Goal: Task Accomplishment & Management: Manage account settings

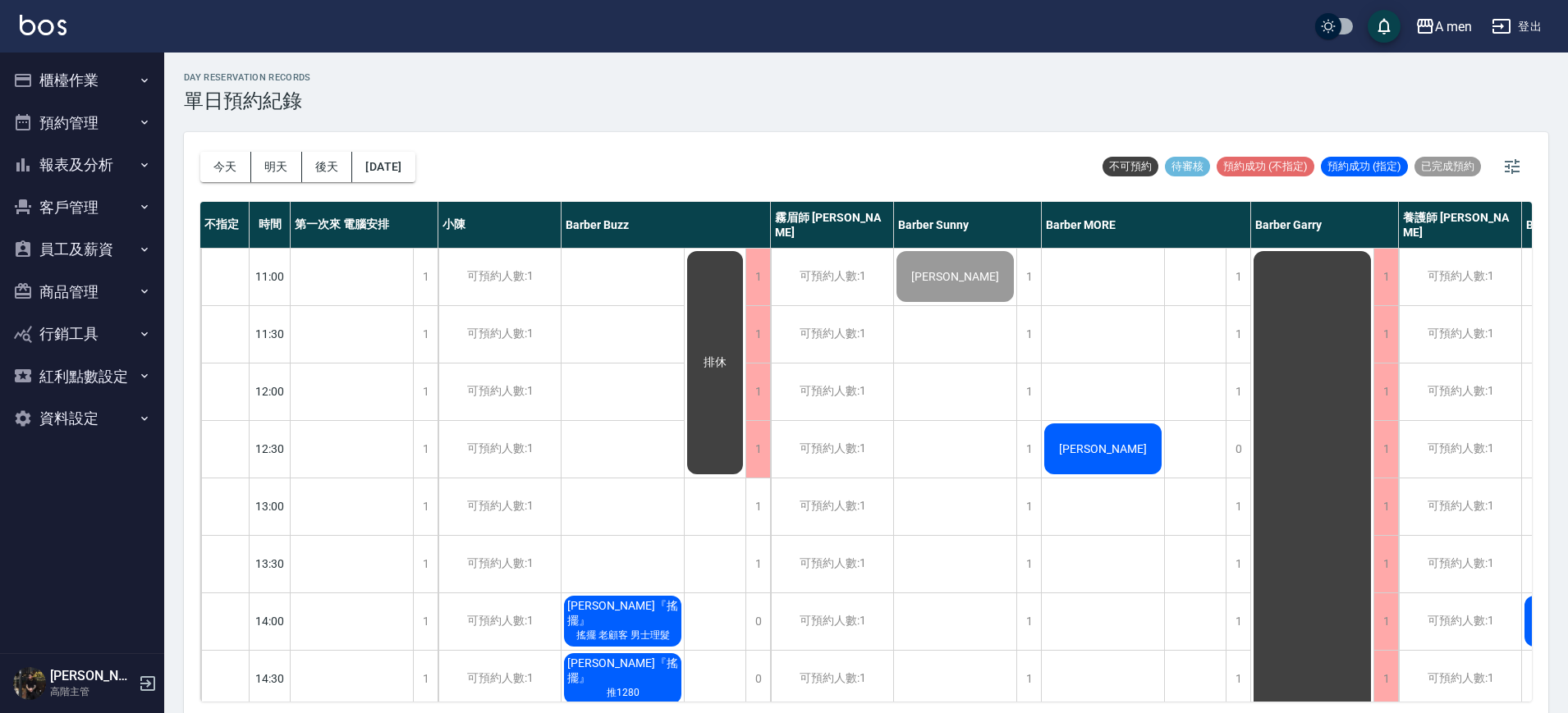
scroll to position [5, 0]
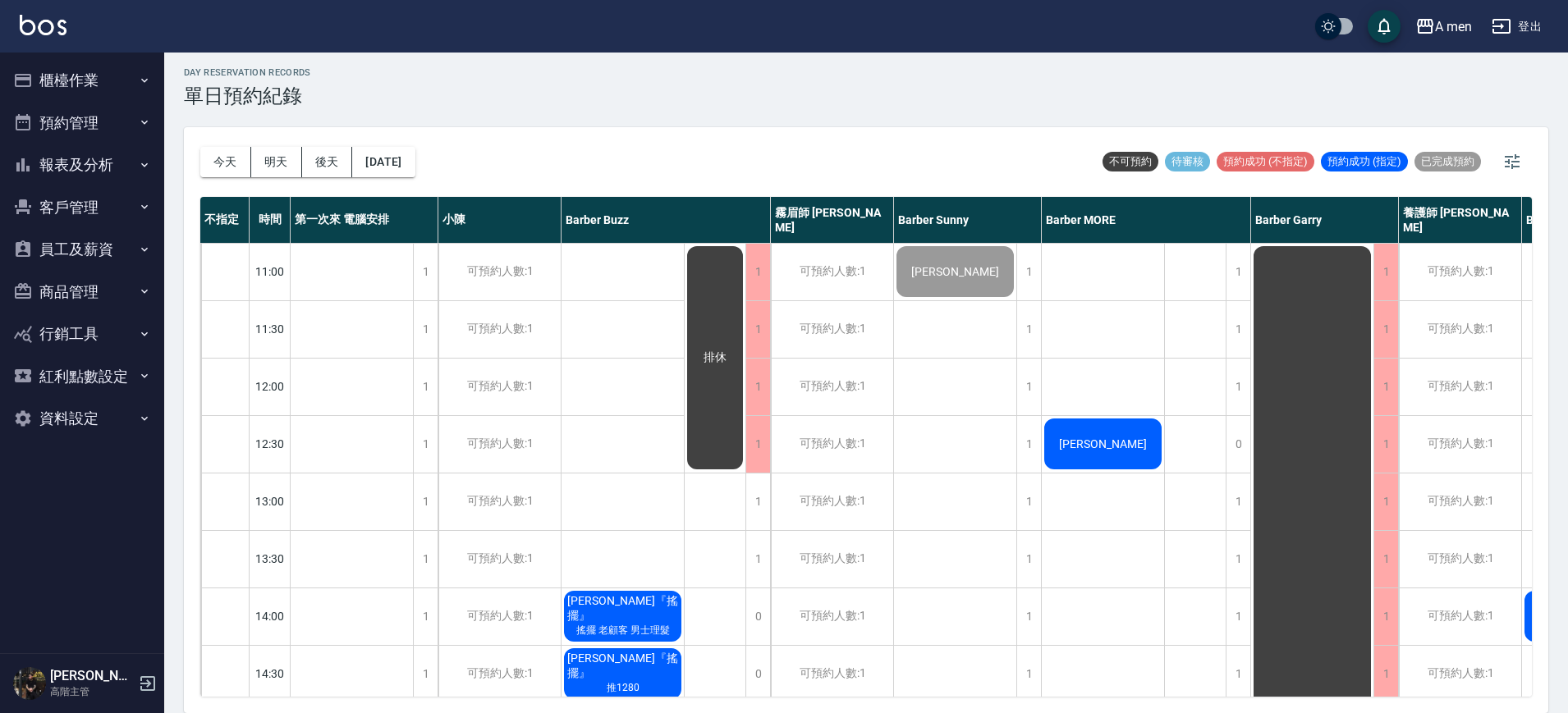
click at [71, 74] on button "櫃檯作業" at bounding box center [82, 81] width 151 height 42
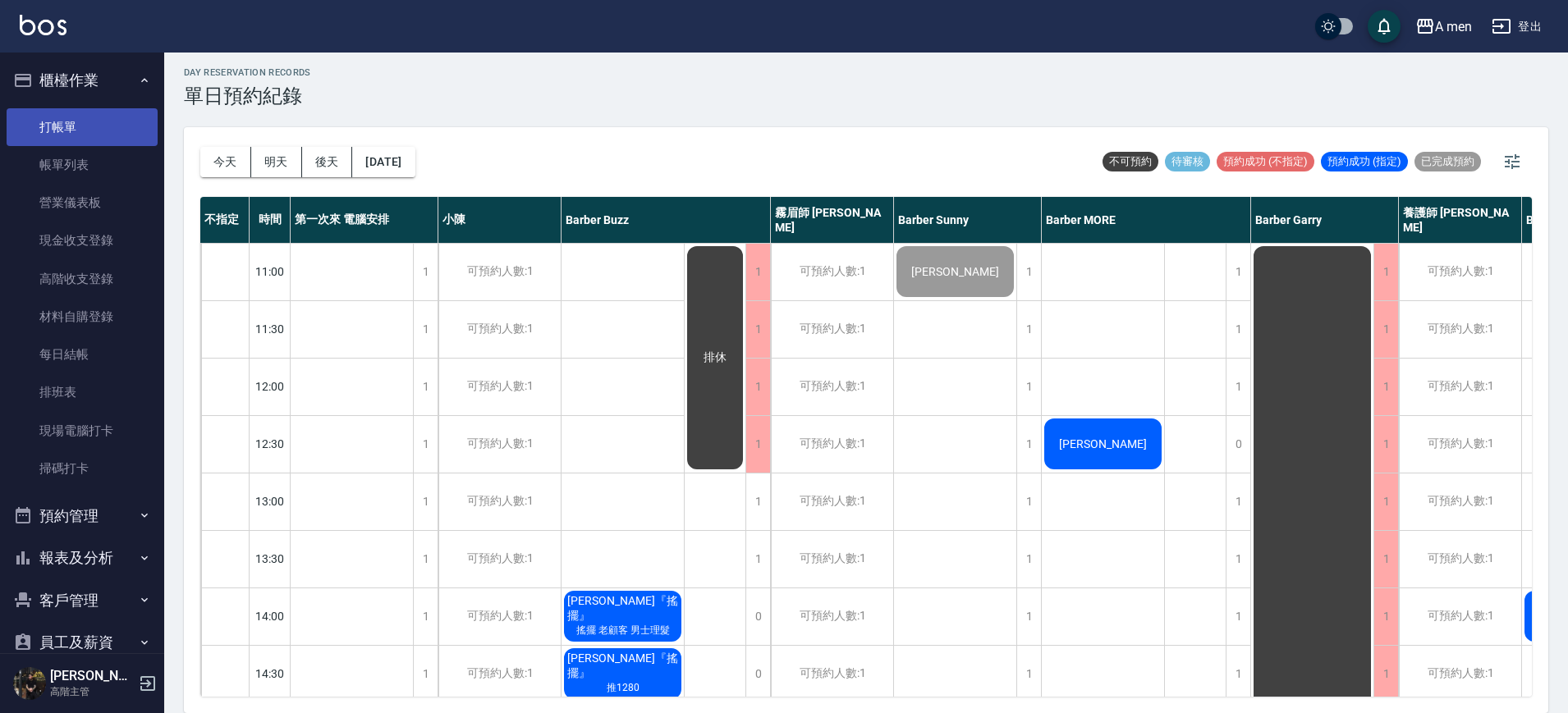
click at [101, 130] on link "打帳單" at bounding box center [82, 127] width 151 height 37
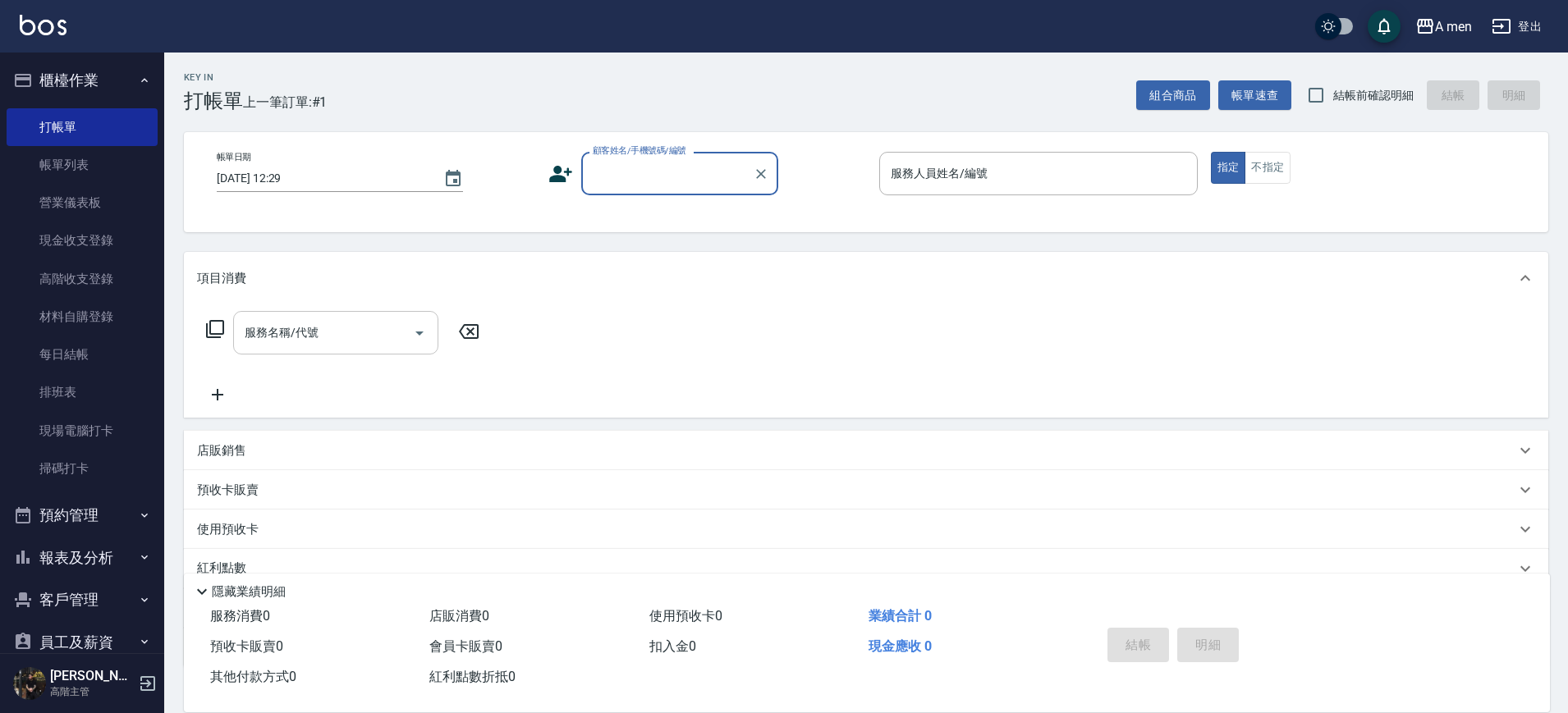
click at [402, 343] on input "服務名稱/代號" at bounding box center [323, 333] width 166 height 29
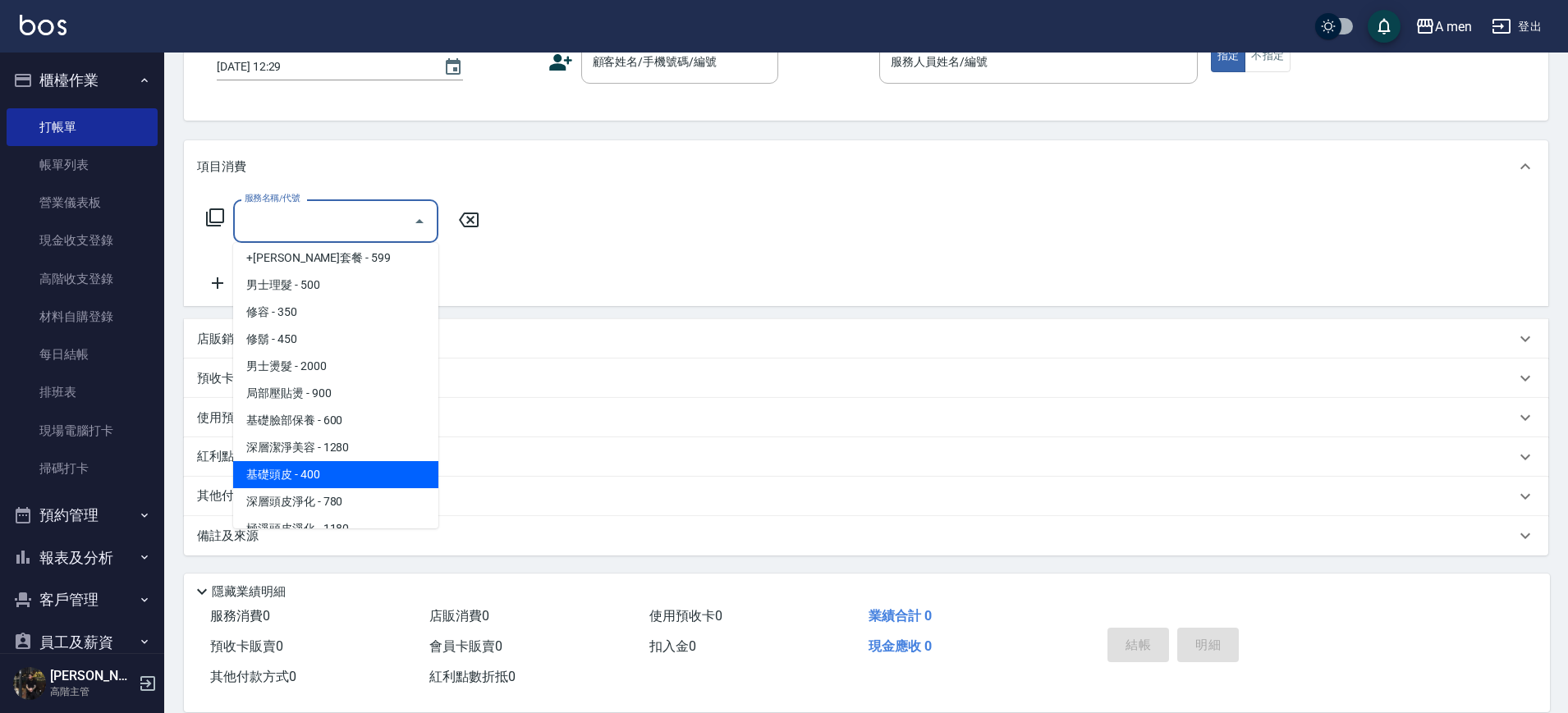
scroll to position [410, 0]
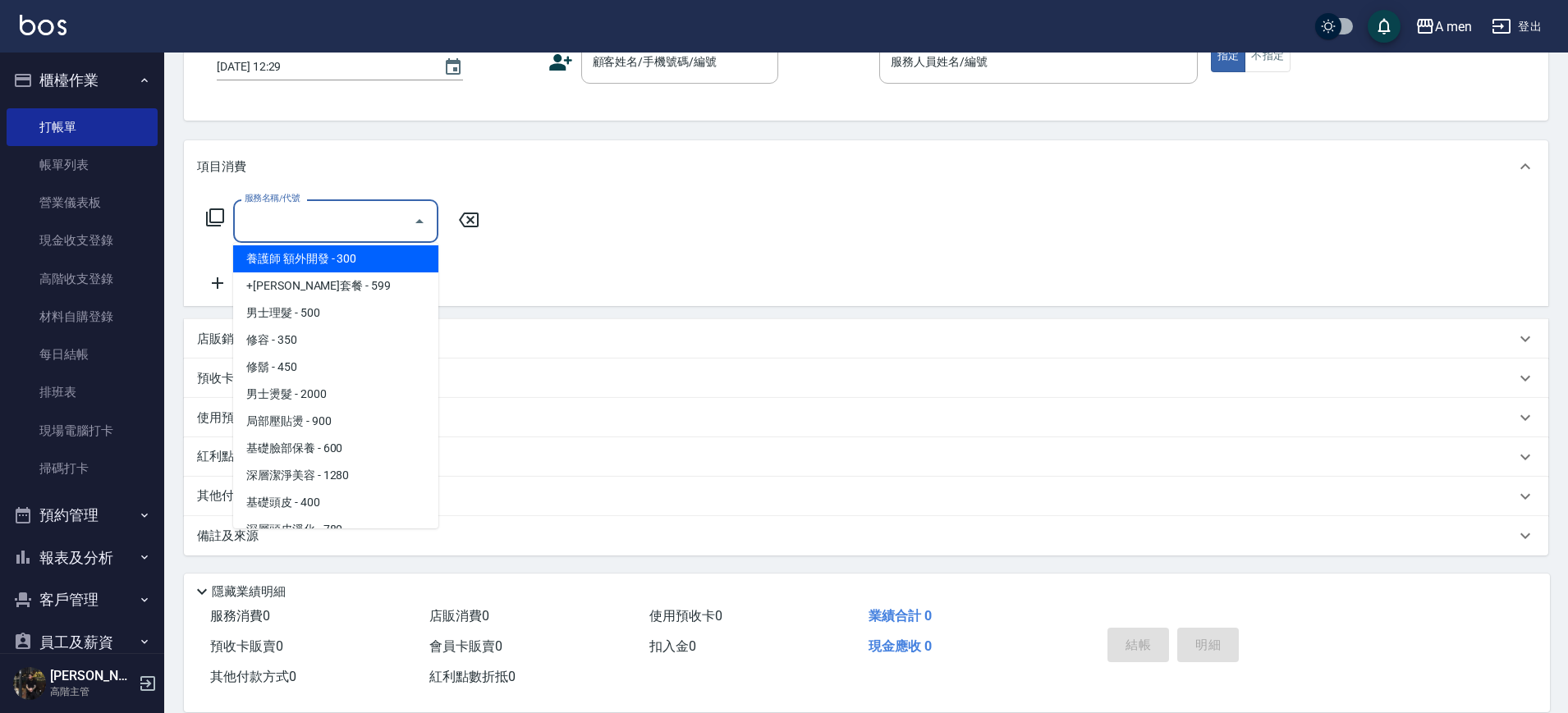
click at [539, 269] on div "服務名稱/代號 服務名稱/代號" at bounding box center [865, 249] width 1364 height 113
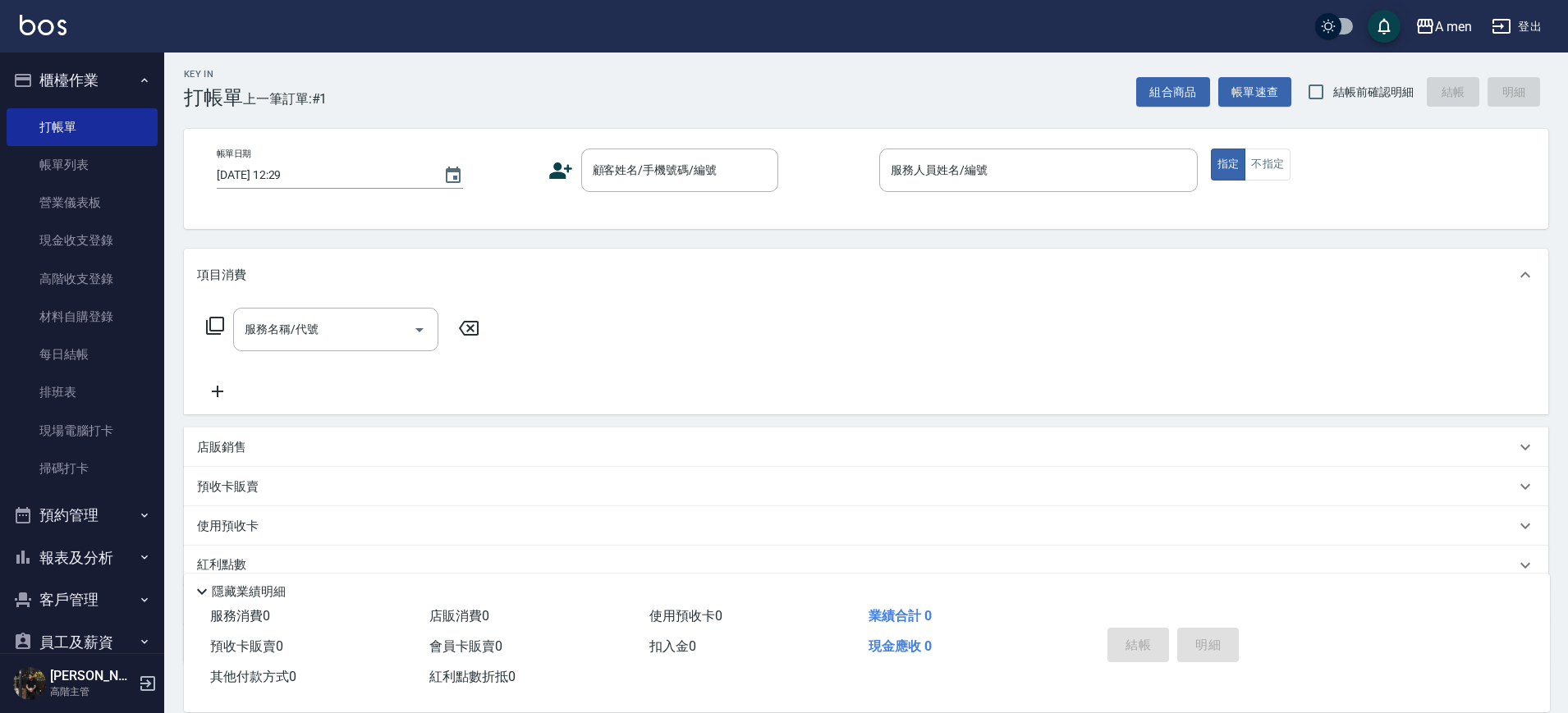
scroll to position [0, 0]
click at [120, 70] on button "櫃檯作業" at bounding box center [82, 81] width 151 height 42
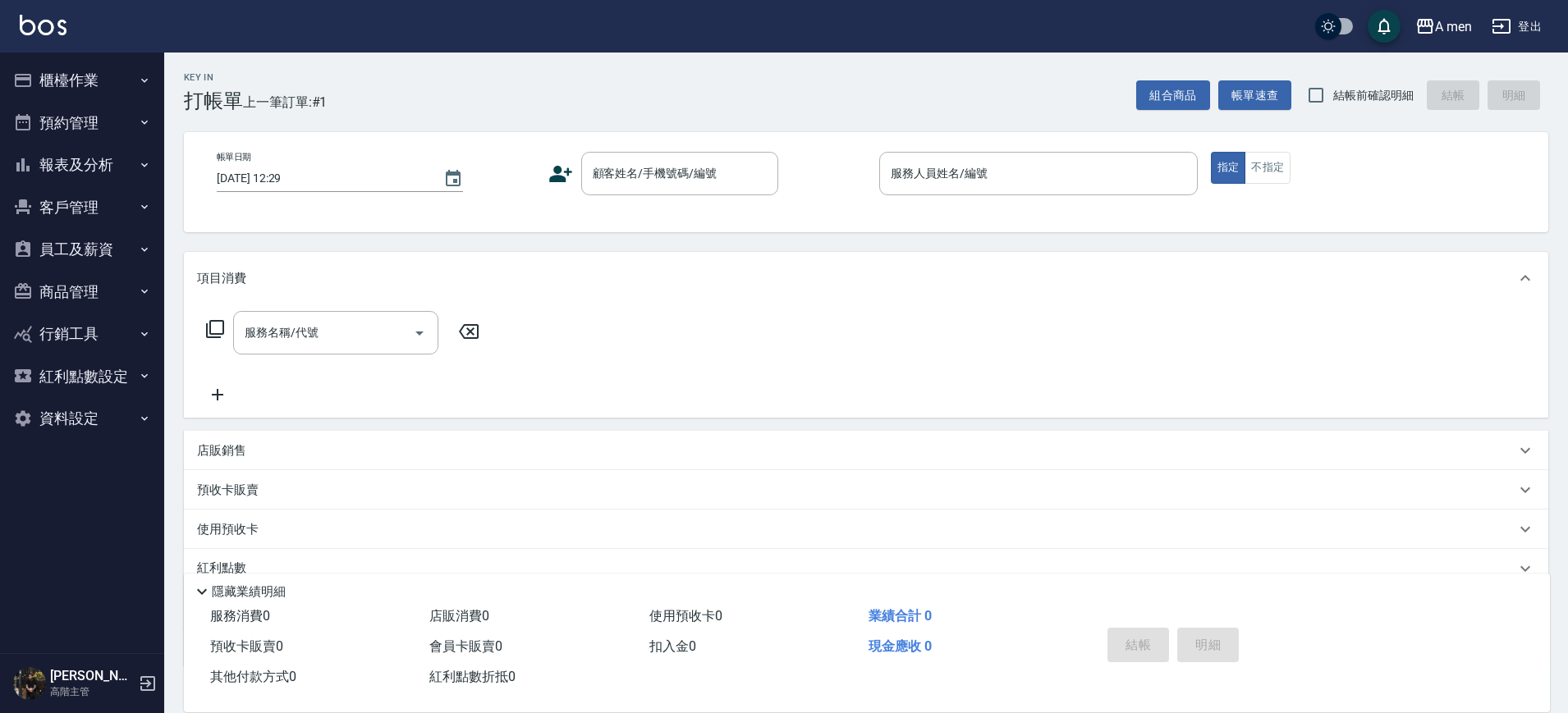
click at [120, 95] on button "櫃檯作業" at bounding box center [82, 81] width 151 height 42
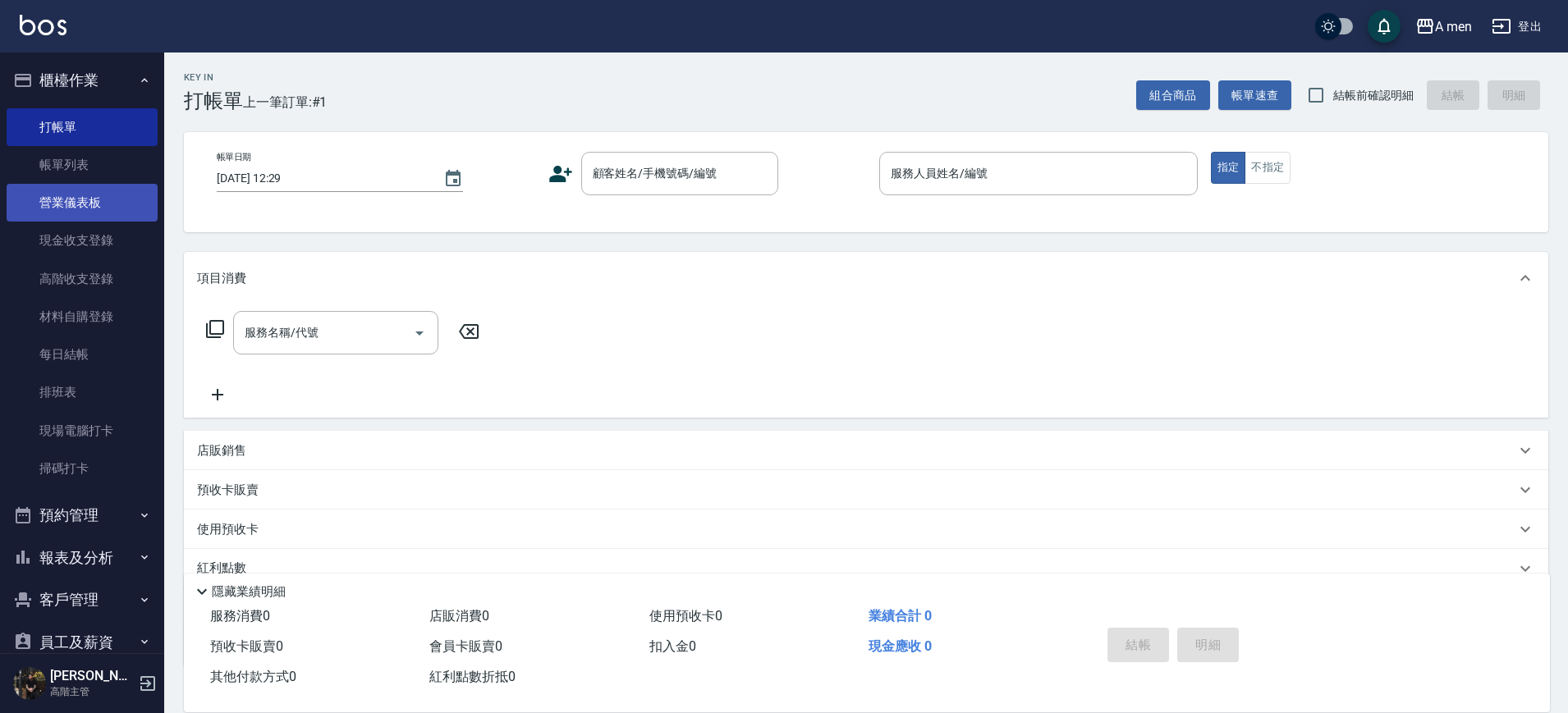
click at [116, 212] on link "營業儀表板" at bounding box center [82, 202] width 151 height 37
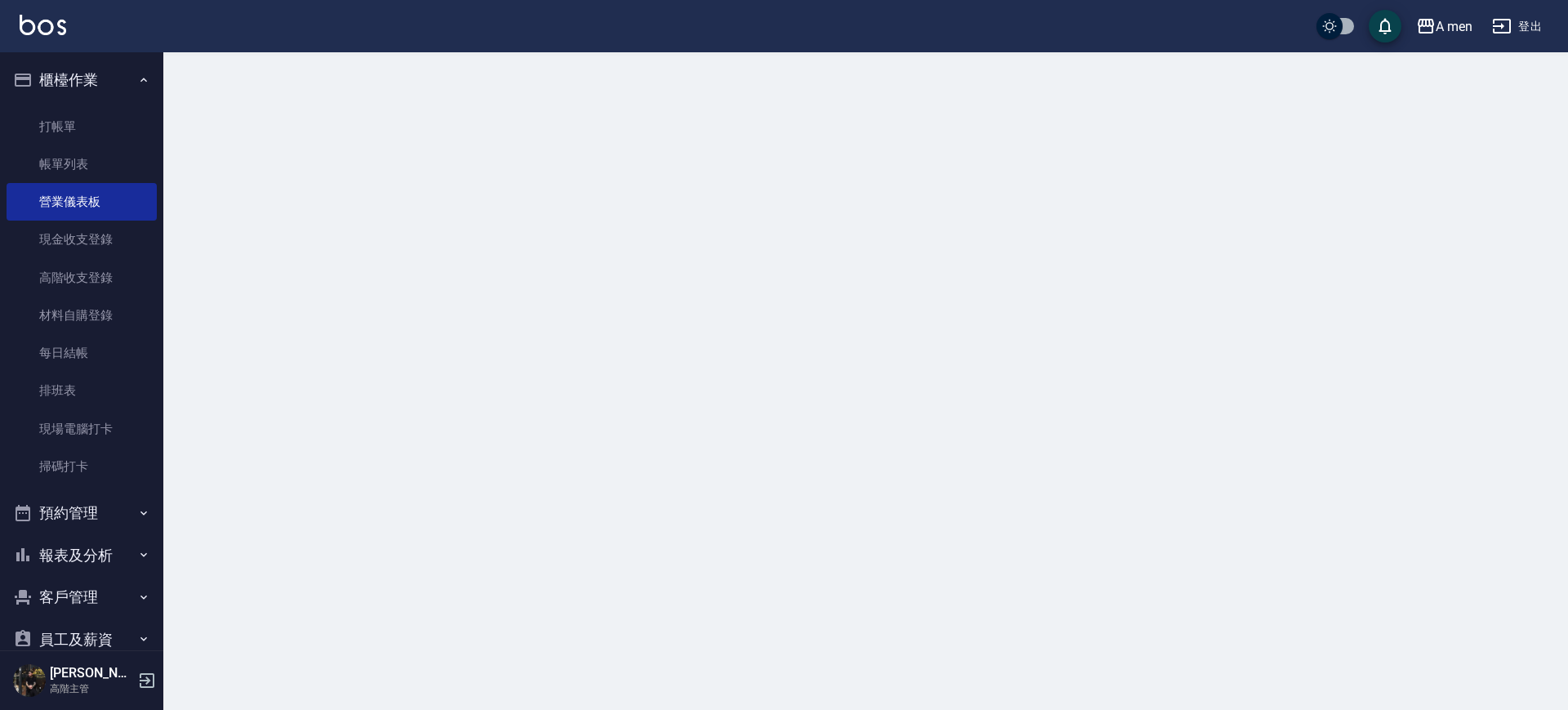
click at [108, 91] on button "櫃檯作業" at bounding box center [82, 80] width 151 height 42
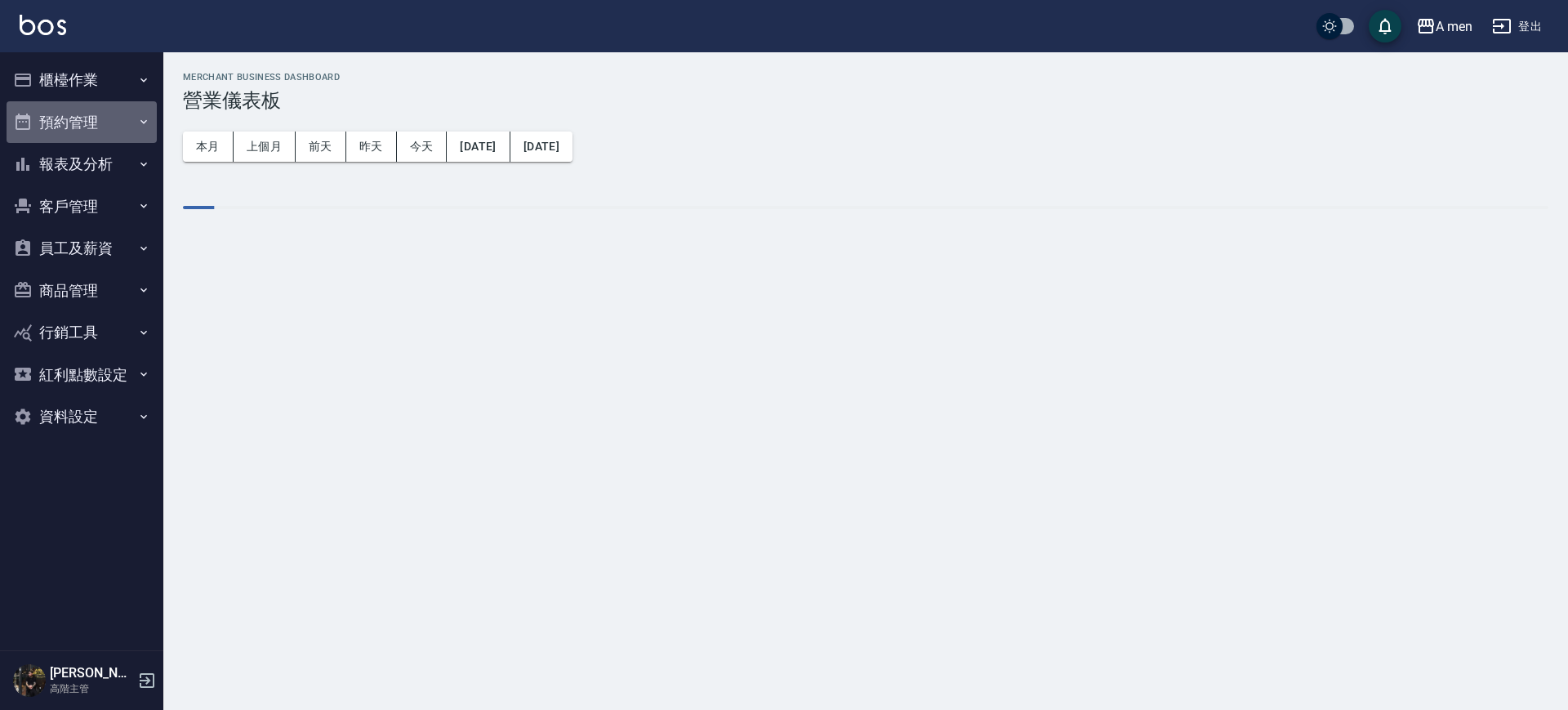
click at [115, 126] on button "預約管理" at bounding box center [82, 123] width 151 height 42
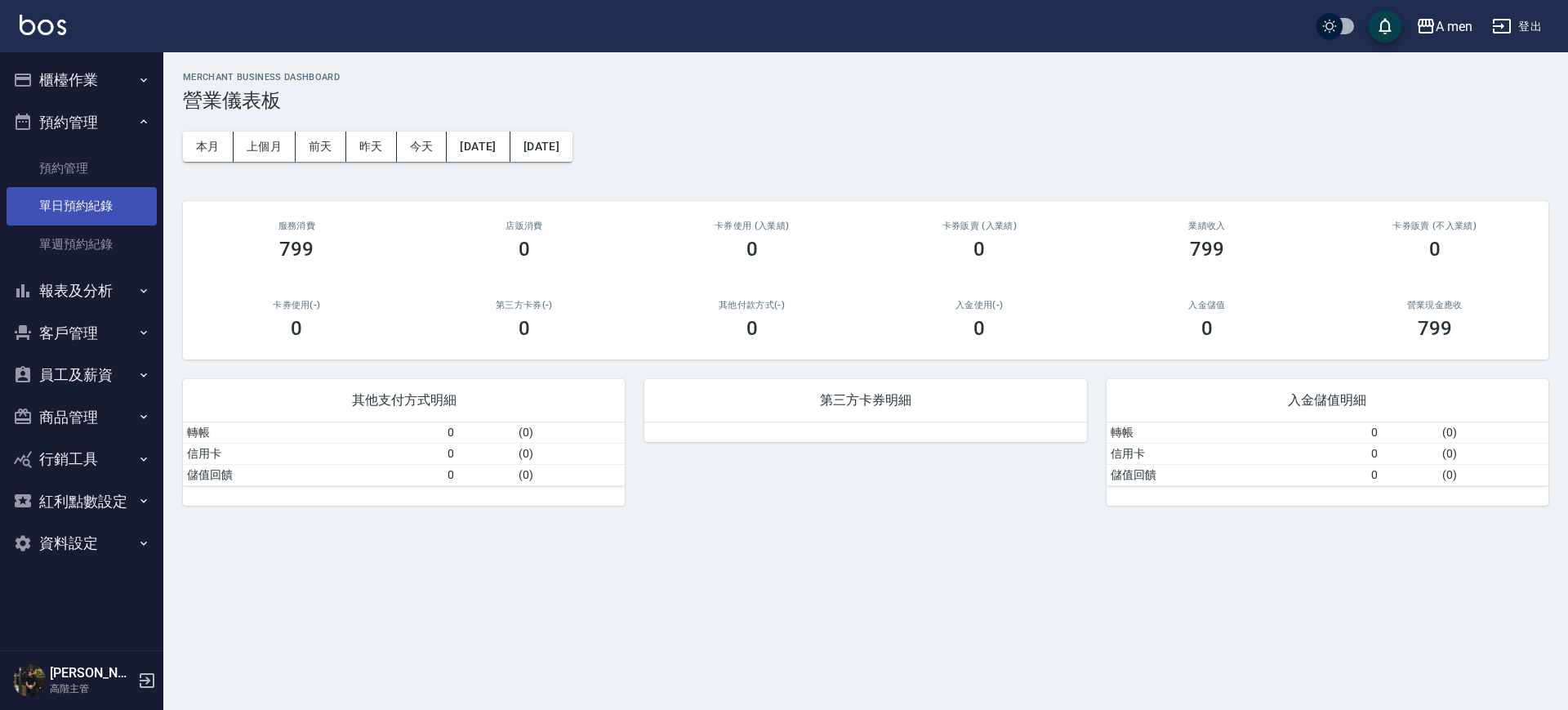
click at [109, 206] on link "單日預約紀錄" at bounding box center [82, 206] width 151 height 37
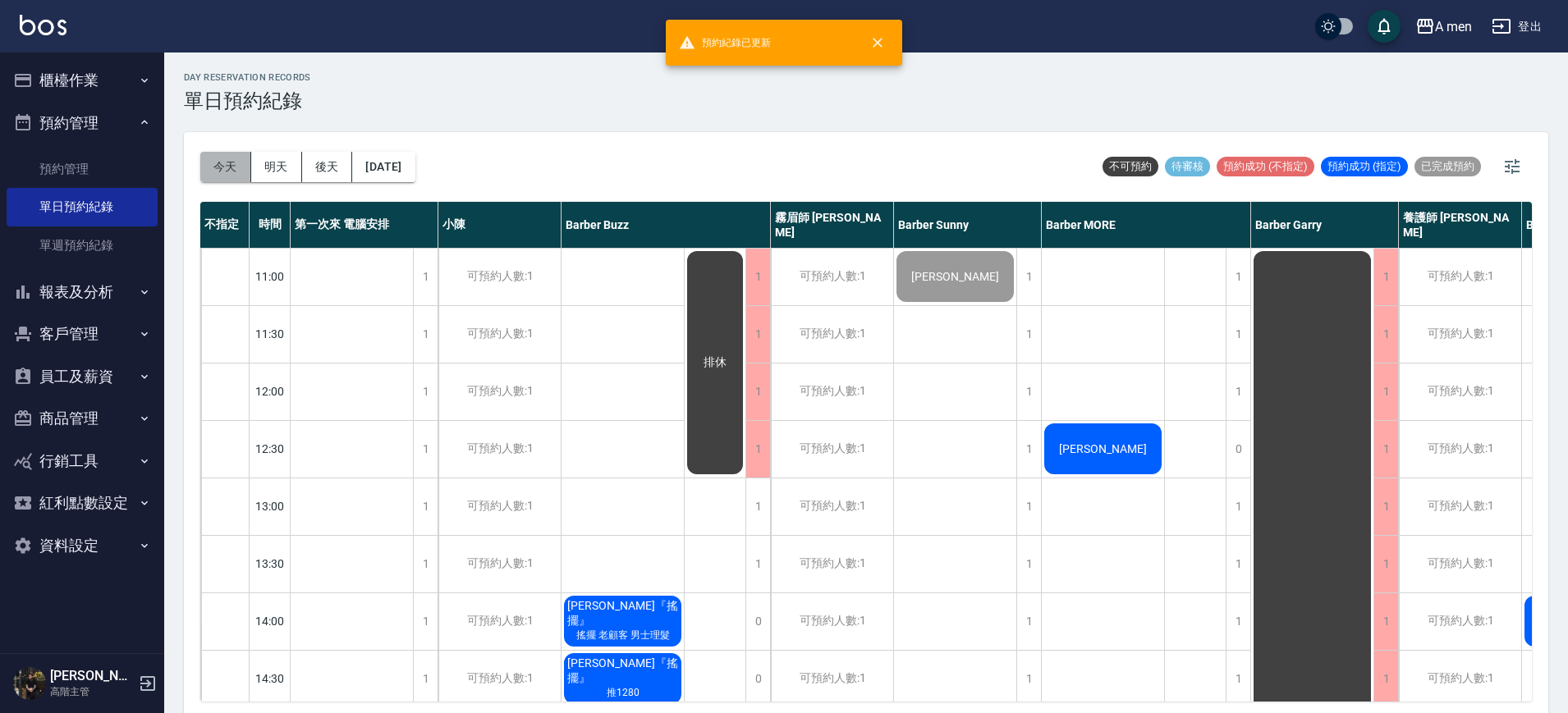
click at [219, 178] on button "今天" at bounding box center [226, 167] width 51 height 31
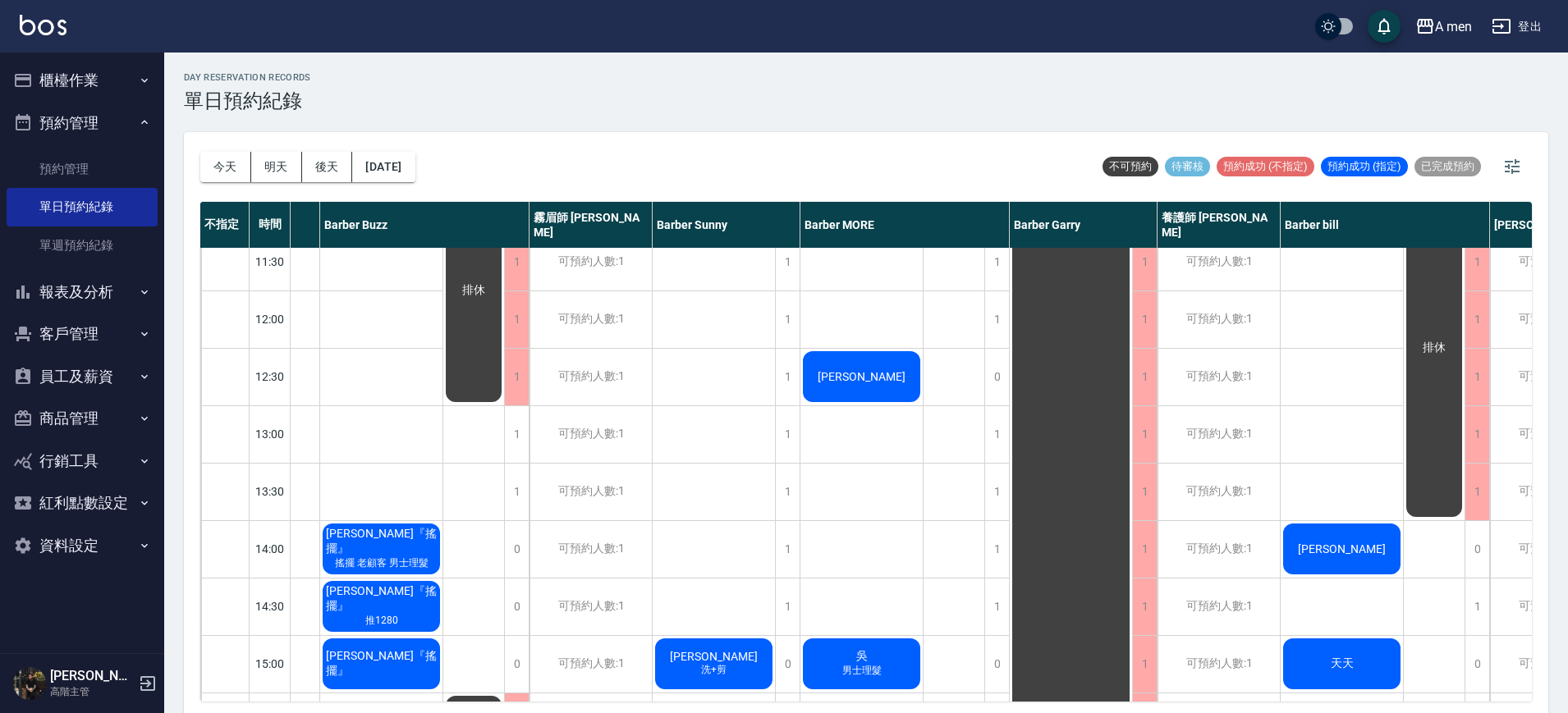
scroll to position [0, 241]
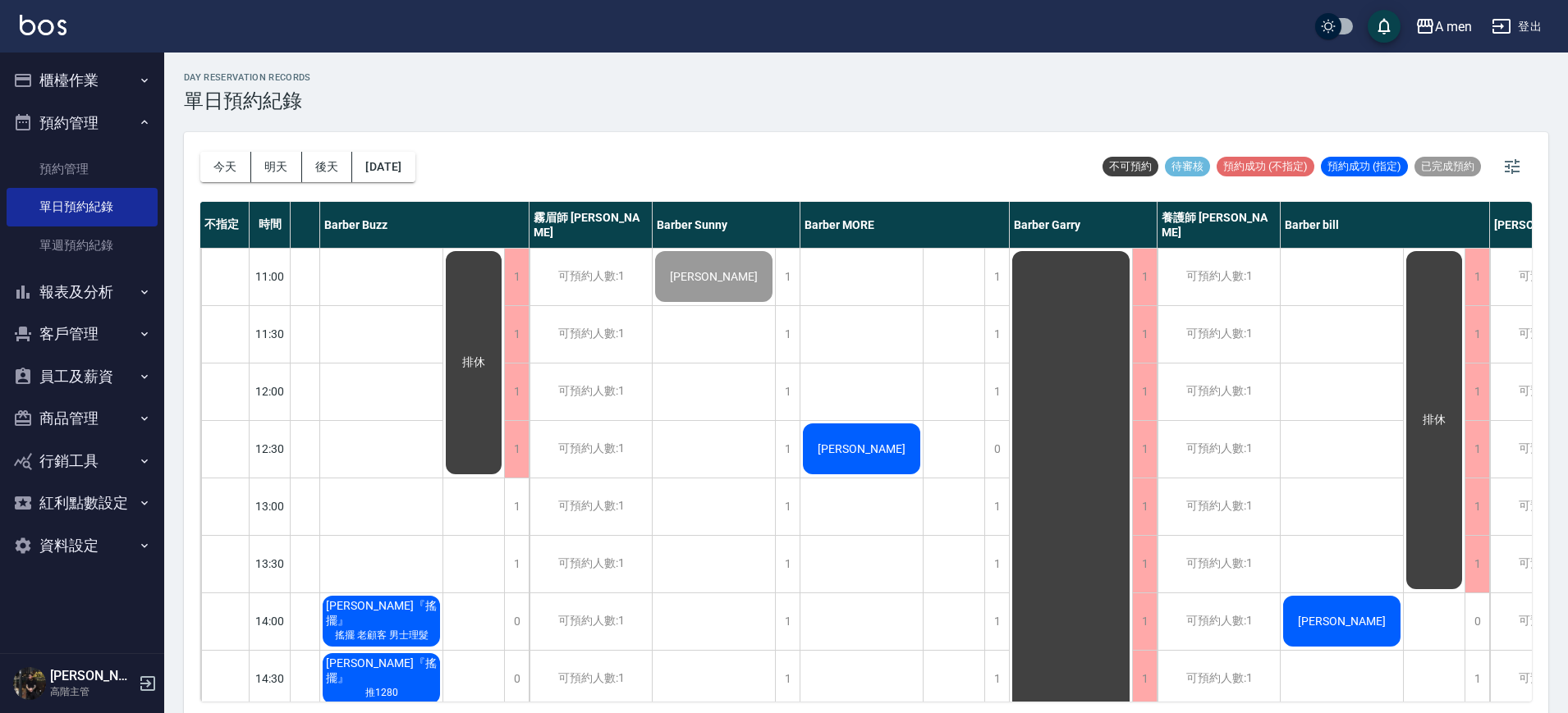
click at [877, 453] on span "[PERSON_NAME]" at bounding box center [861, 449] width 94 height 13
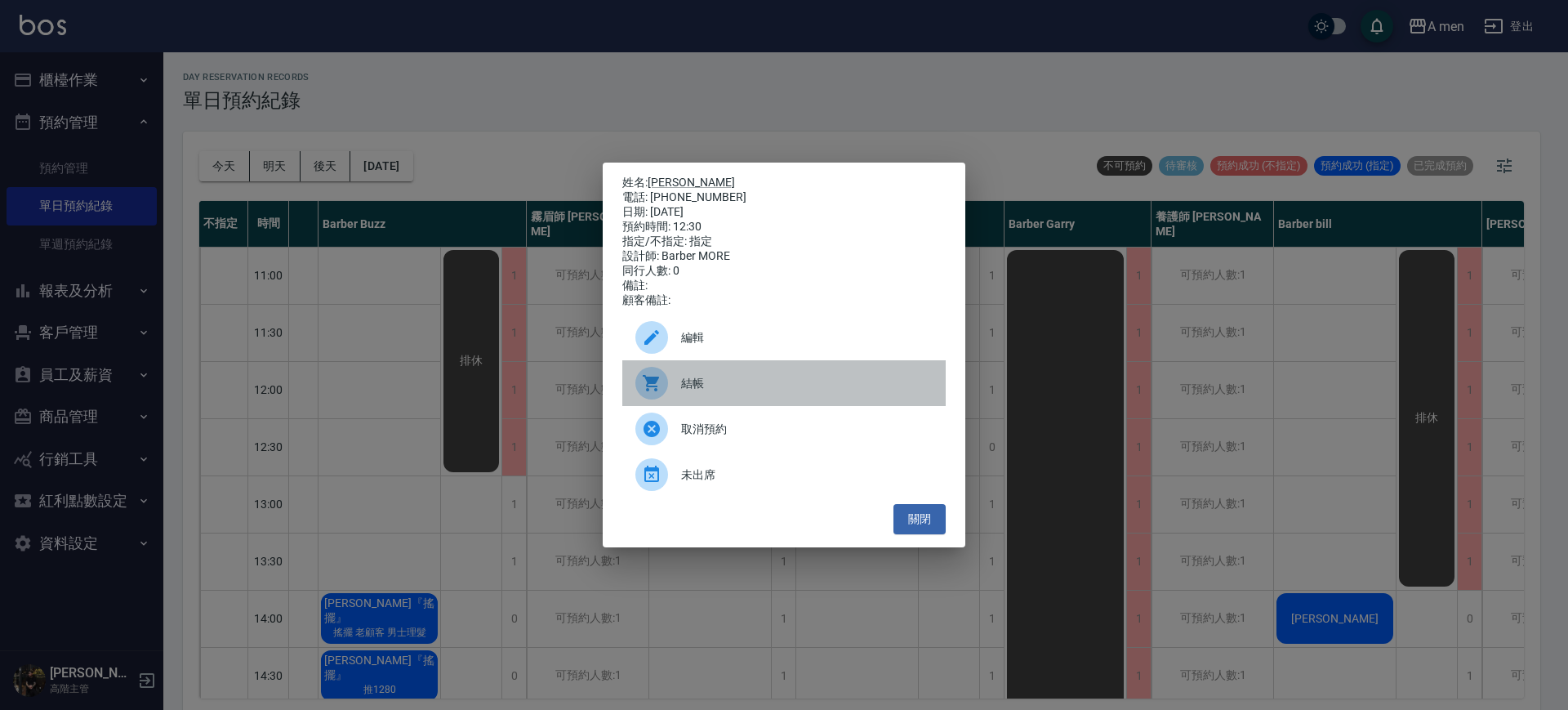
click at [802, 373] on div "結帳" at bounding box center [784, 383] width 323 height 46
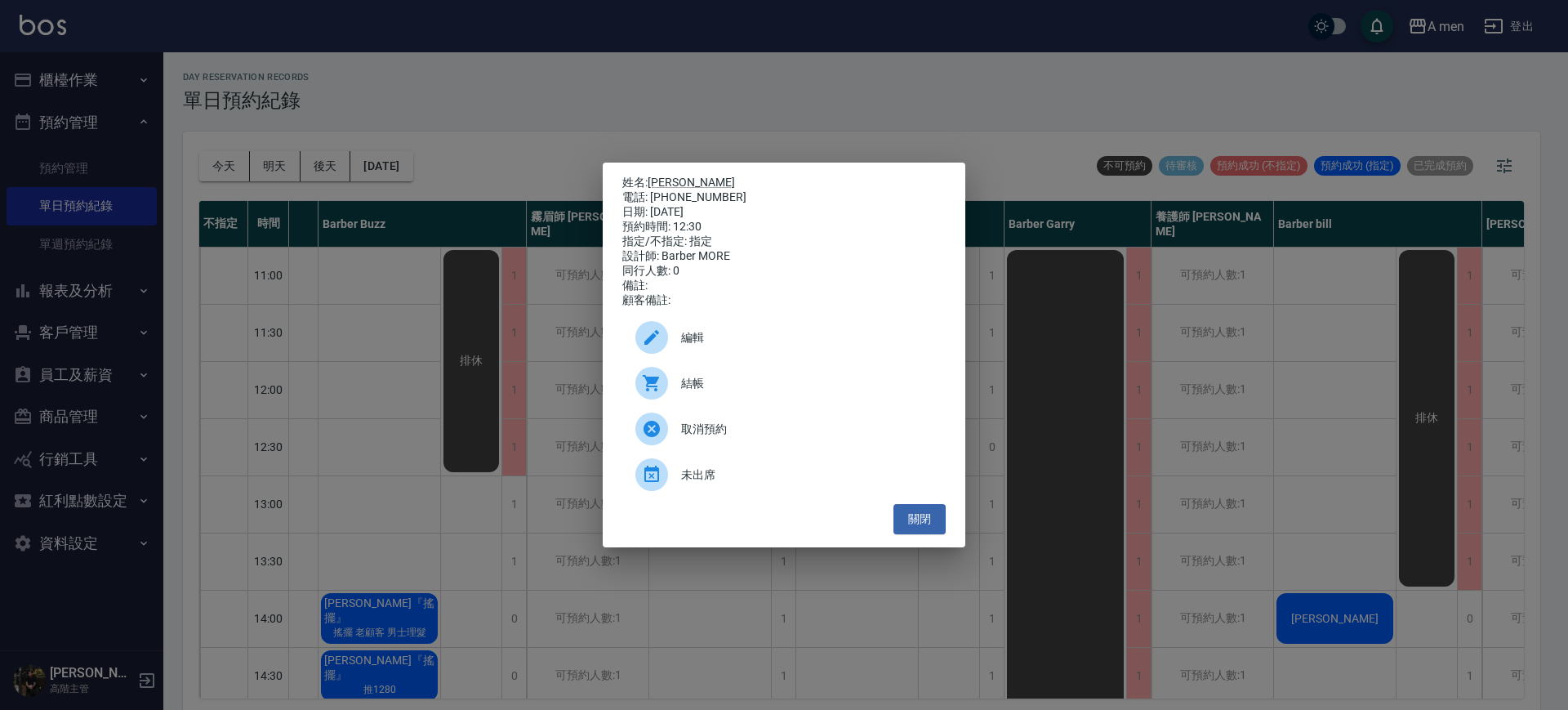
click at [957, 138] on div "姓名: 陳子軒 電話: 0909622858 日期: 2025/09/19 預約時間: 12:30 指定/不指定: 指定 設計師: Barber MORE 同…" at bounding box center [784, 355] width 1568 height 710
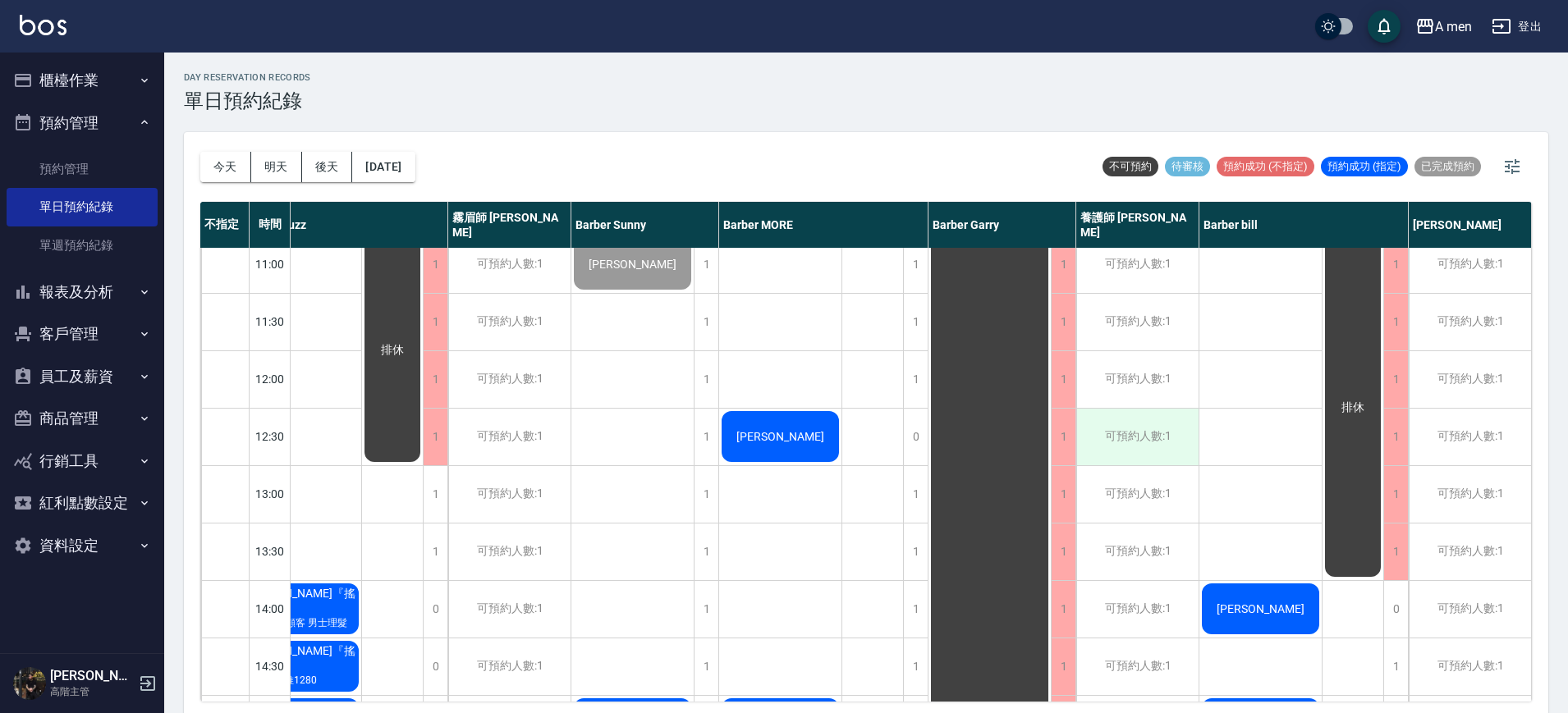
scroll to position [14, 331]
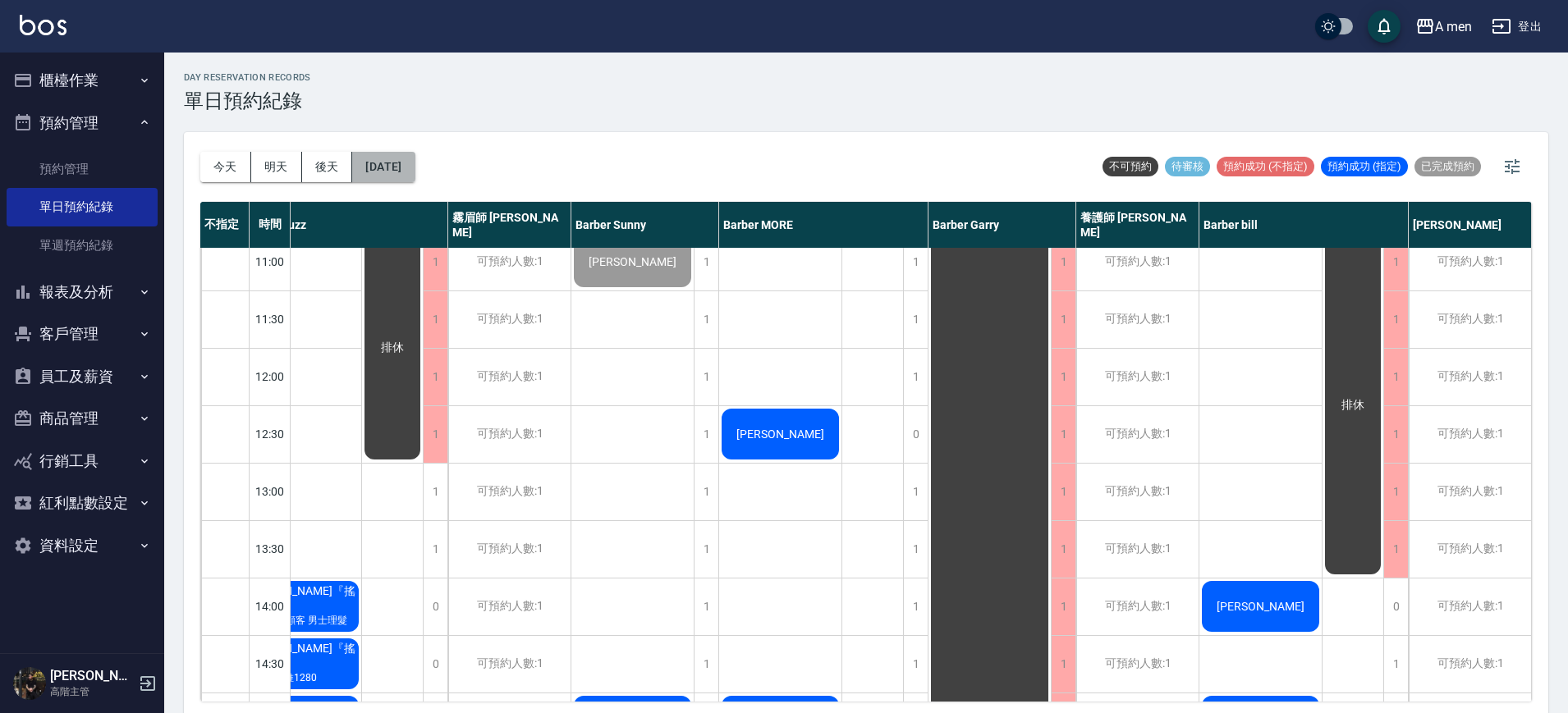
click at [415, 159] on button "[DATE]" at bounding box center [382, 167] width 62 height 31
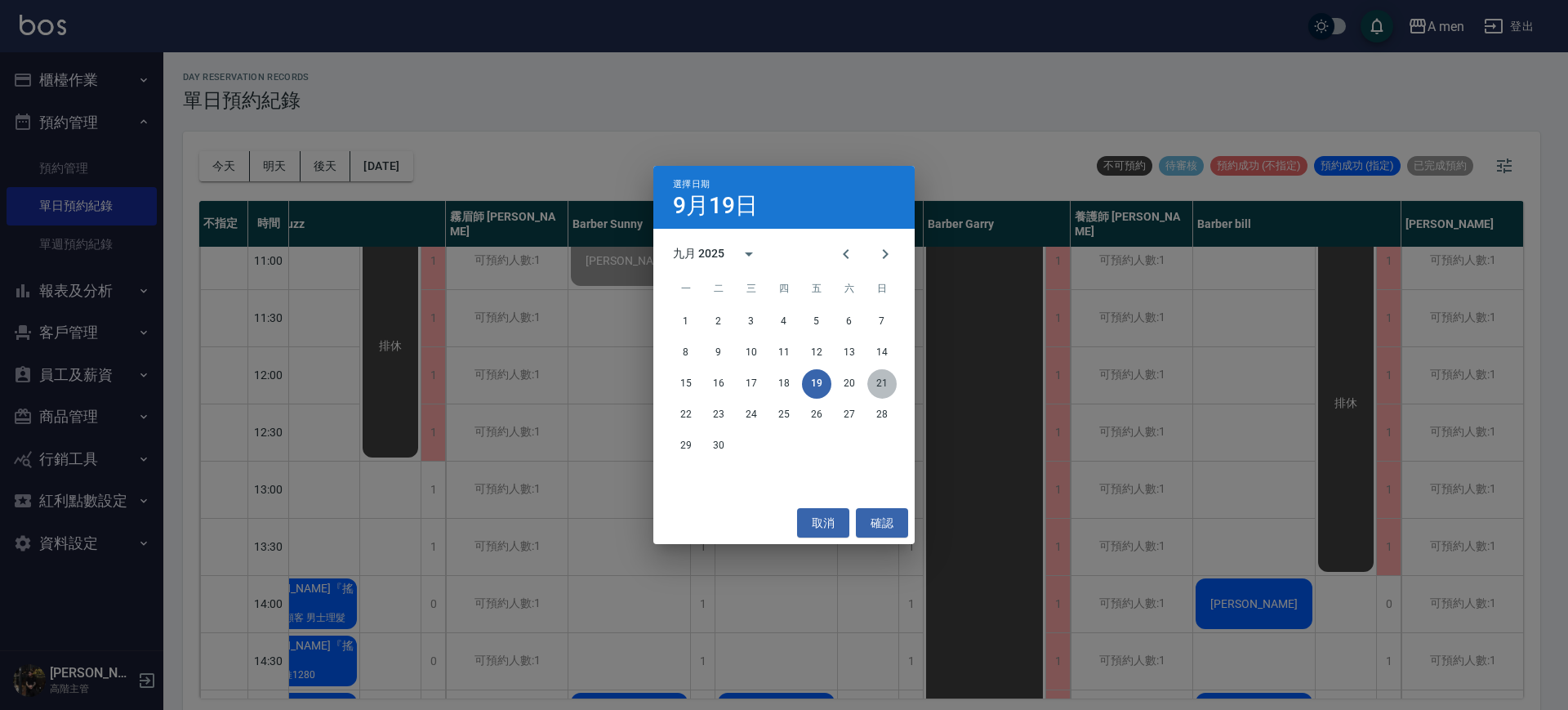
click at [880, 388] on button "21" at bounding box center [882, 384] width 30 height 30
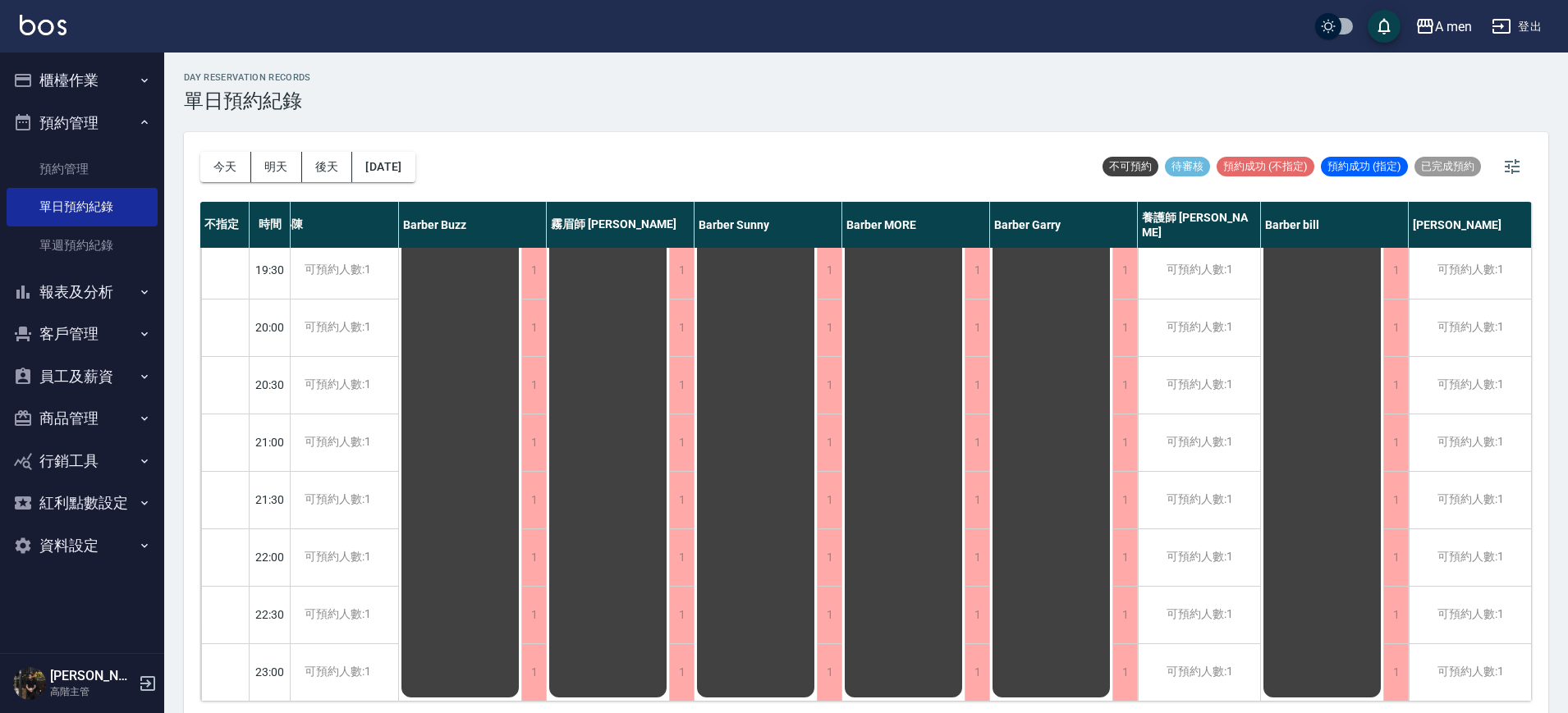
scroll to position [0, 171]
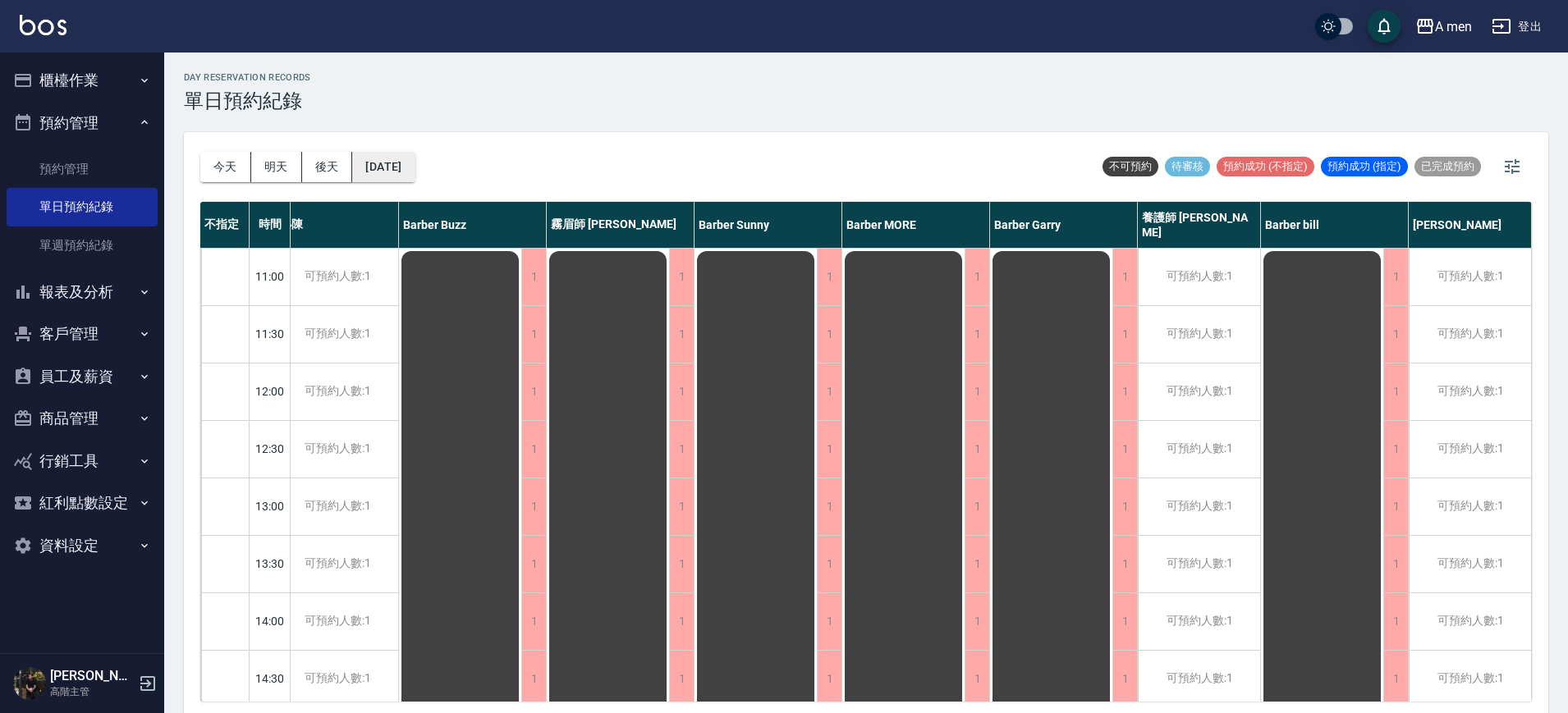
click at [401, 165] on button "2025/09/21" at bounding box center [382, 167] width 62 height 31
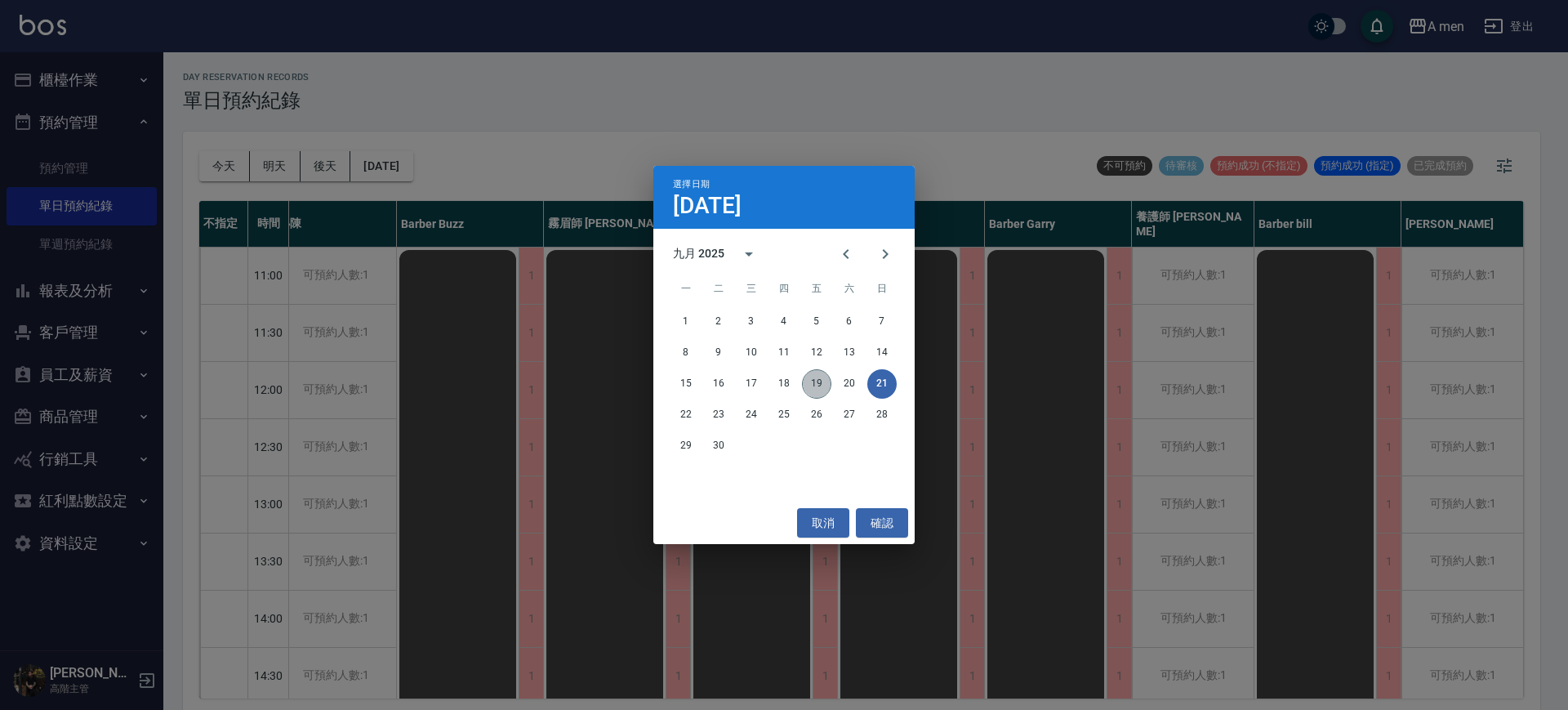
click at [821, 391] on button "19" at bounding box center [816, 384] width 30 height 30
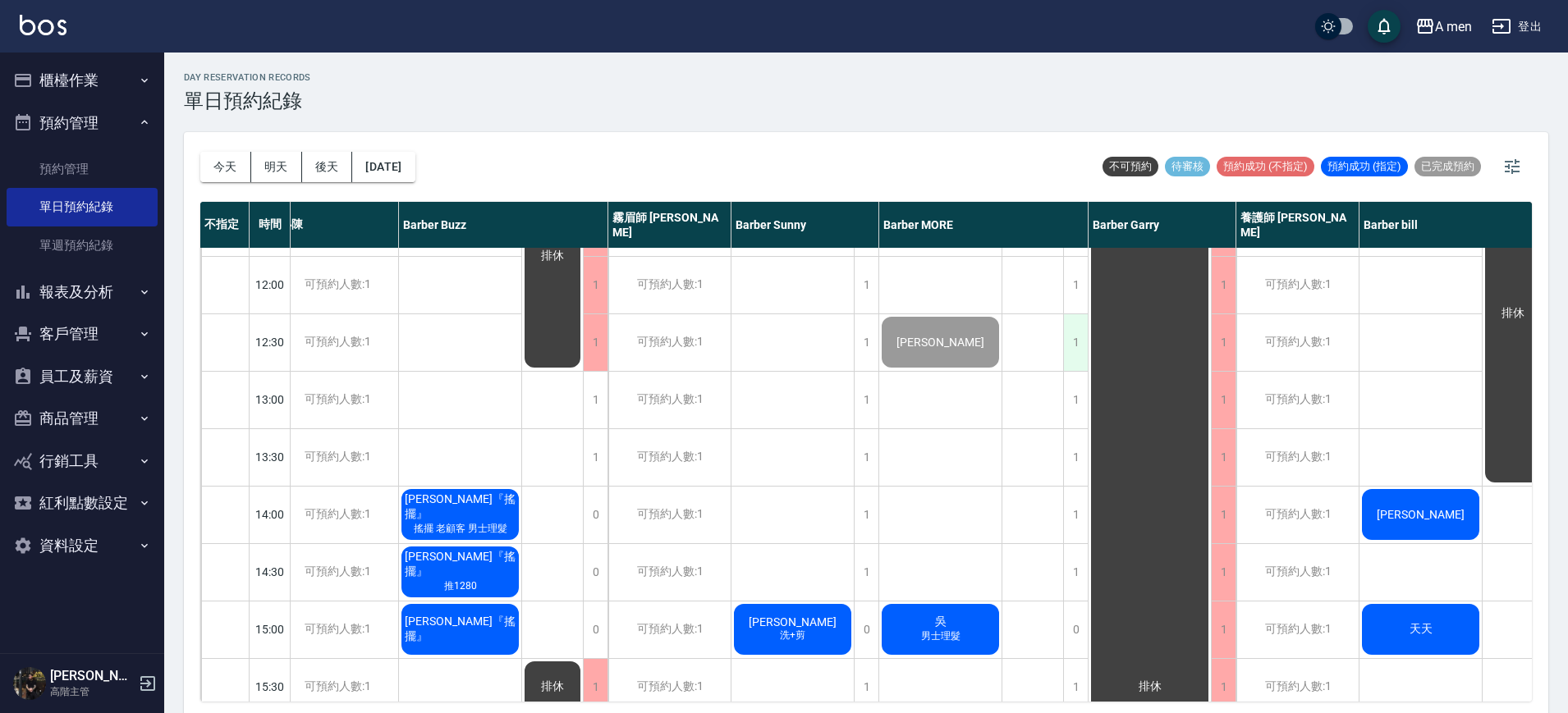
scroll to position [0, 162]
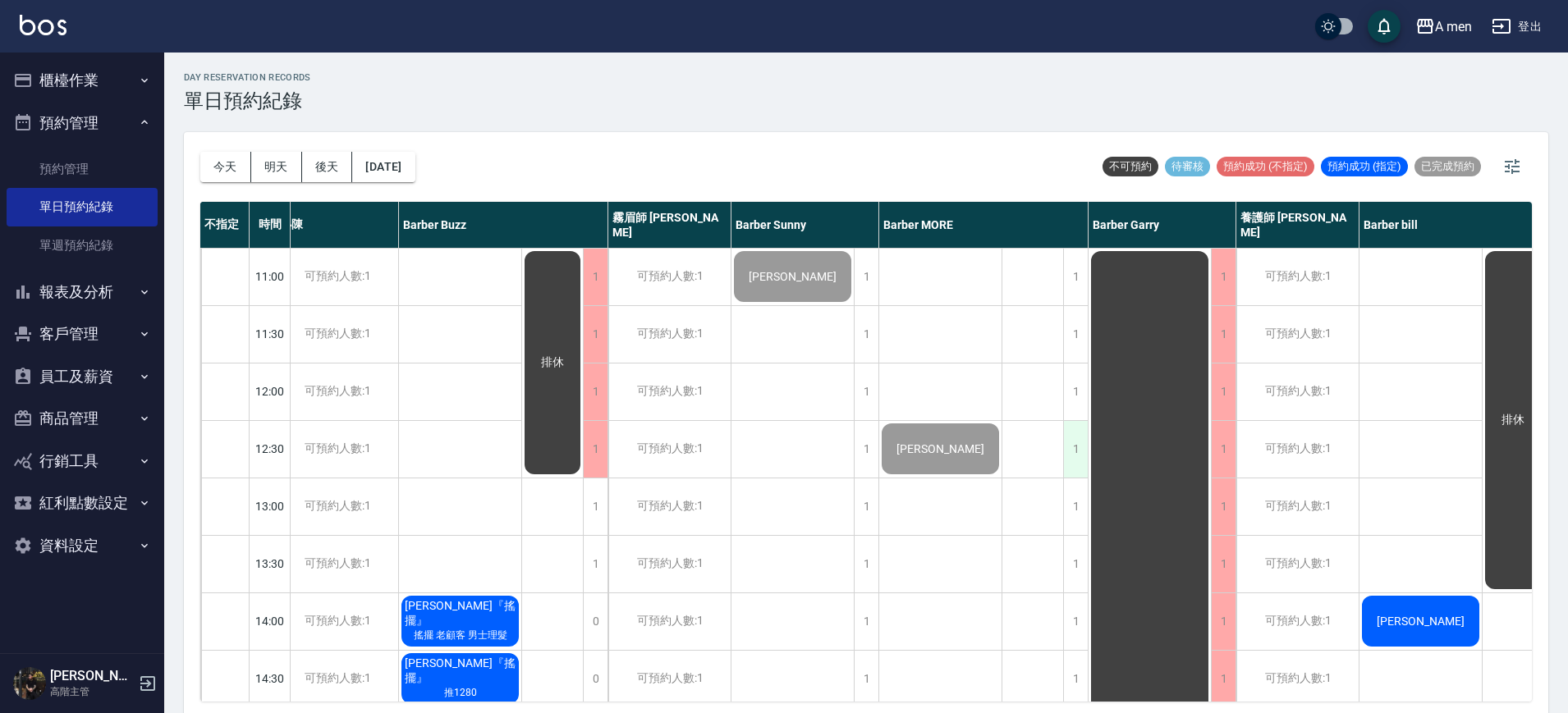
click at [1065, 458] on div "1" at bounding box center [1075, 449] width 25 height 57
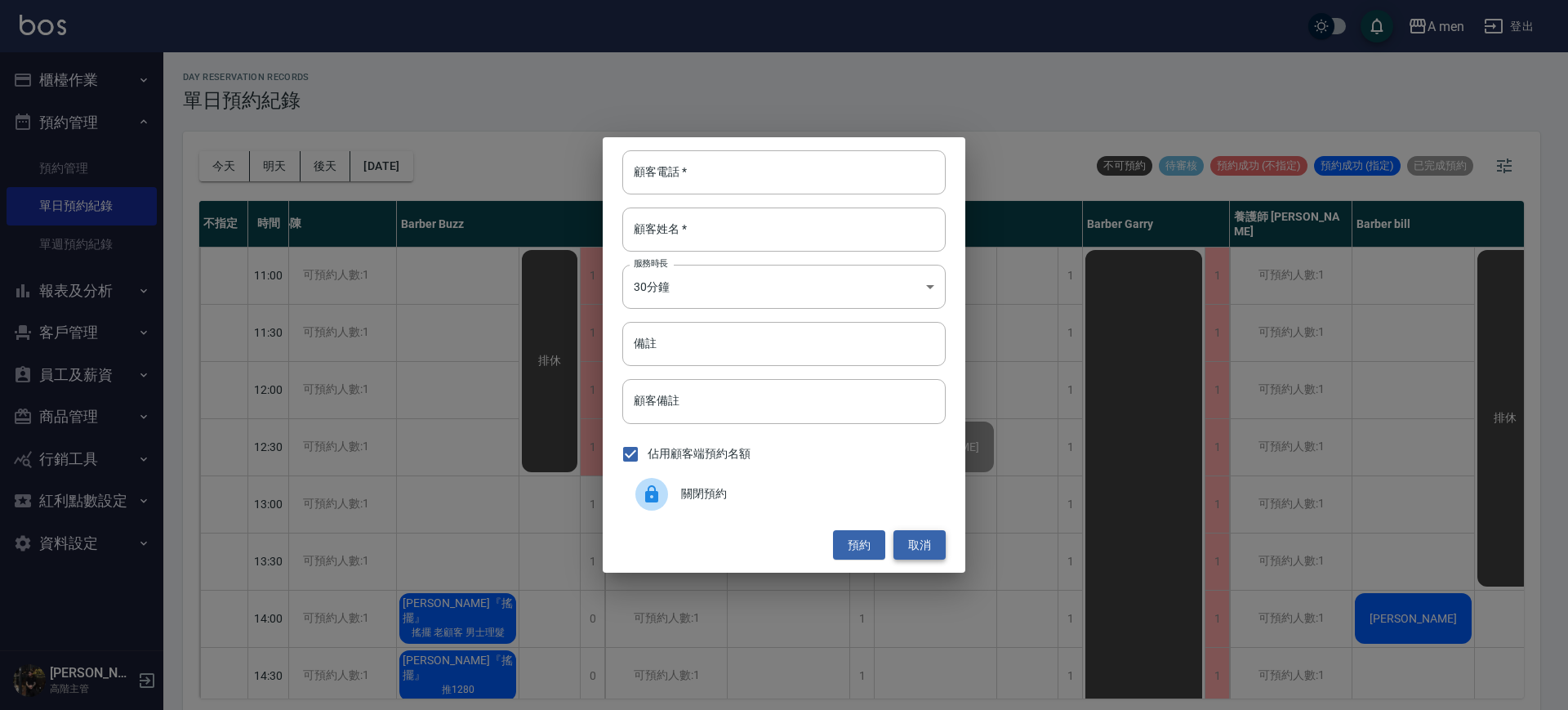
click at [930, 542] on button "取消" at bounding box center [920, 546] width 52 height 30
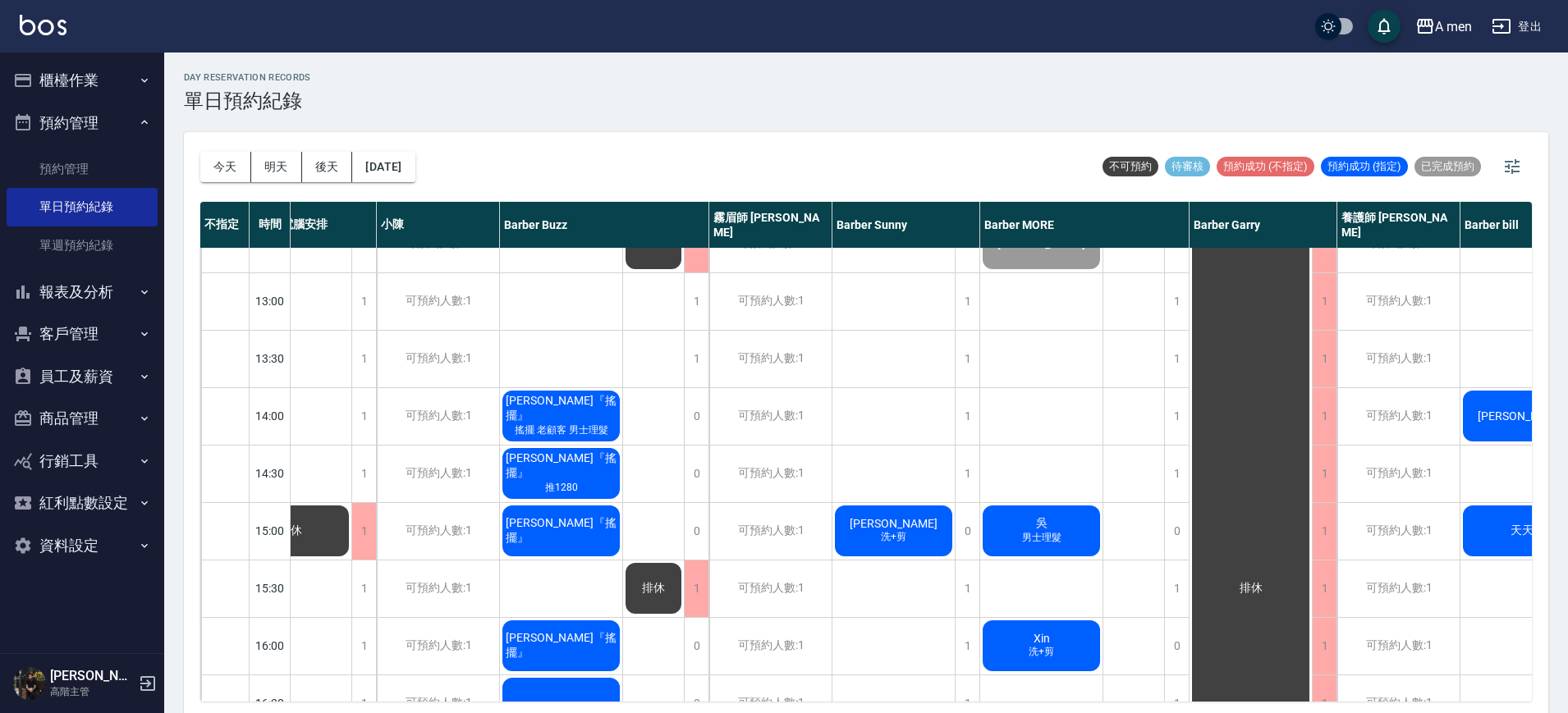
scroll to position [205, 0]
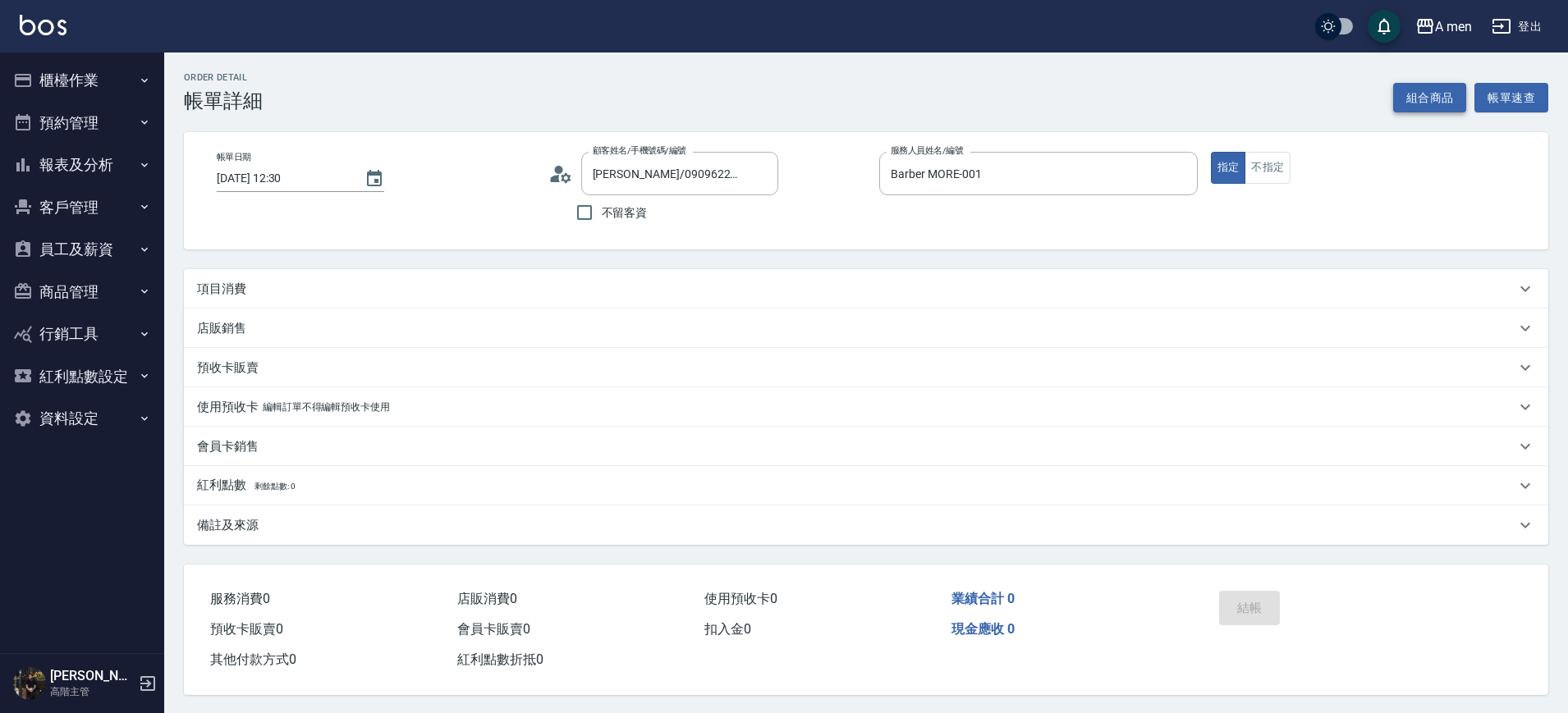
click at [1415, 99] on button "組合商品" at bounding box center [1429, 99] width 74 height 31
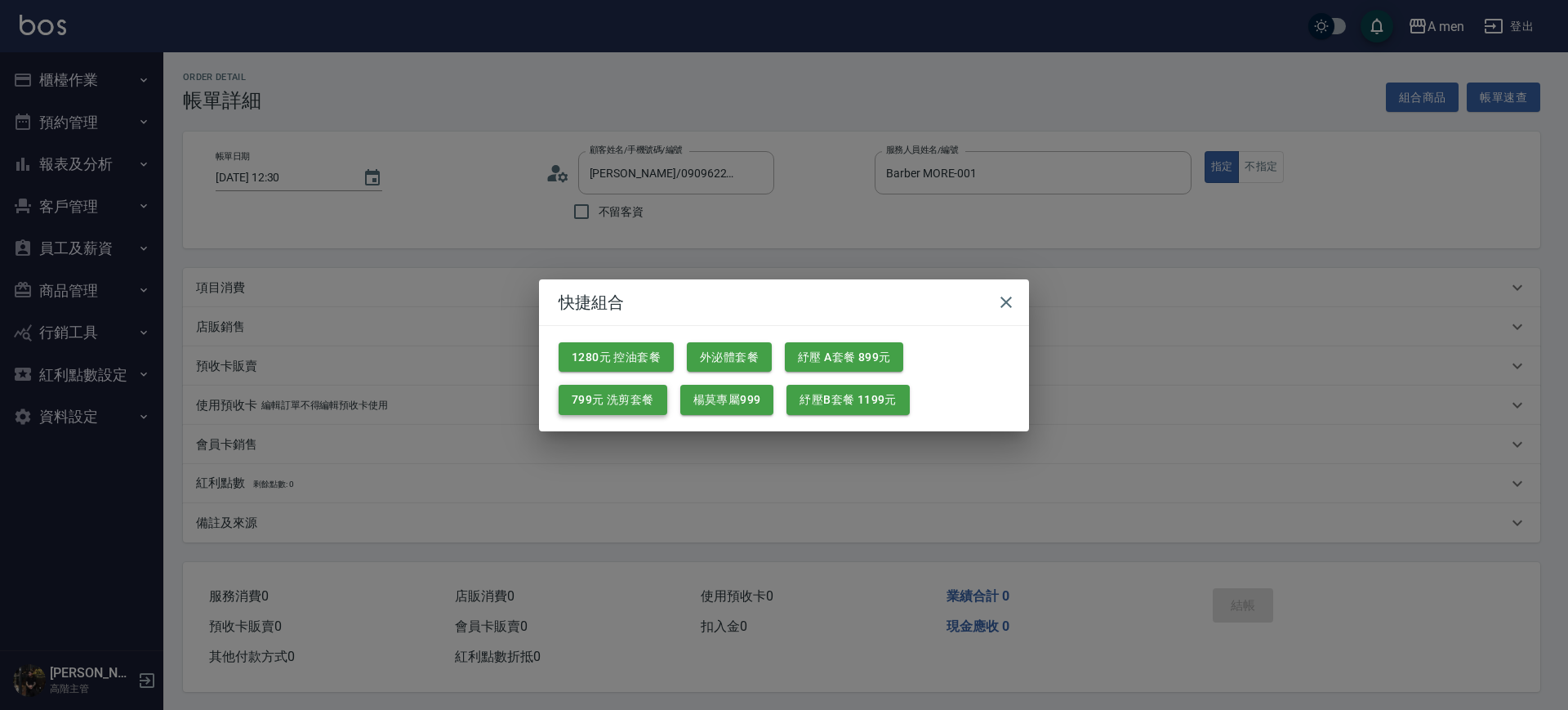
drag, startPoint x: 622, startPoint y: 397, endPoint x: 601, endPoint y: 411, distance: 25.2
click at [623, 397] on button "799元 洗剪套餐" at bounding box center [613, 400] width 108 height 30
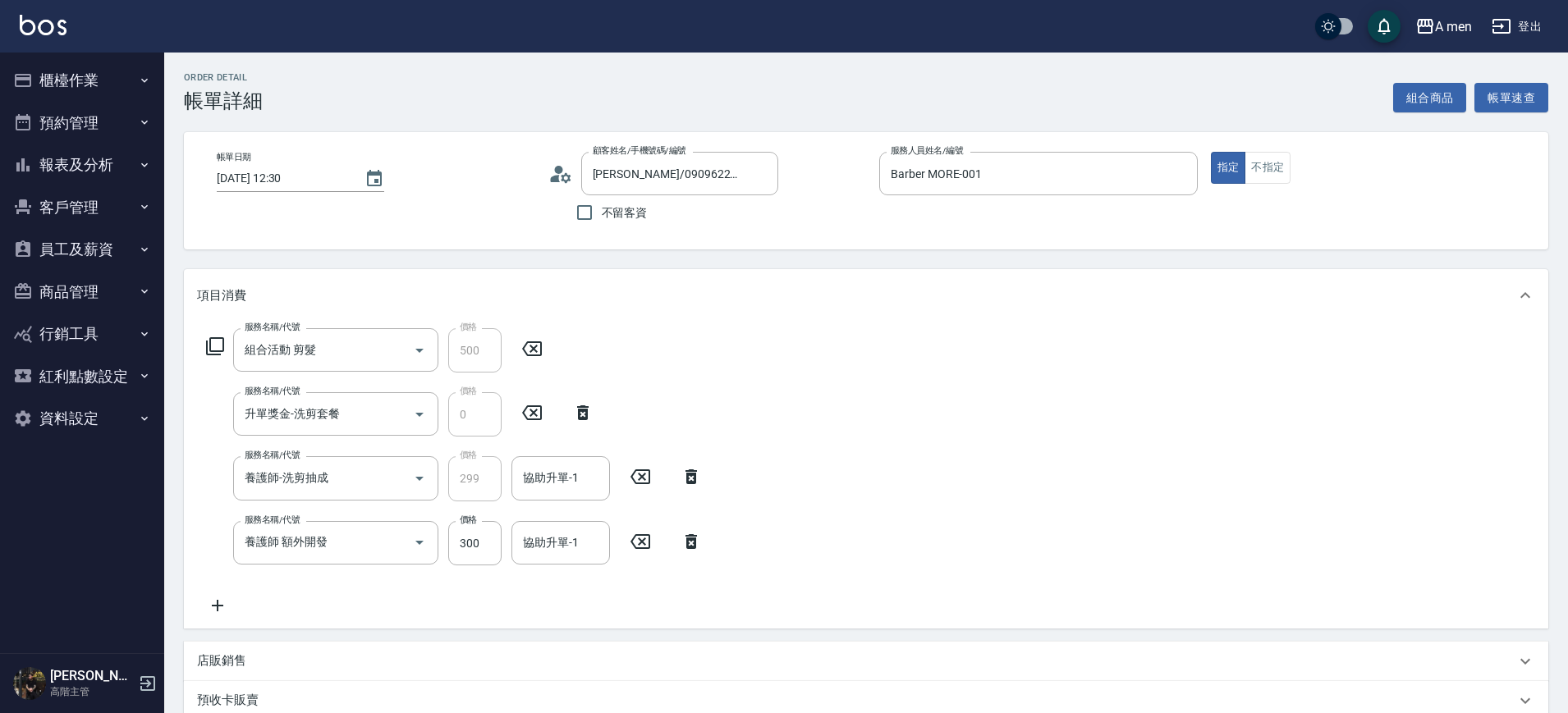
click at [674, 545] on icon at bounding box center [691, 541] width 41 height 20
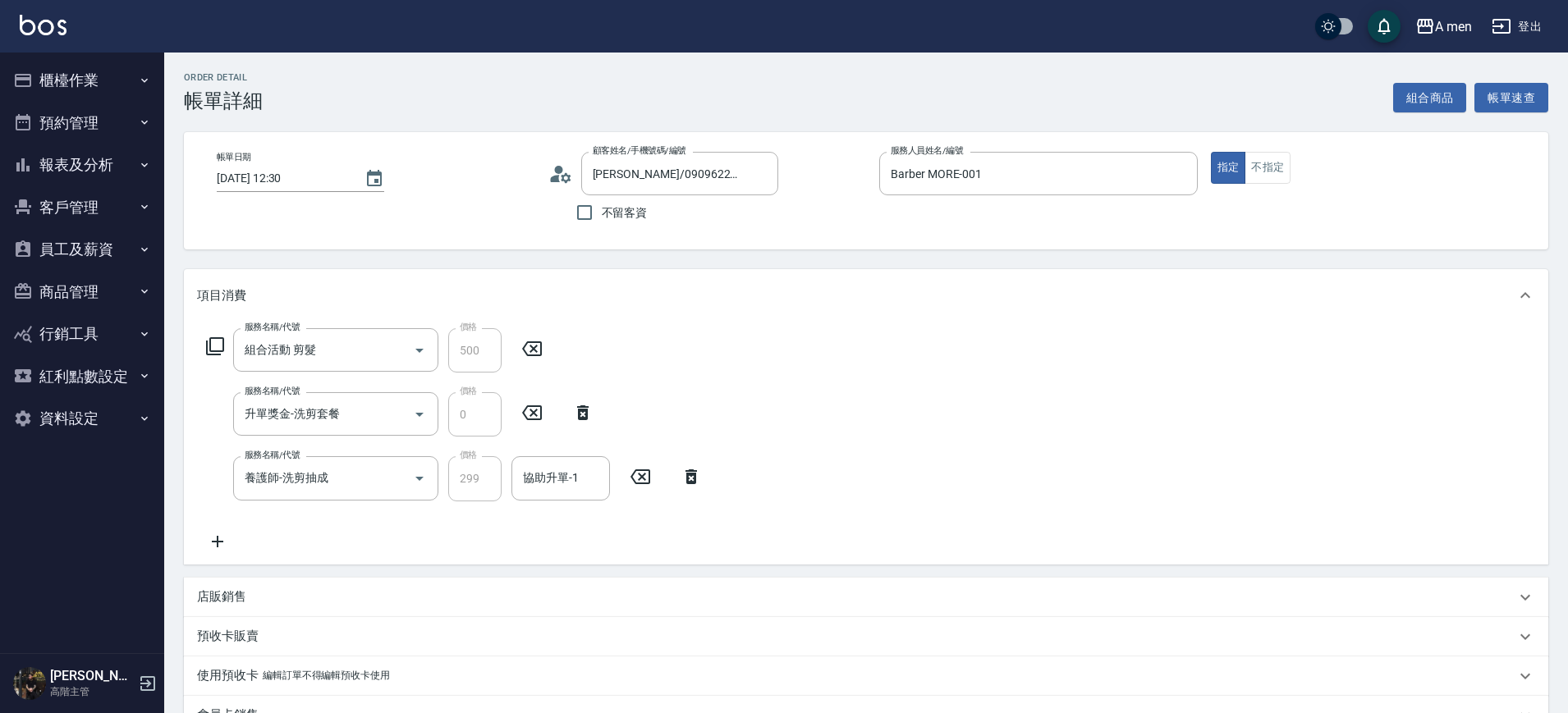
click at [558, 478] on div "協助升單-1 協助升單-1" at bounding box center [561, 478] width 99 height 43
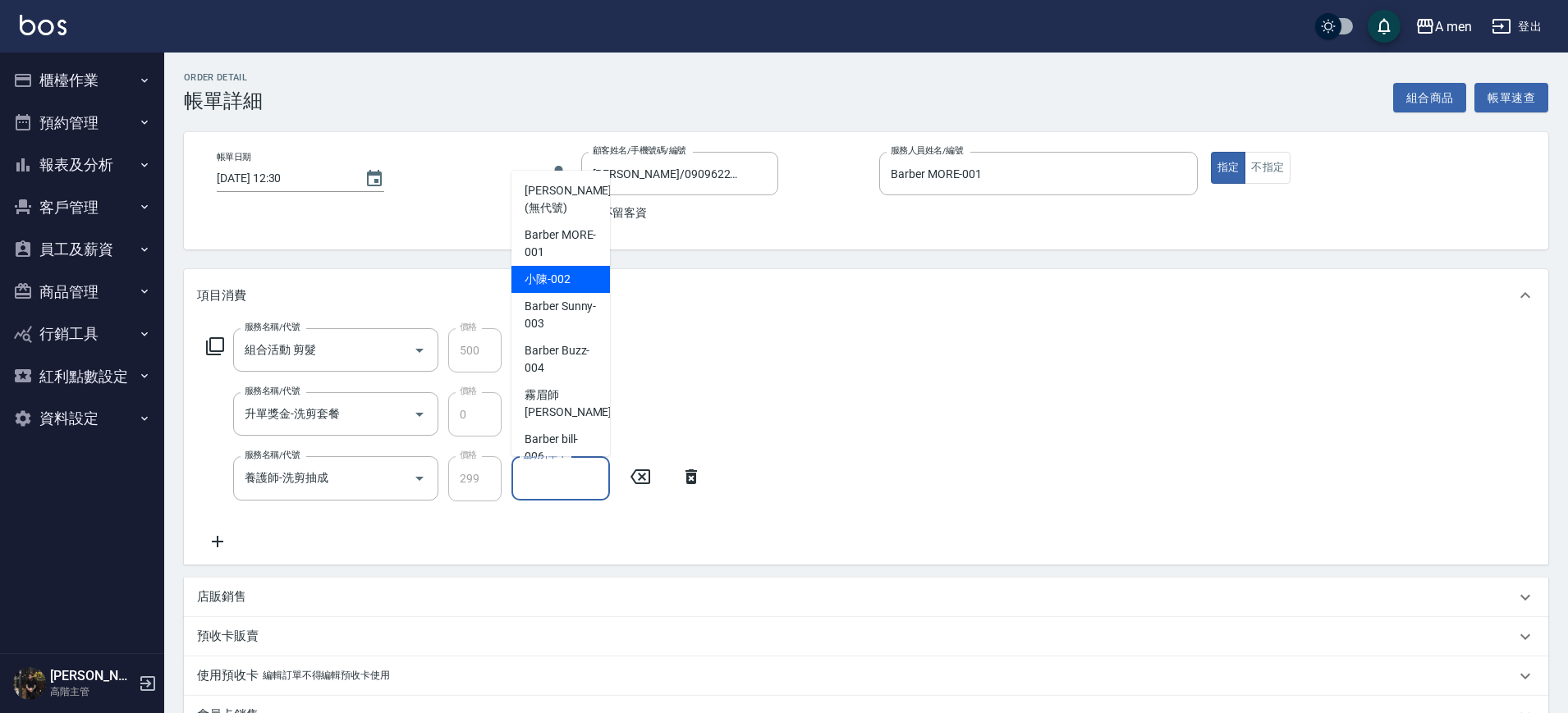
click at [576, 274] on div "小陳 -002" at bounding box center [561, 280] width 99 height 27
type input "小陳-002"
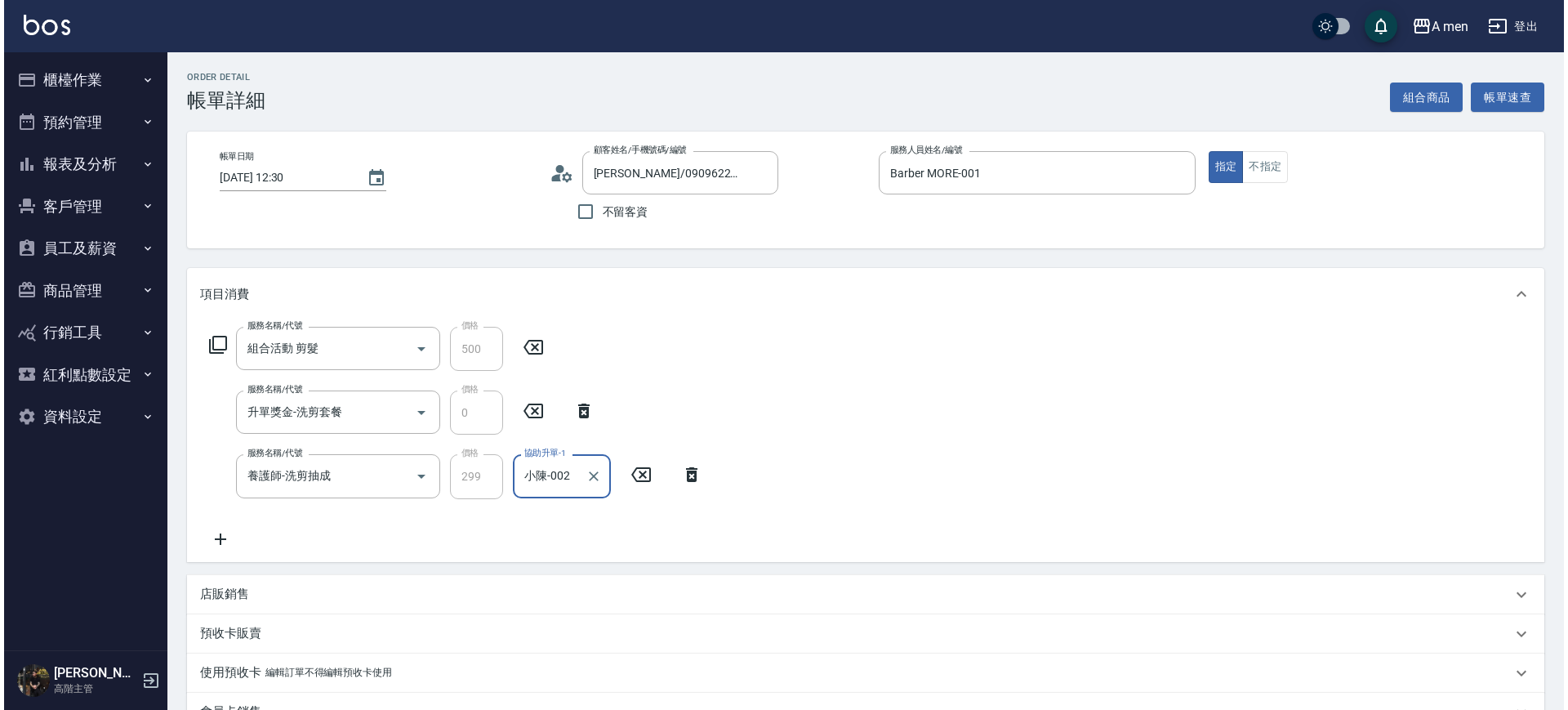
scroll to position [306, 0]
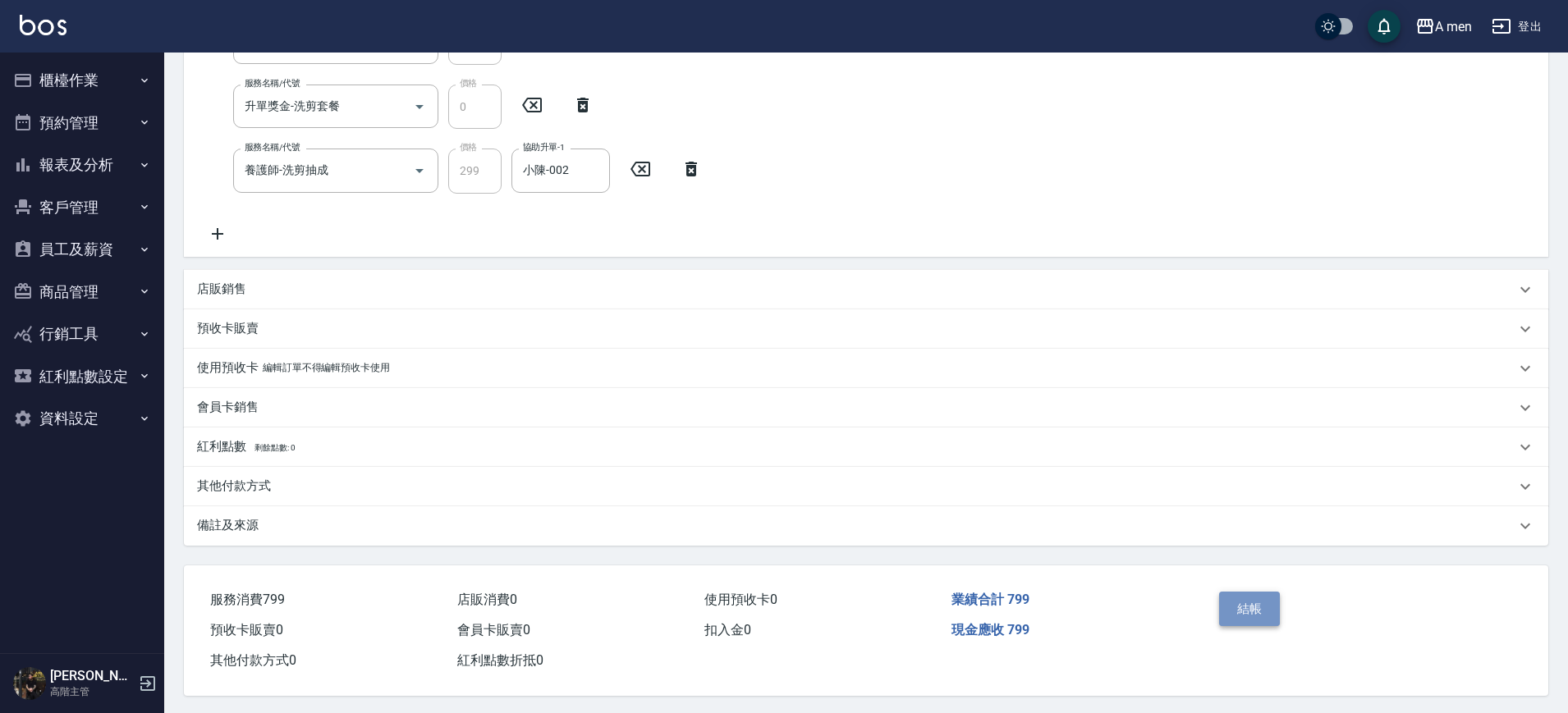
click at [1241, 592] on button "結帳" at bounding box center [1249, 608] width 61 height 35
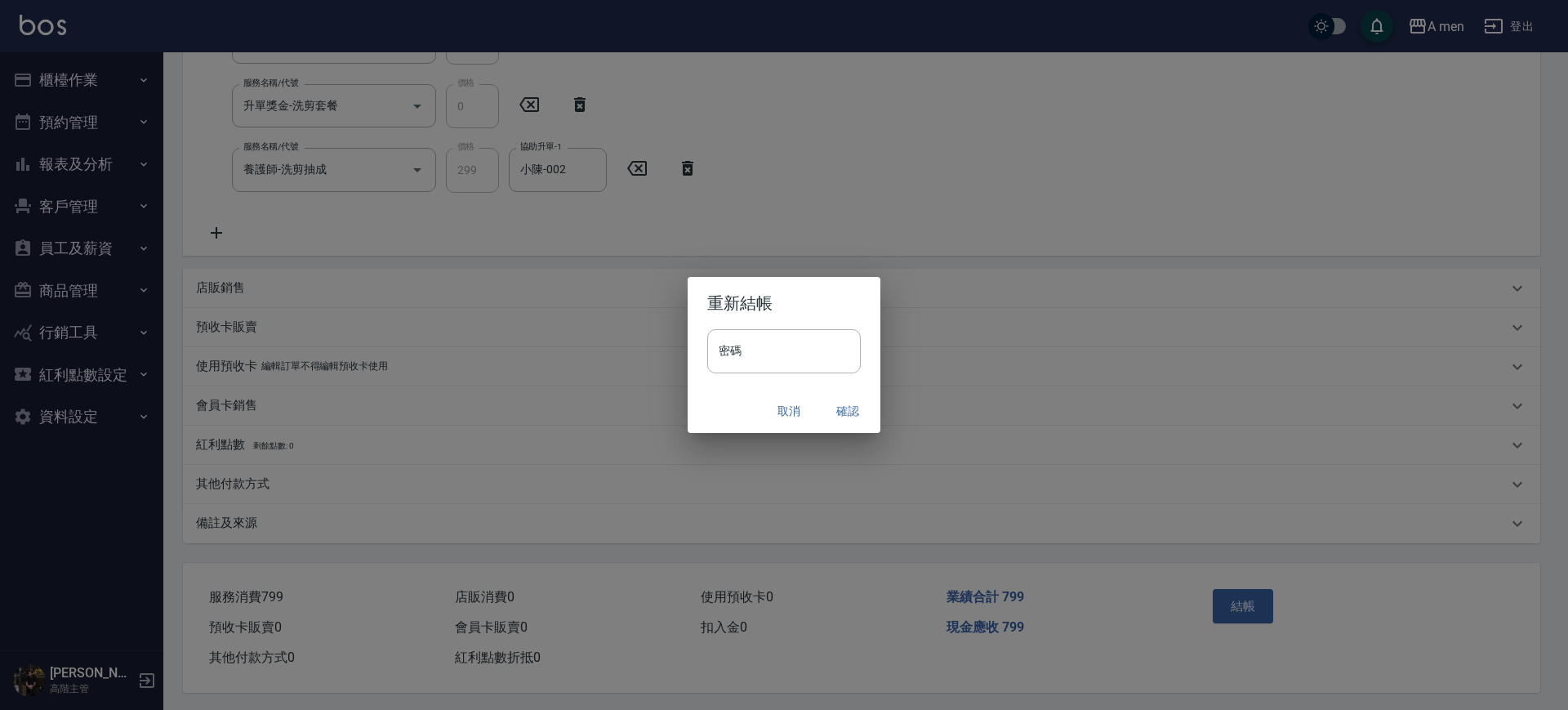
click at [858, 411] on button "確認" at bounding box center [848, 411] width 52 height 30
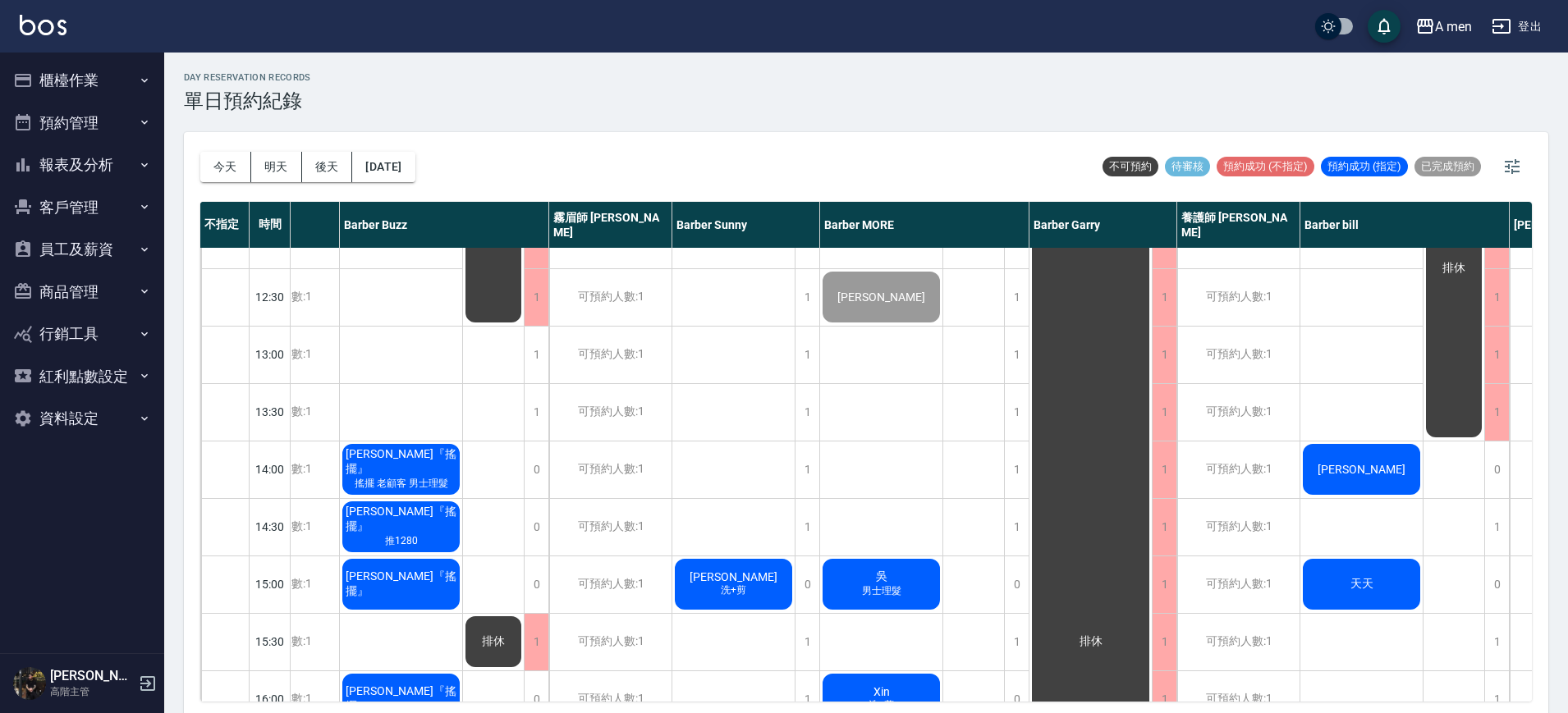
scroll to position [103, 222]
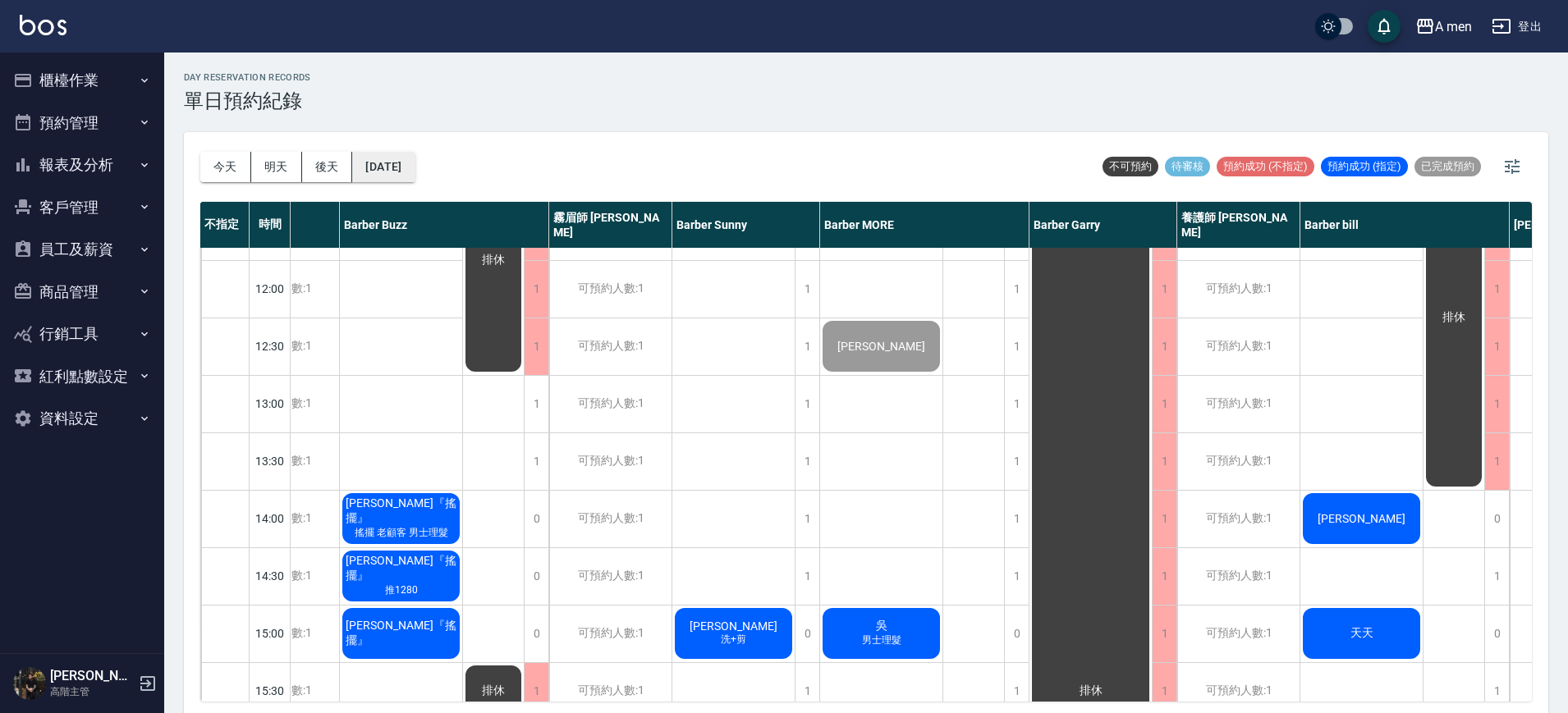
click at [397, 164] on button "[DATE]" at bounding box center [382, 167] width 62 height 31
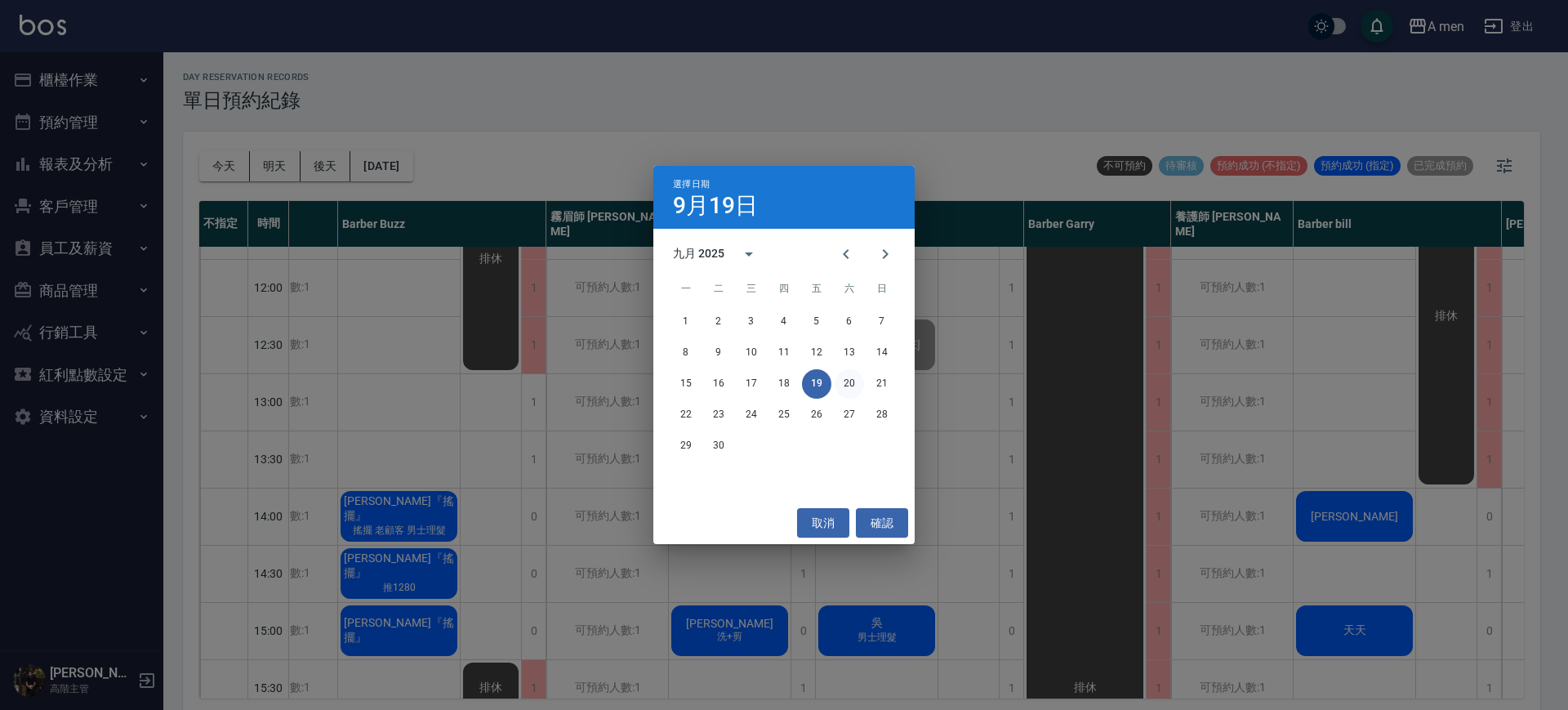
click at [847, 388] on button "20" at bounding box center [849, 384] width 30 height 30
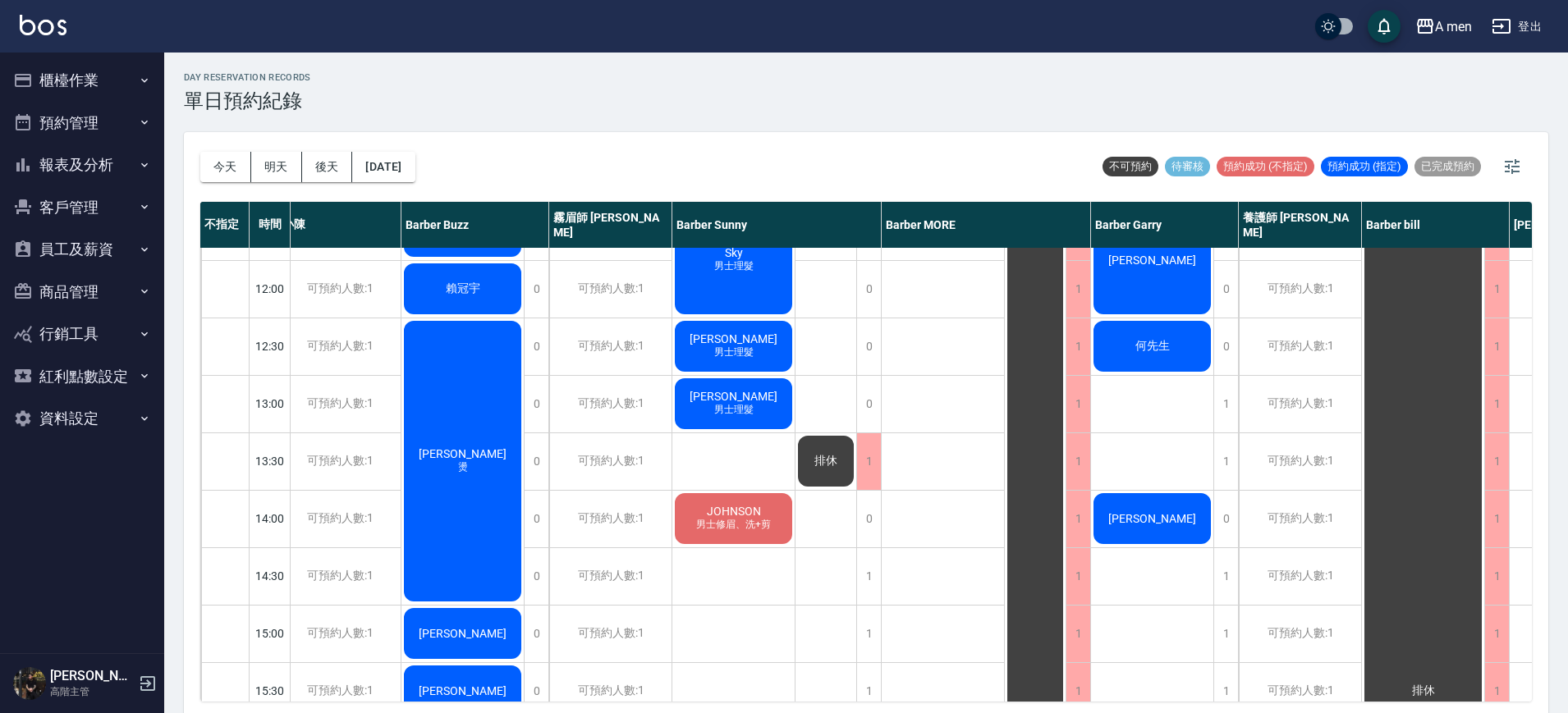
scroll to position [0, 222]
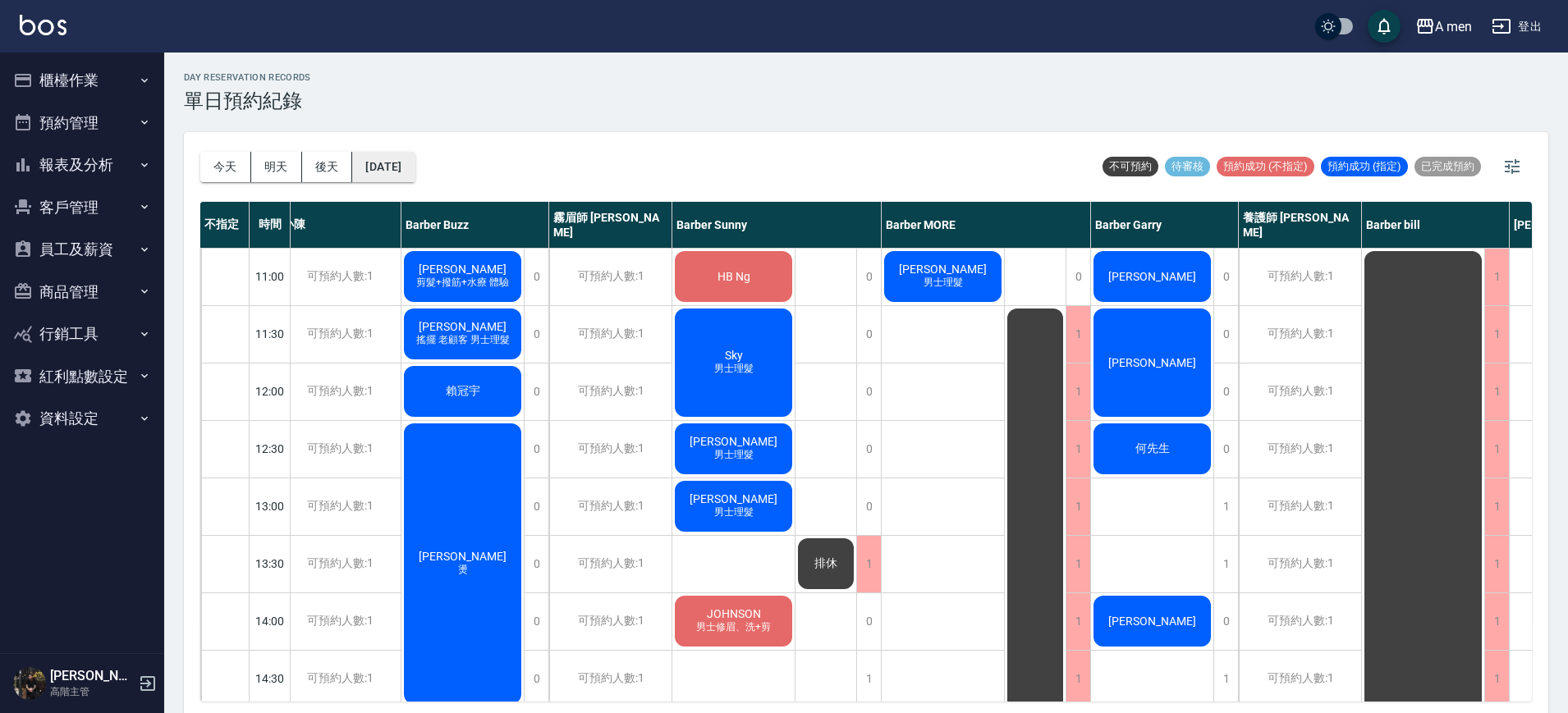
click at [415, 167] on button "2025/09/20" at bounding box center [382, 167] width 62 height 31
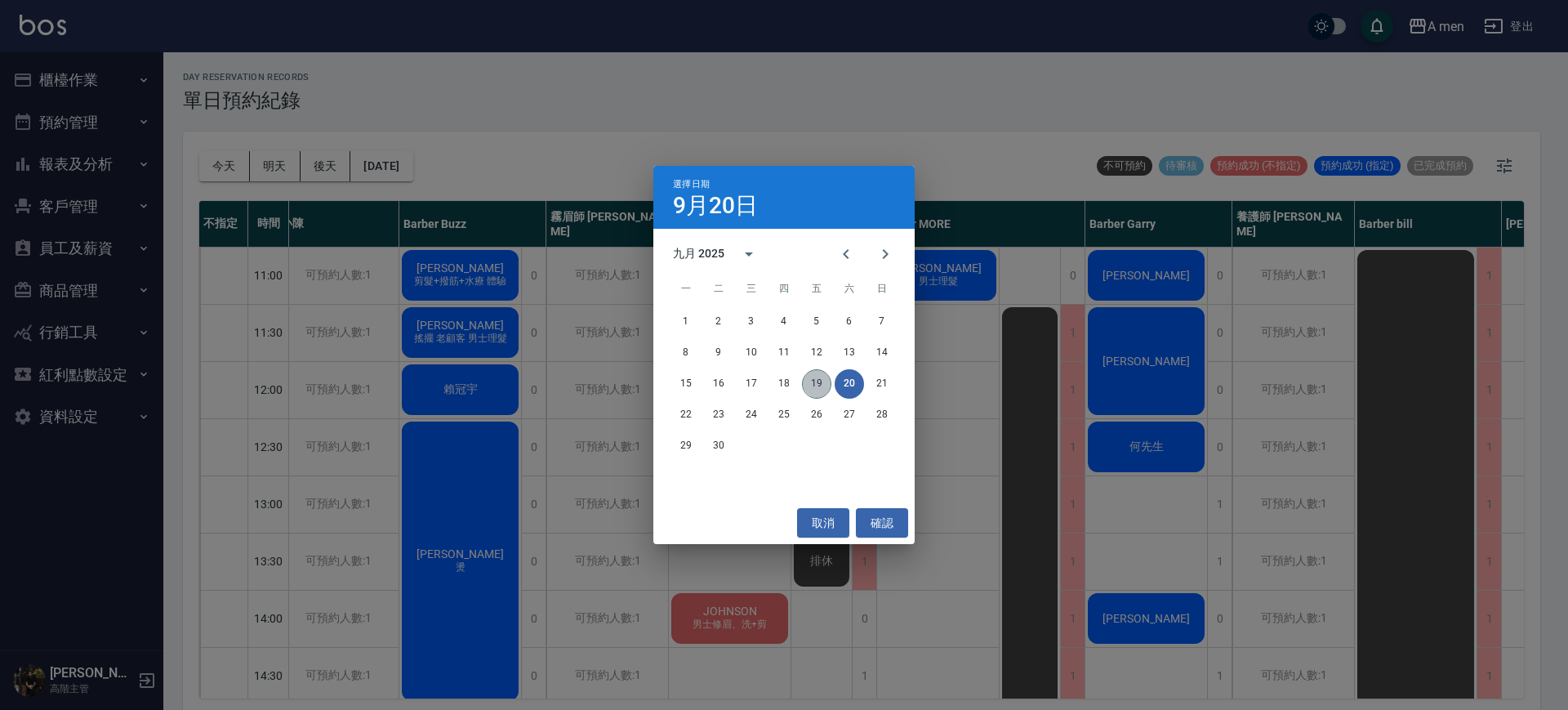
click at [819, 376] on button "19" at bounding box center [816, 384] width 30 height 30
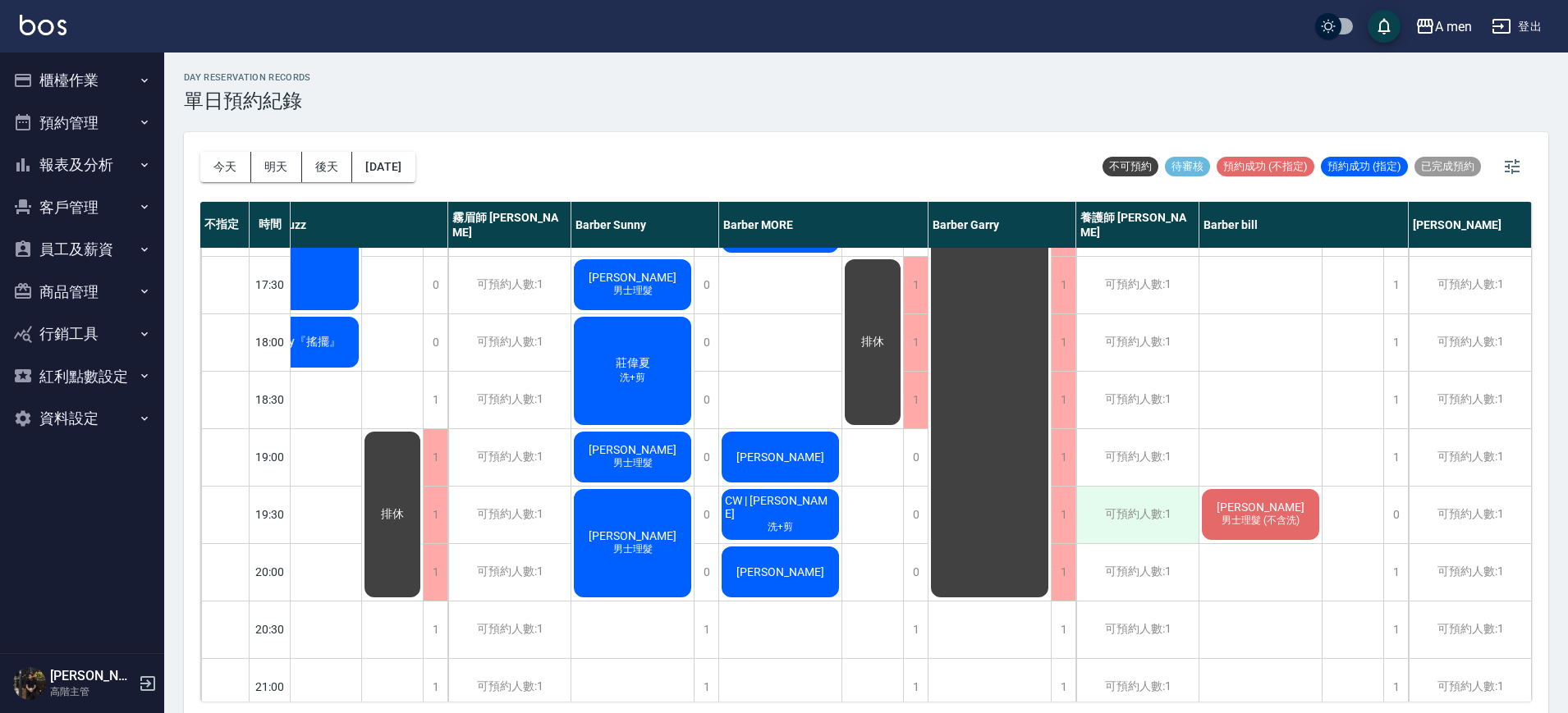
scroll to position [691, 331]
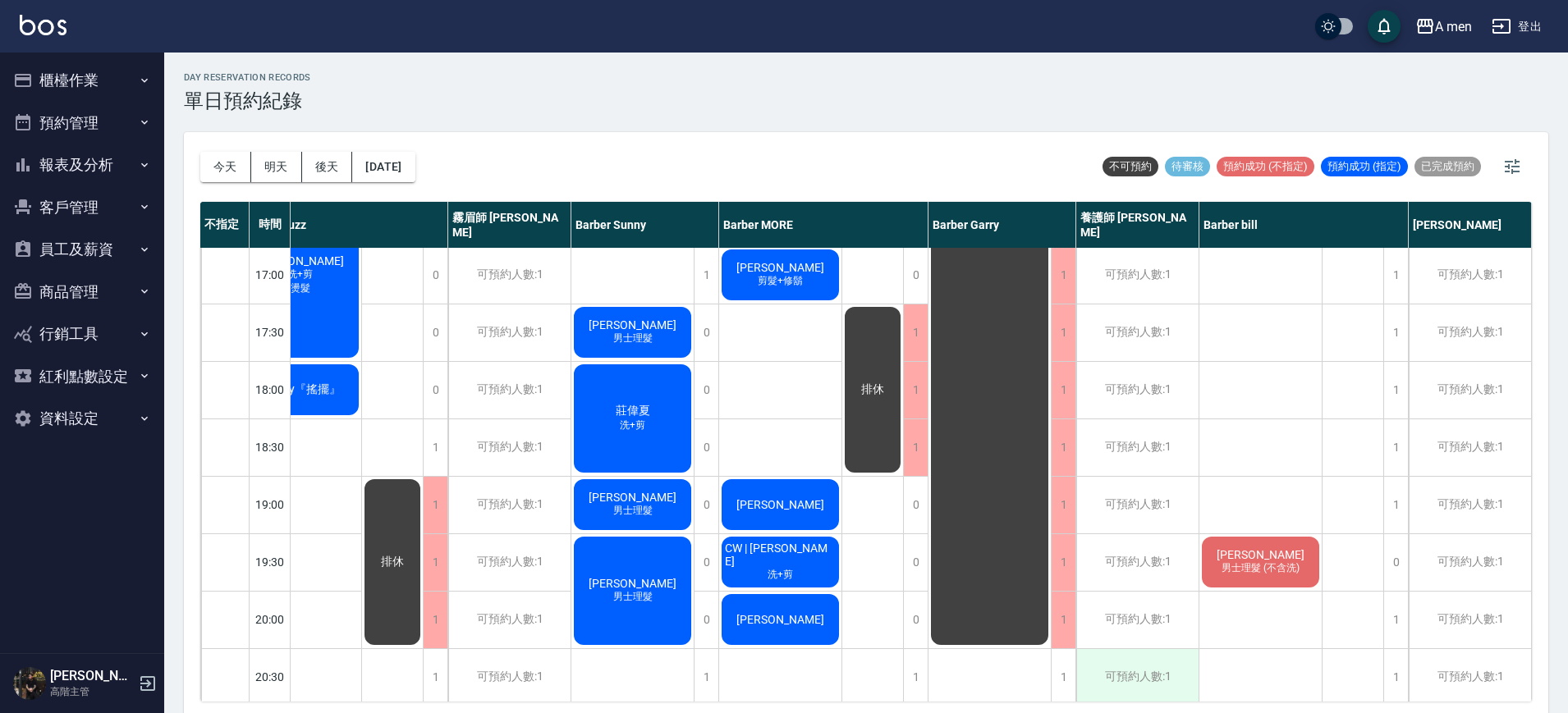
click at [1117, 675] on div "可預約人數:1" at bounding box center [1137, 677] width 122 height 57
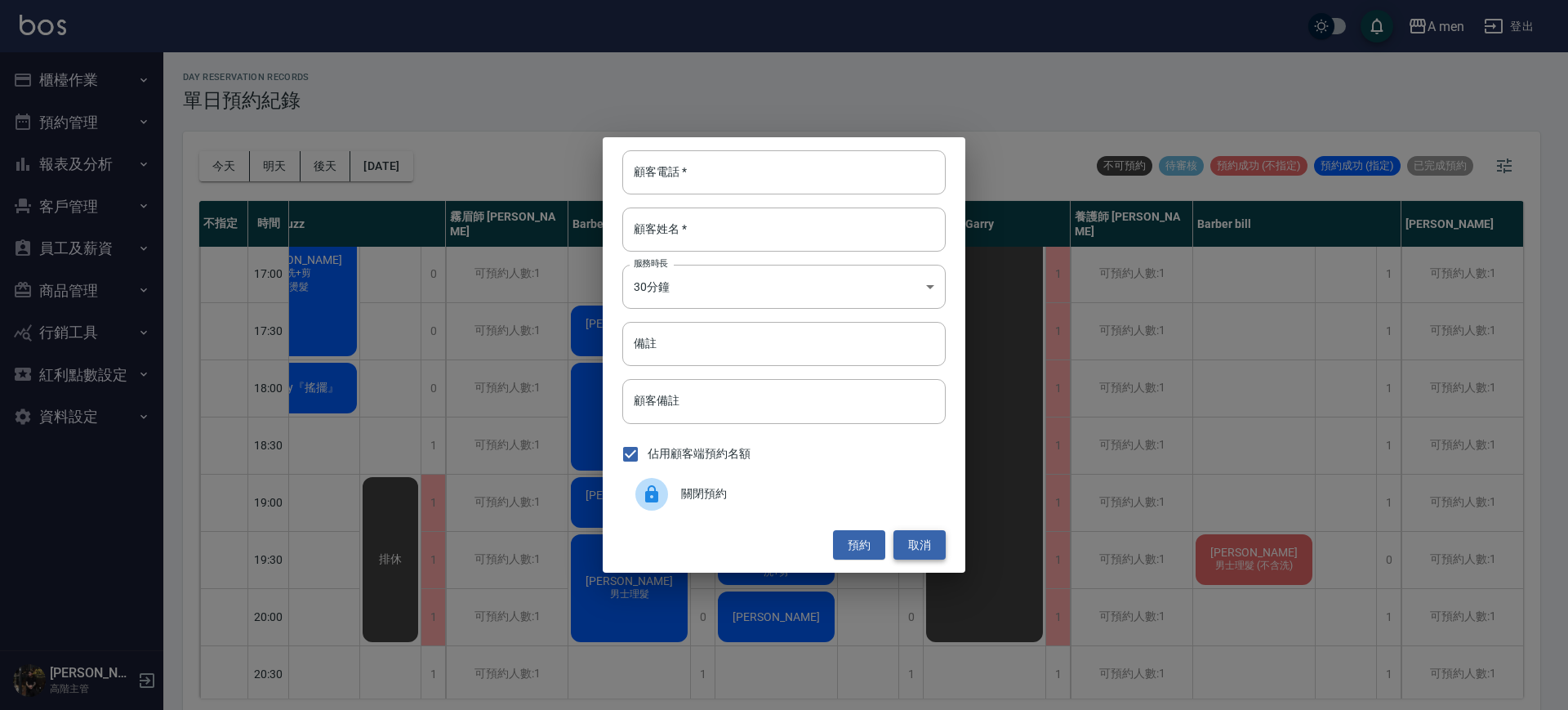
click at [933, 556] on button "取消" at bounding box center [920, 546] width 52 height 30
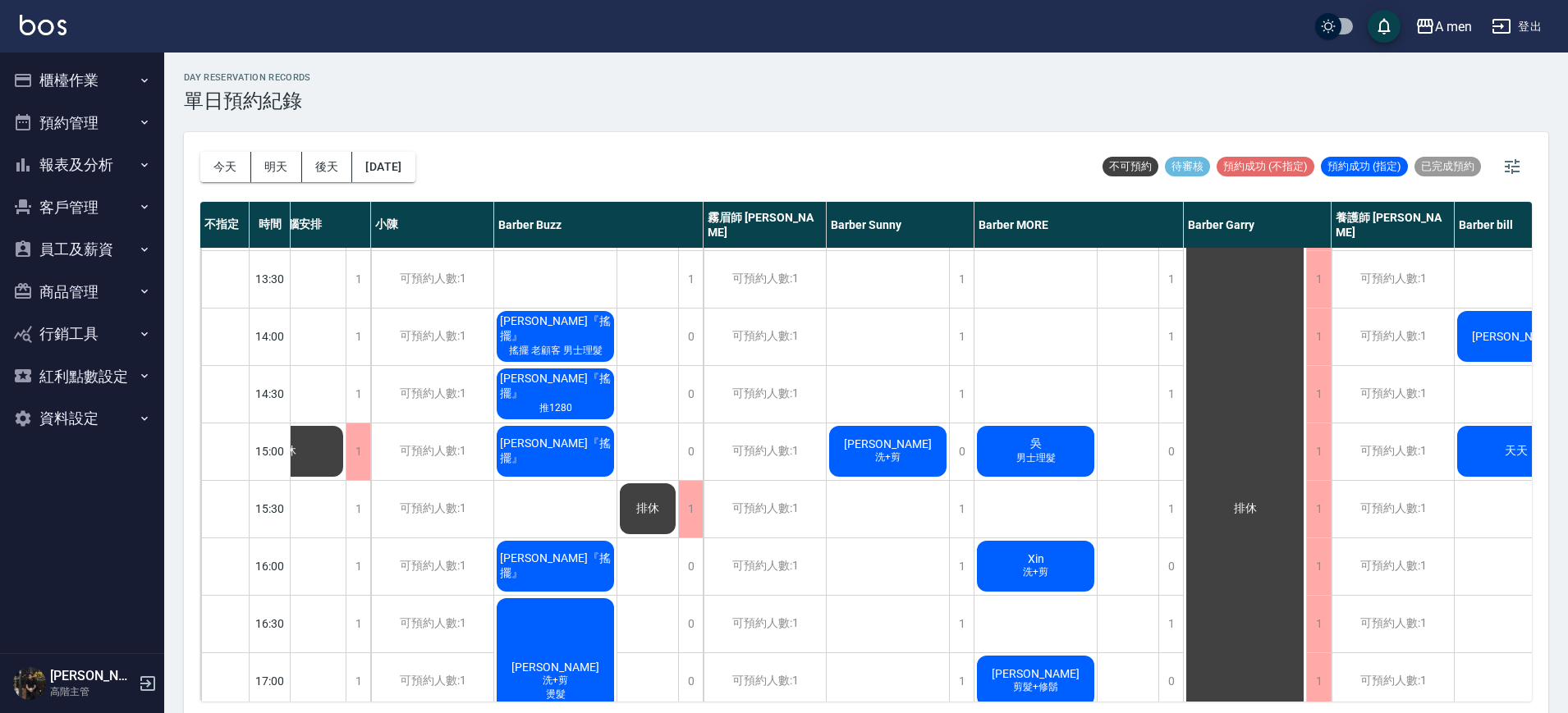
scroll to position [308, 67]
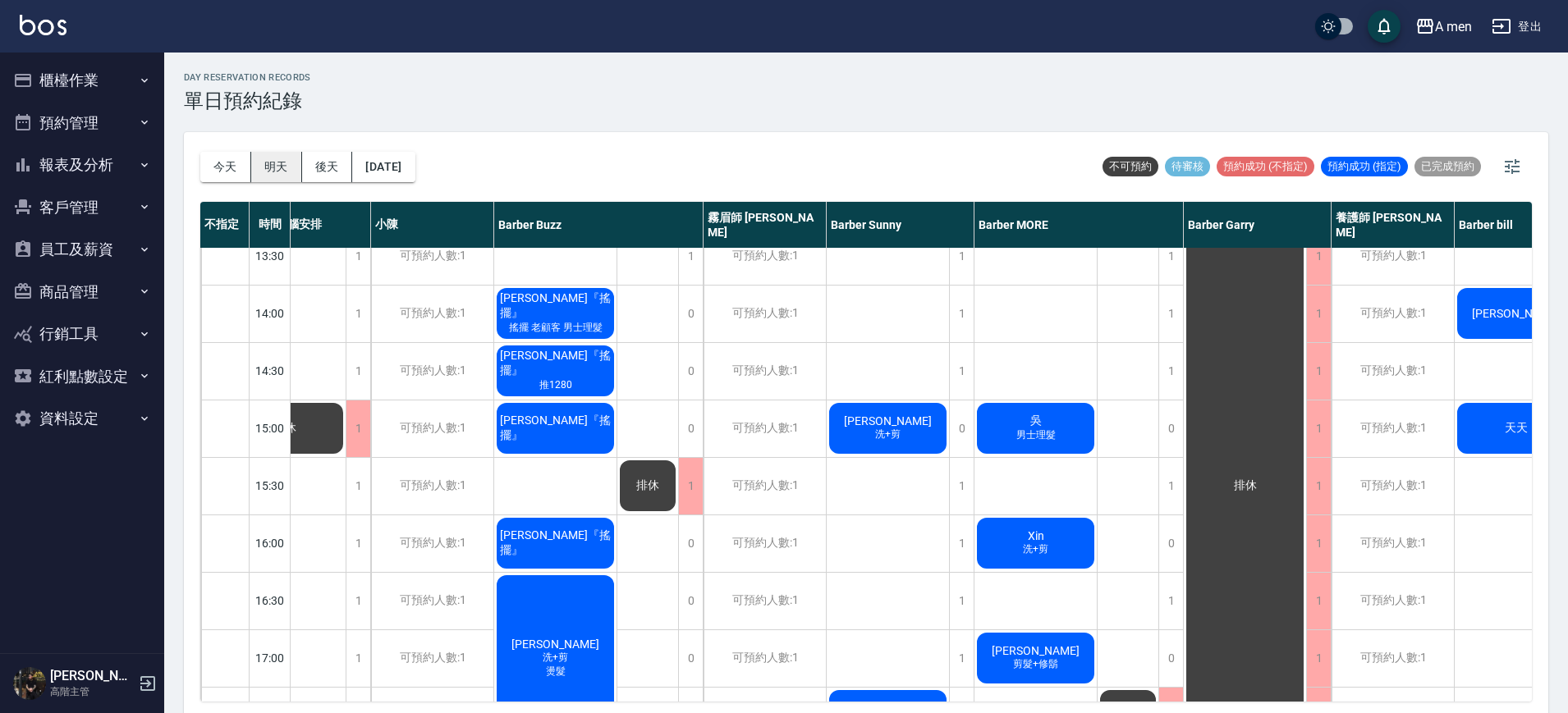
click at [286, 171] on button "明天" at bounding box center [277, 167] width 51 height 31
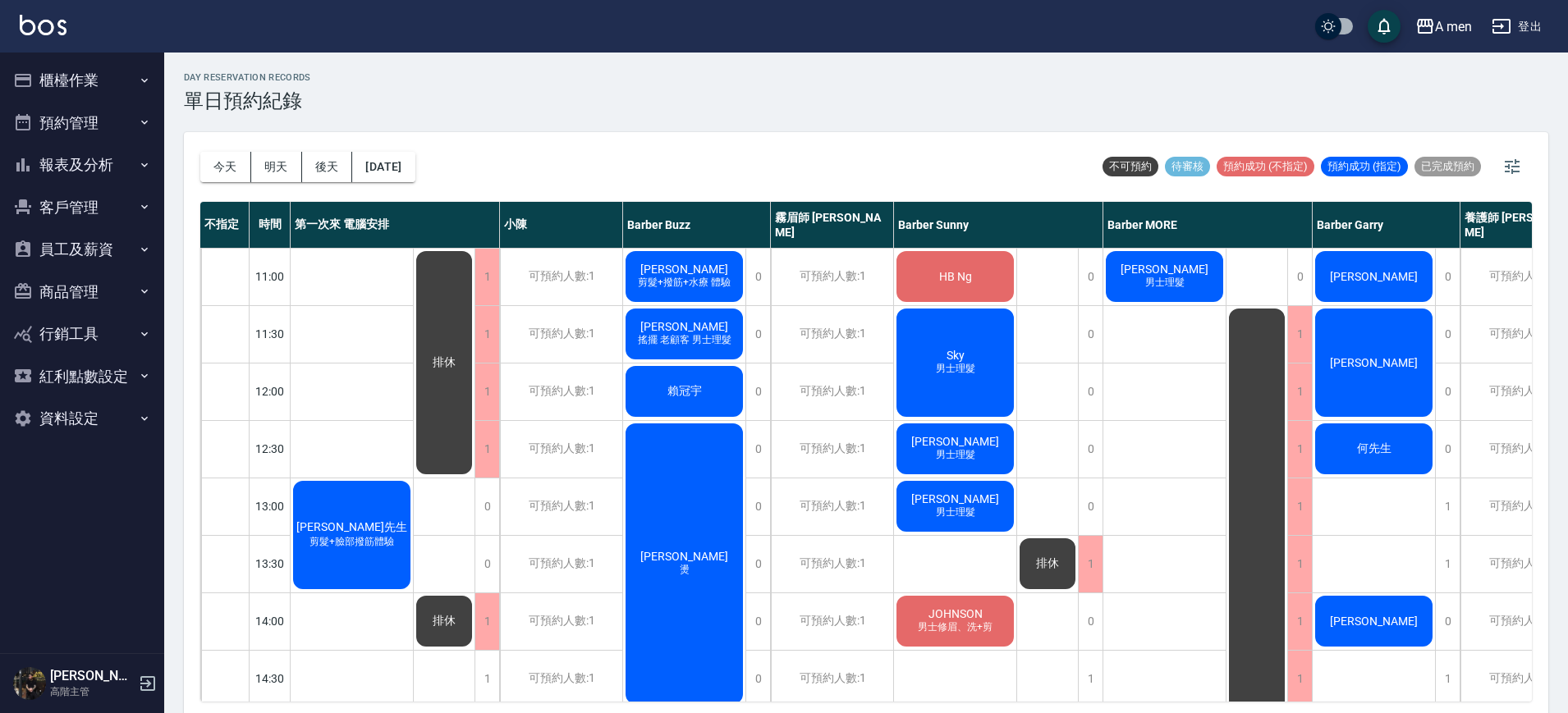
click at [347, 518] on div "林先生 剪髮+臉部撥筋體驗" at bounding box center [352, 535] width 122 height 113
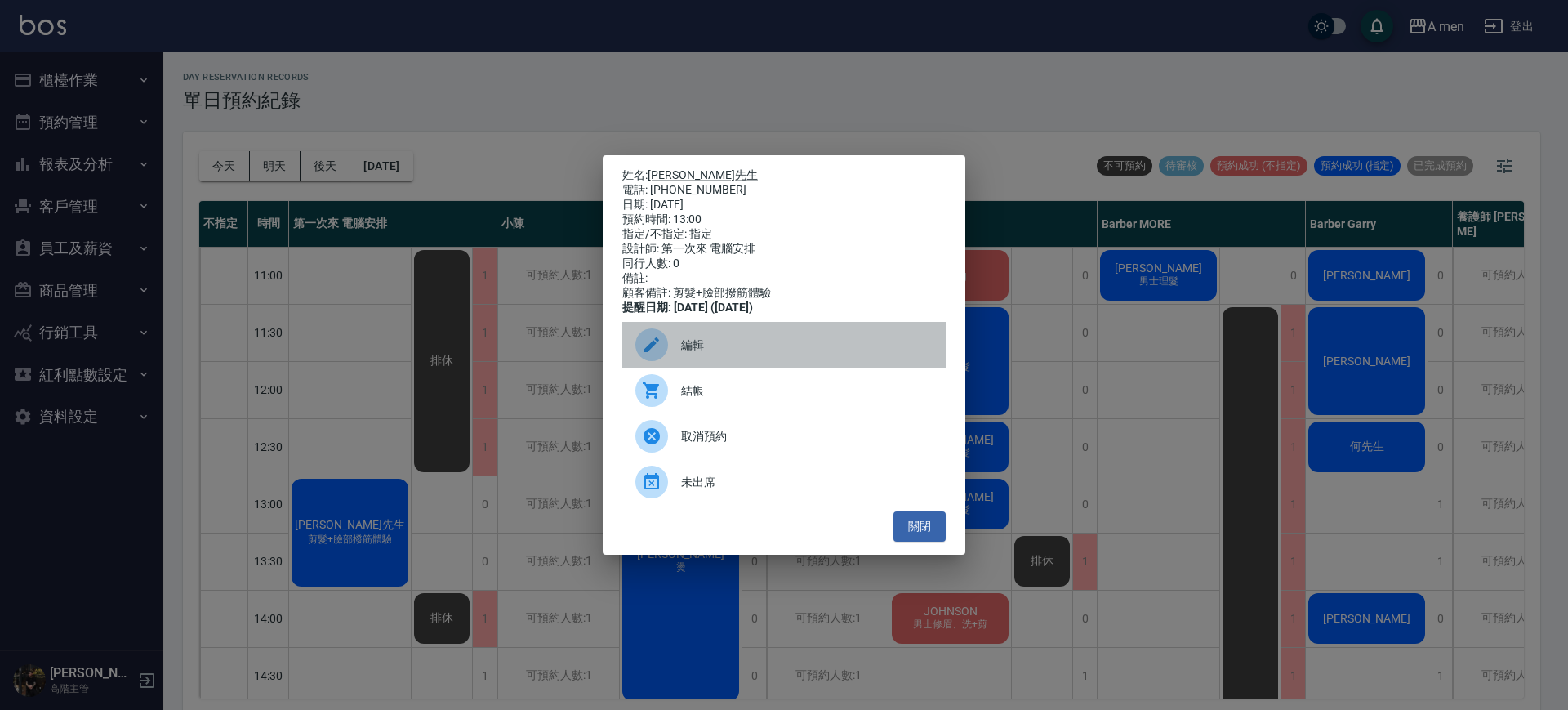
click at [766, 344] on span "編輯" at bounding box center [807, 345] width 251 height 17
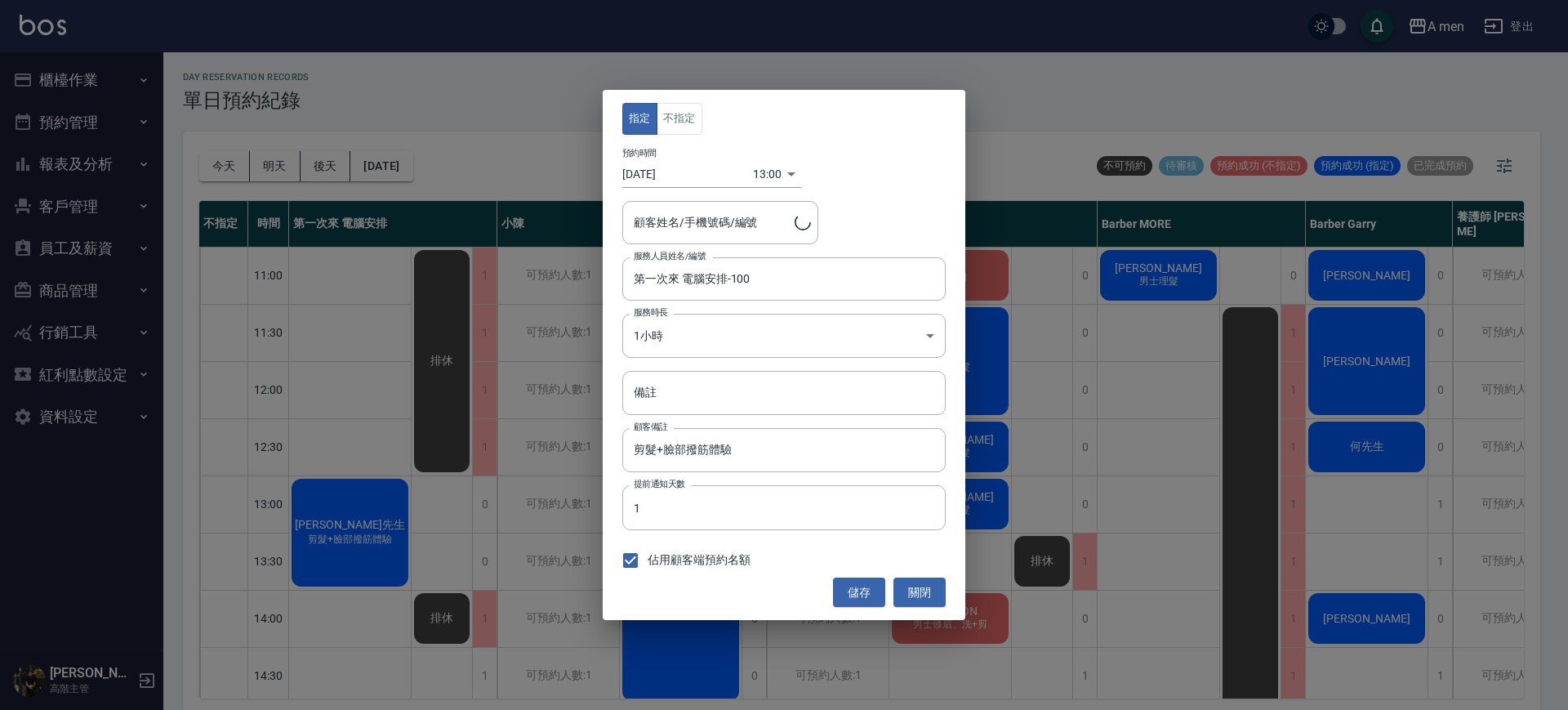
type input "林先生/0978933417"
click at [680, 132] on button "不指定" at bounding box center [680, 119] width 46 height 32
click at [747, 266] on input "第一次來 電腦安排-100" at bounding box center [772, 279] width 284 height 29
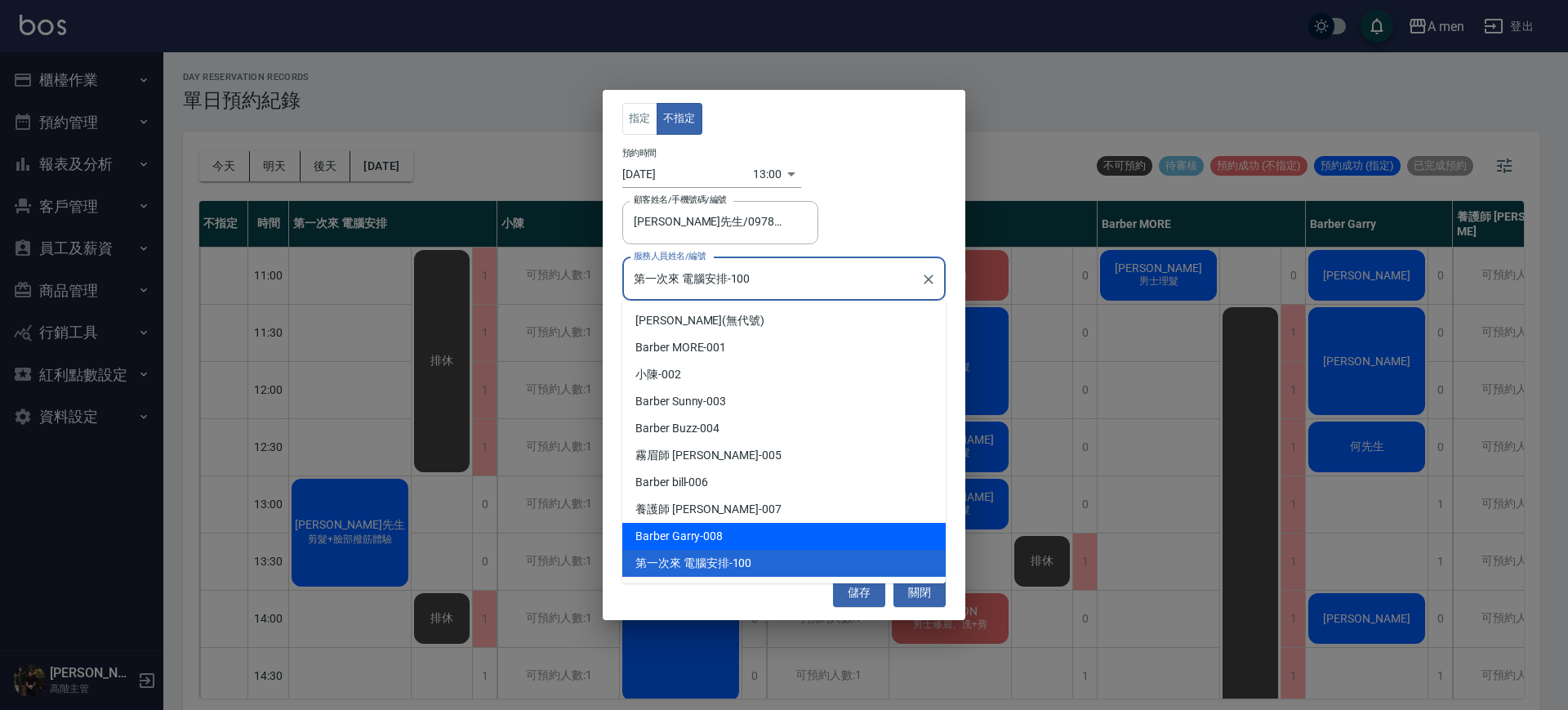
click at [723, 541] on div "Barber Garry -008" at bounding box center [784, 537] width 323 height 27
type input "Barber Garry-008"
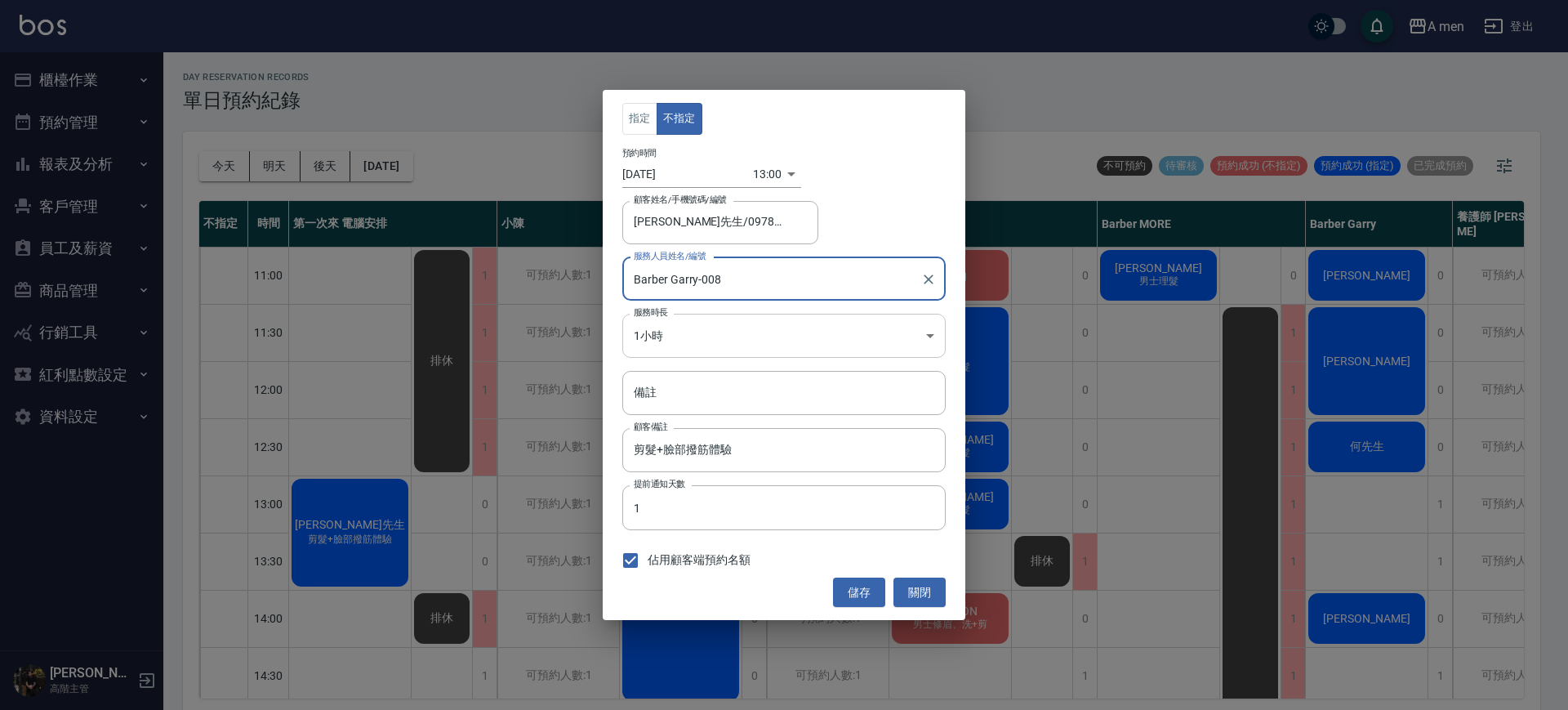
click at [682, 318] on body "A men 登出 櫃檯作業 打帳單 帳單列表 營業儀表板 現金收支登錄 高階收支登錄 材料自購登錄 每日結帳 排班表 現場電腦打卡 掃碼打卡 預約管理 預約管…" at bounding box center [784, 357] width 1568 height 715
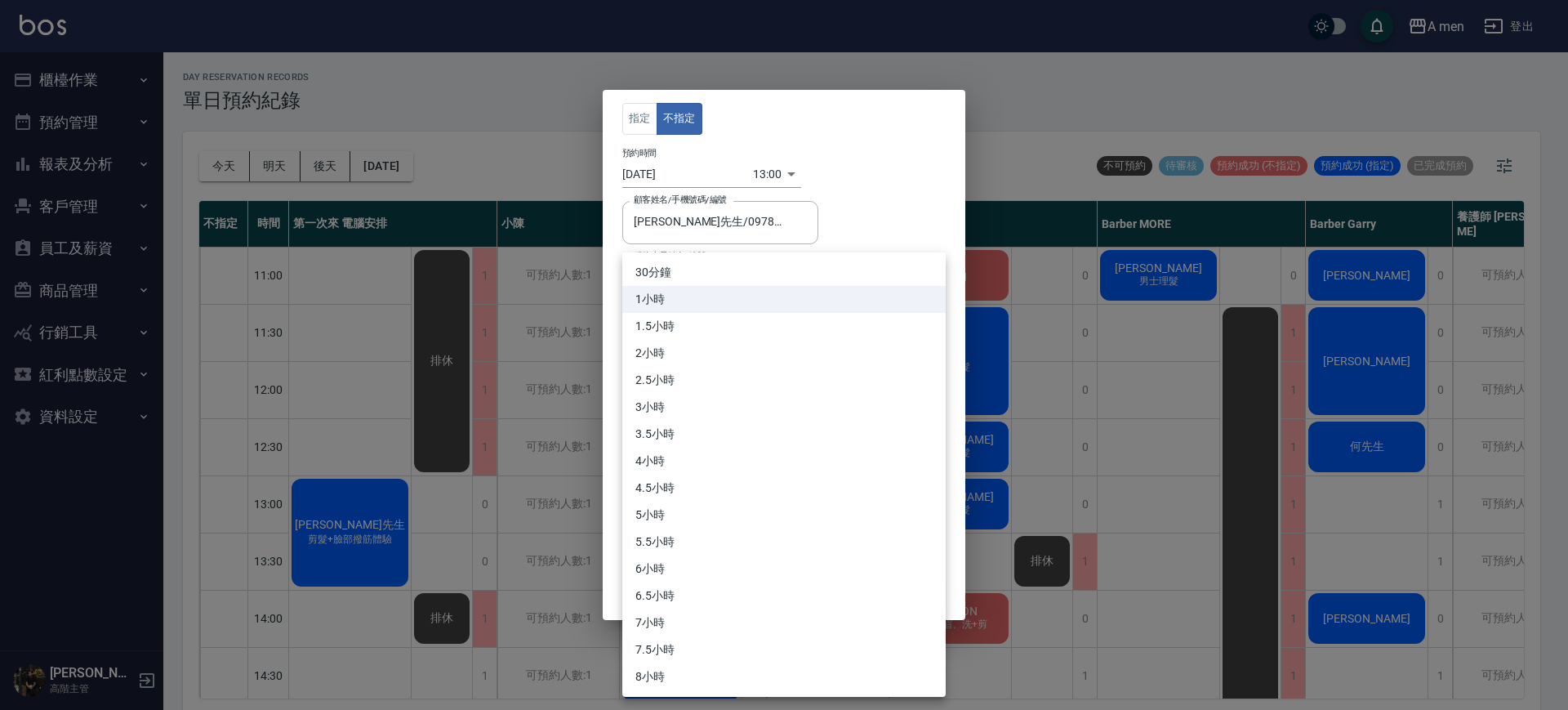
click at [672, 271] on li "30分鐘" at bounding box center [784, 272] width 323 height 27
type input "1"
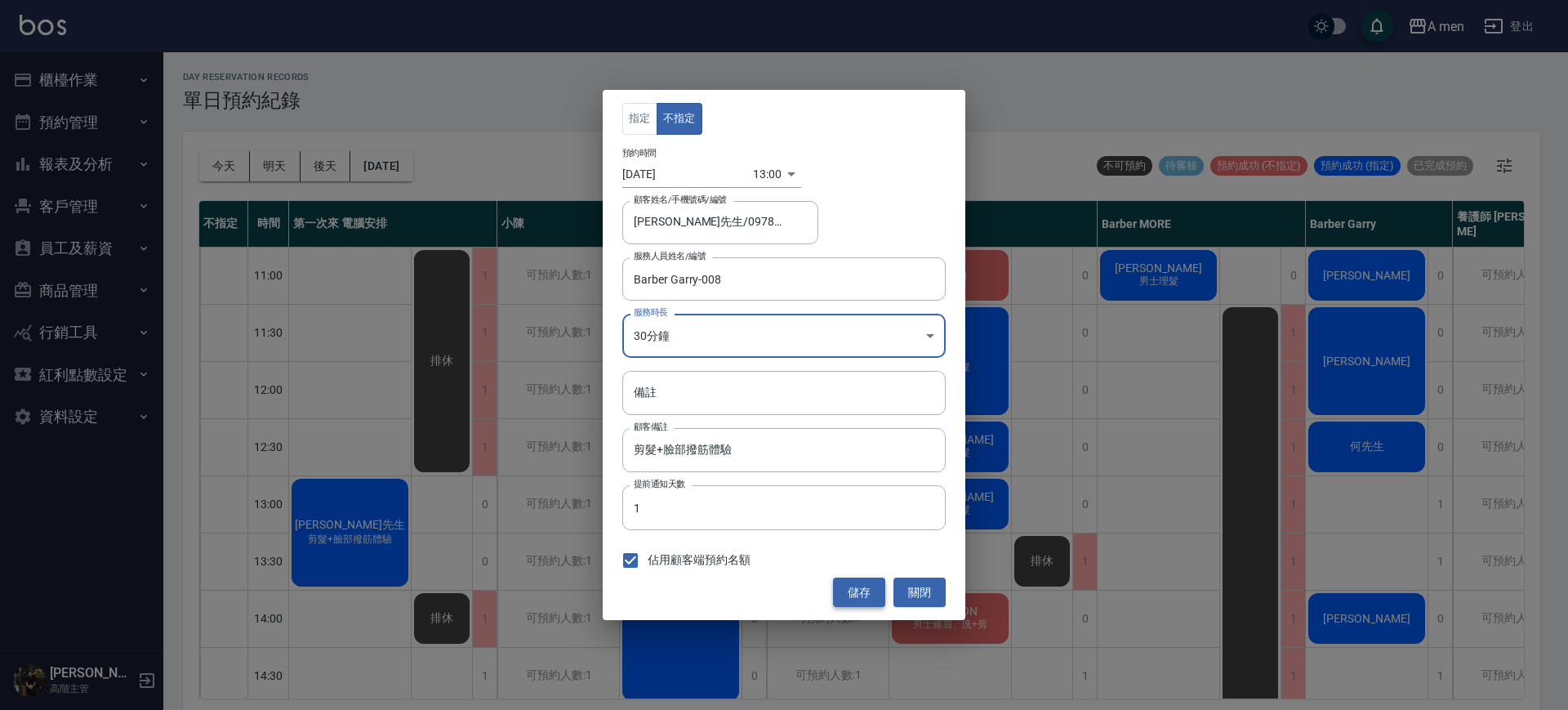
click at [867, 586] on button "儲存" at bounding box center [859, 593] width 52 height 30
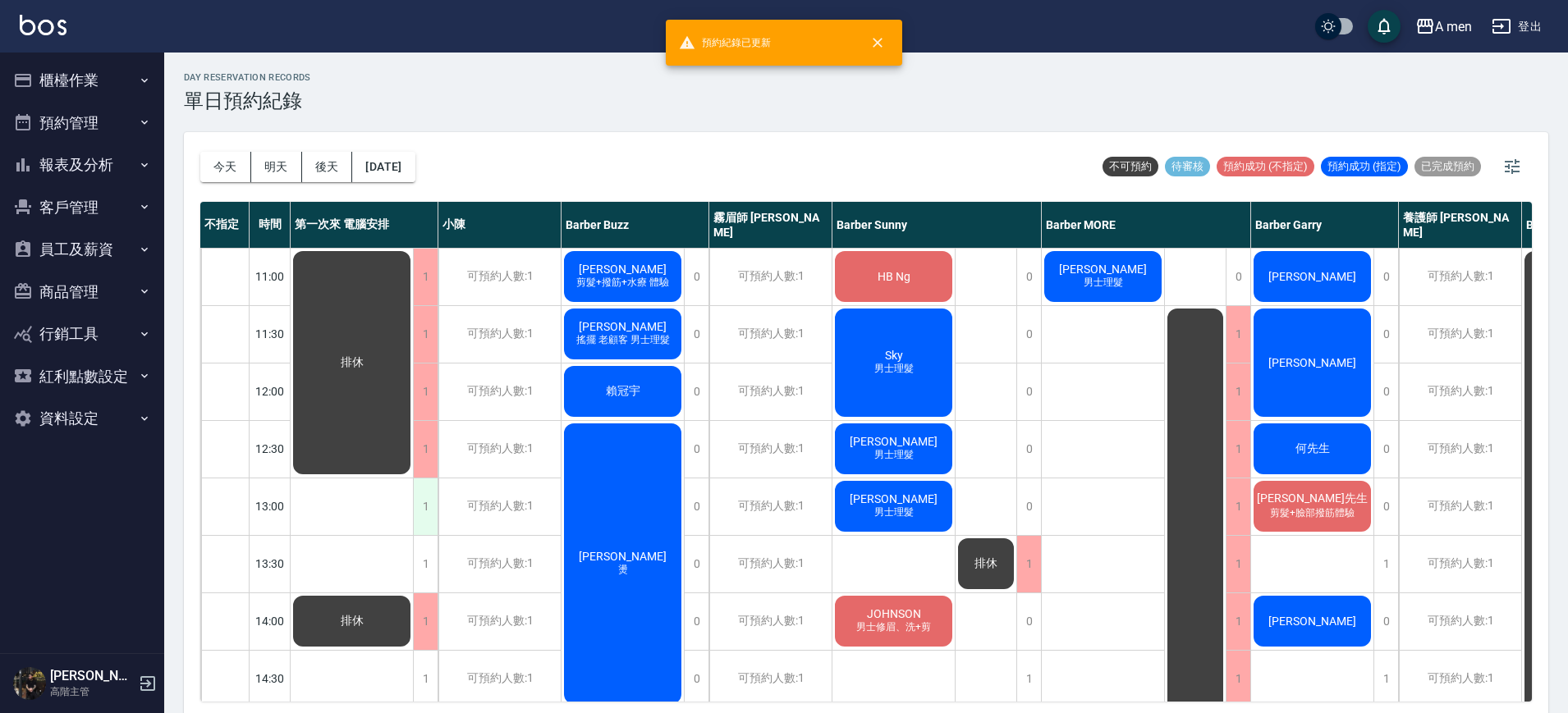
click at [422, 512] on div "1" at bounding box center [425, 506] width 25 height 57
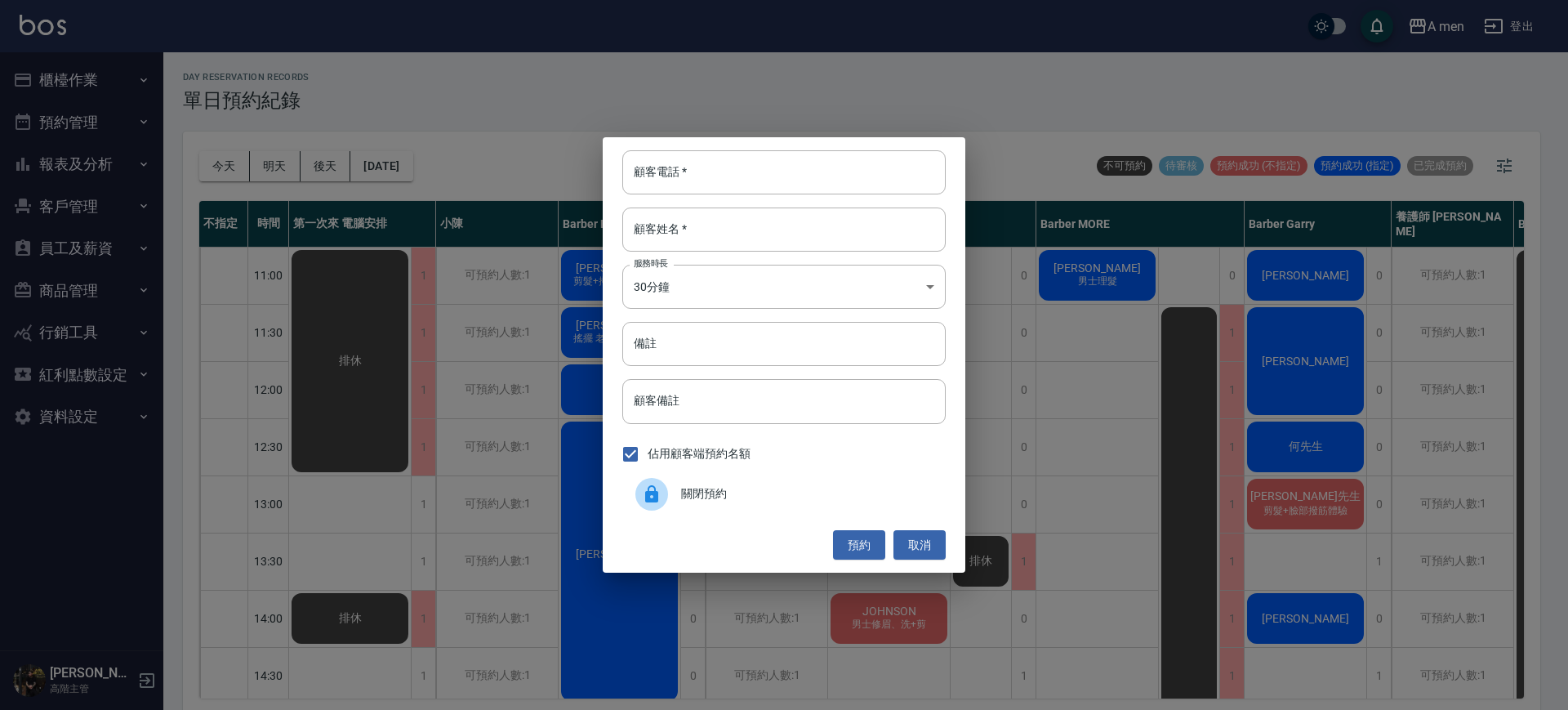
click at [737, 494] on span "關閉預約" at bounding box center [807, 494] width 251 height 17
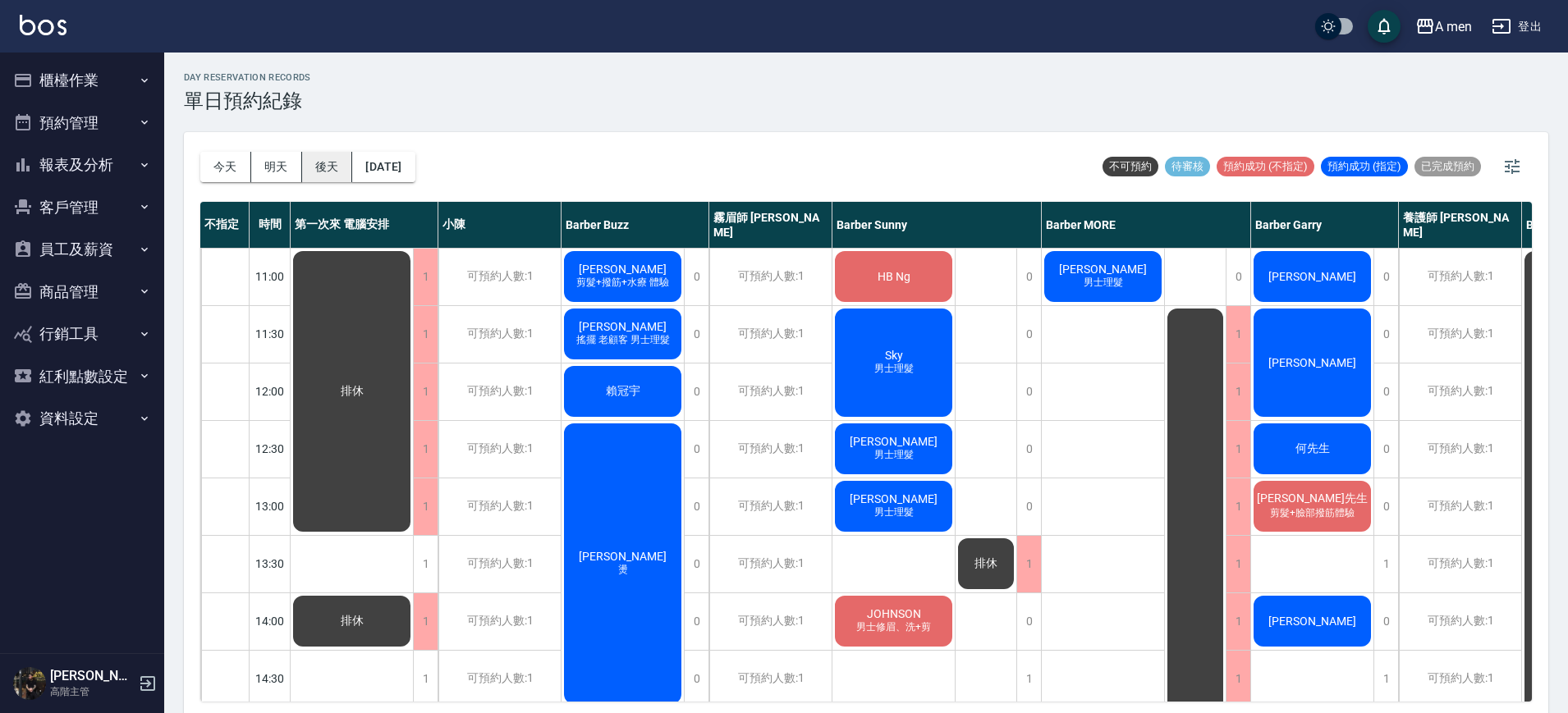
click at [342, 168] on button "後天" at bounding box center [327, 167] width 51 height 31
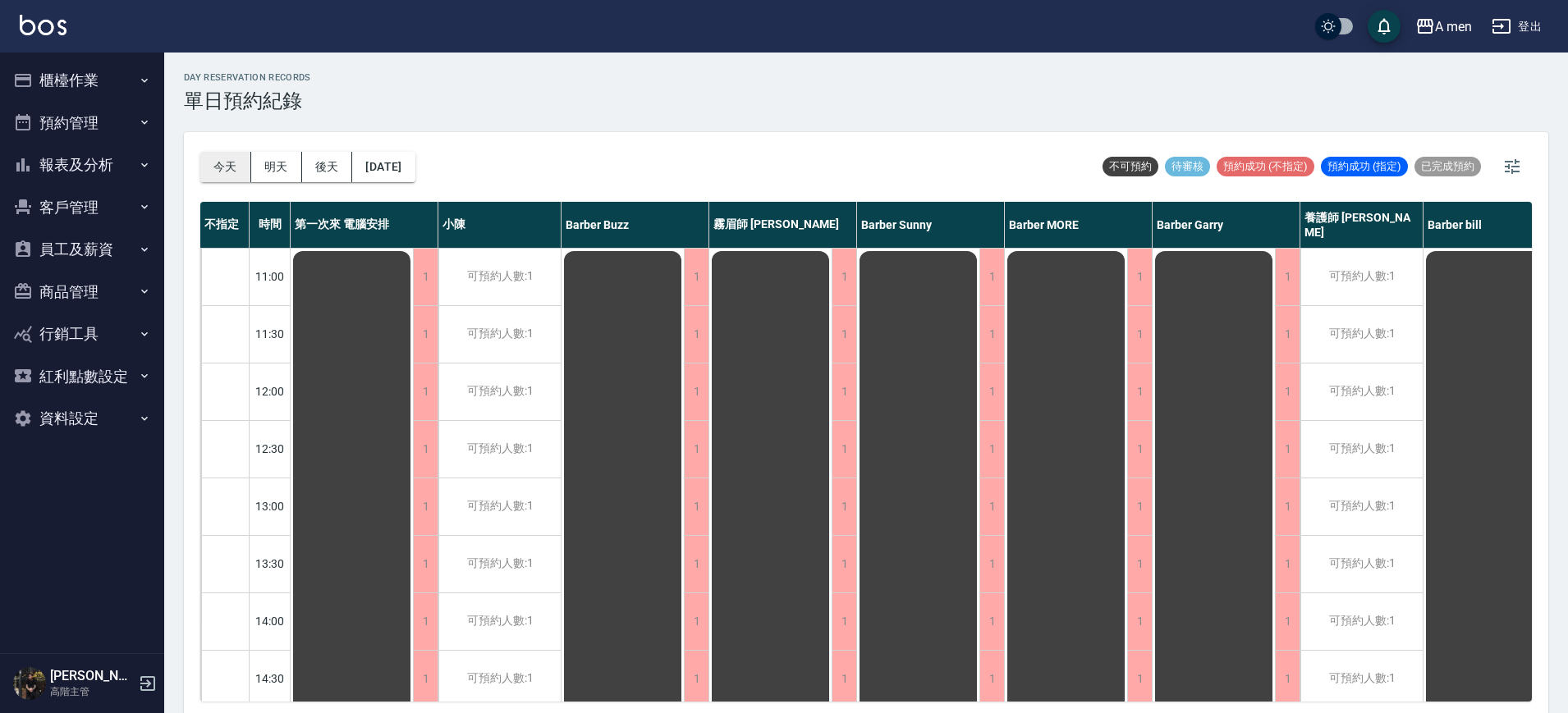
click at [246, 167] on button "今天" at bounding box center [226, 167] width 51 height 31
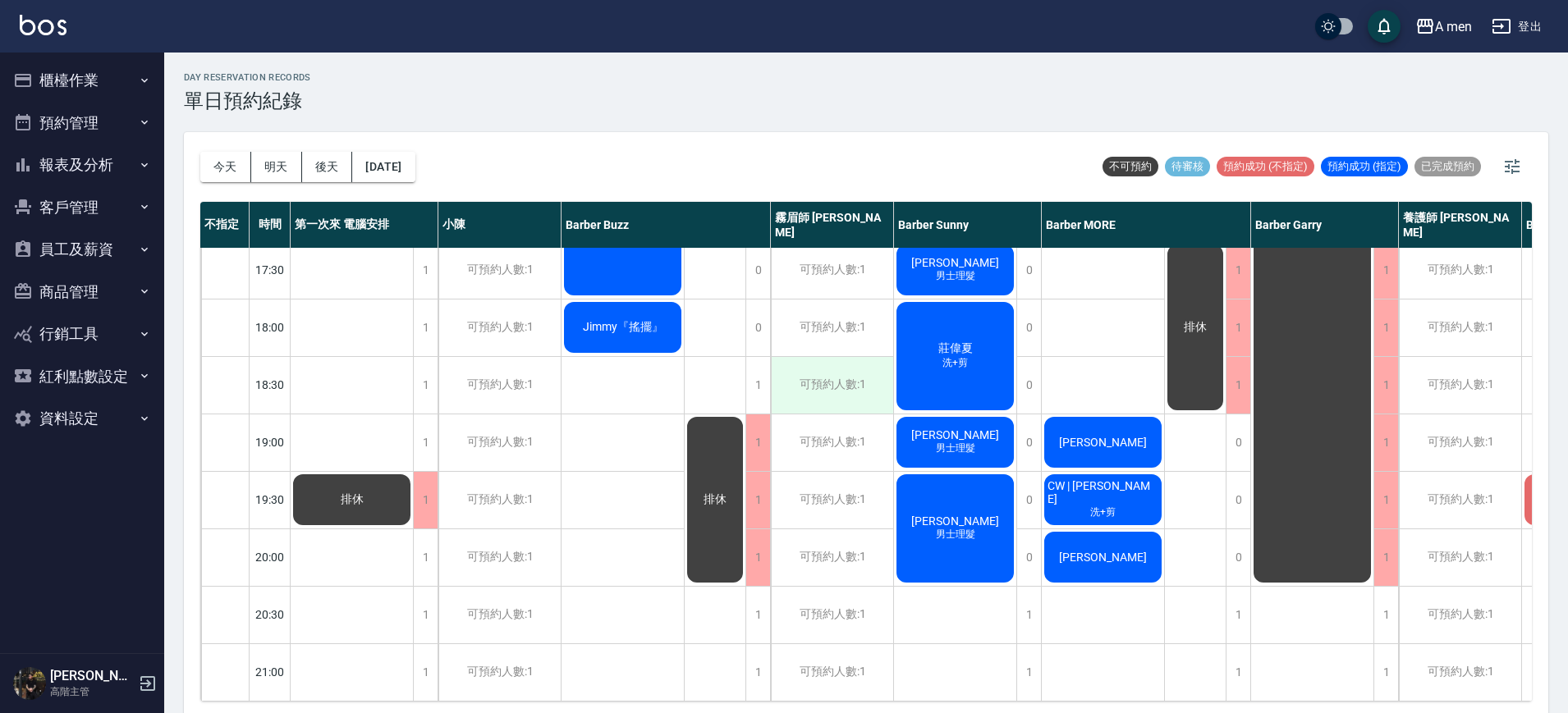
scroll to position [718, 0]
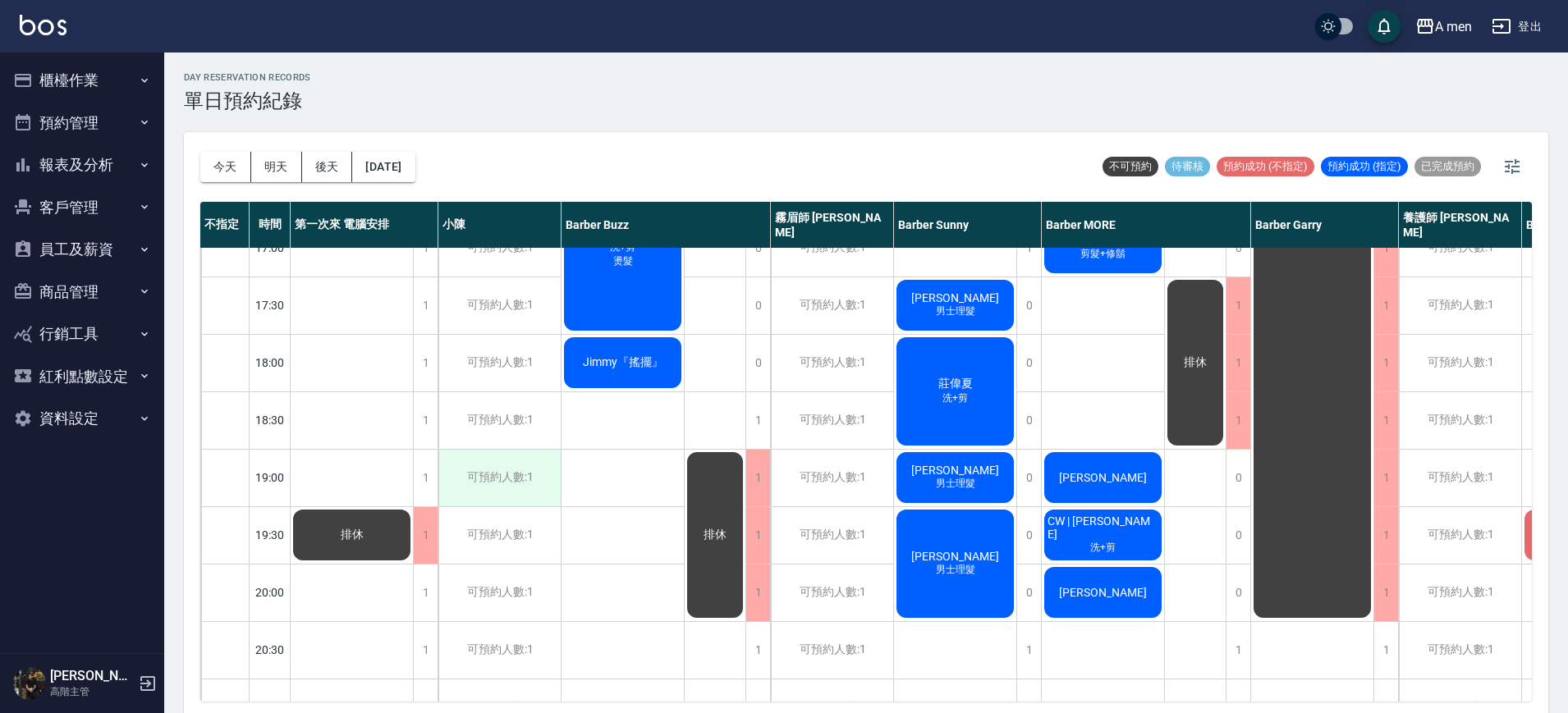
click at [439, 450] on div "可預約人數:1" at bounding box center [500, 478] width 122 height 57
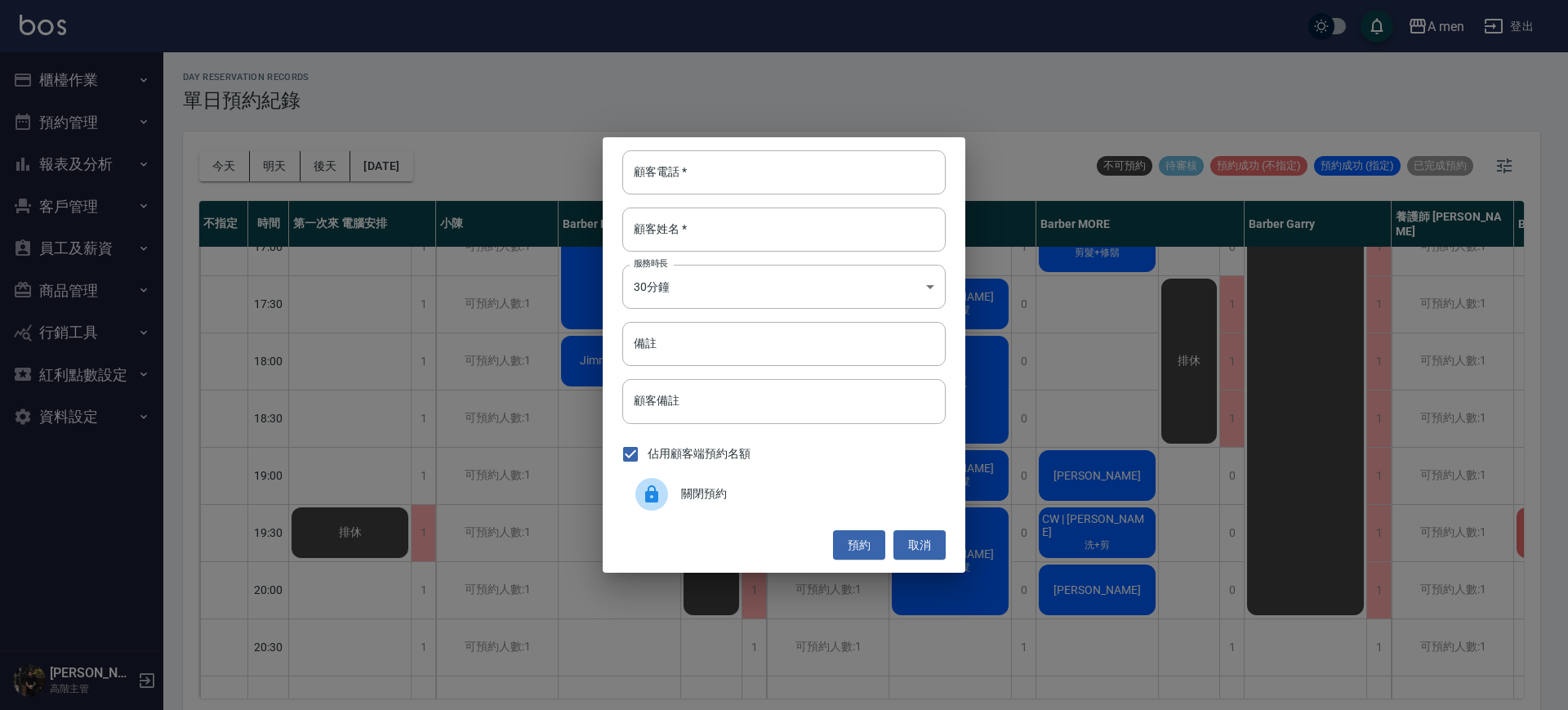
click at [548, 465] on div "顧客電話   * 顧客電話   * 顧客姓名   * 顧客姓名   * 服務時長 30分鐘 1 服務時長 備註 備註 顧客備註 顧客備註 佔用顧客端預約名額 …" at bounding box center [784, 355] width 1568 height 710
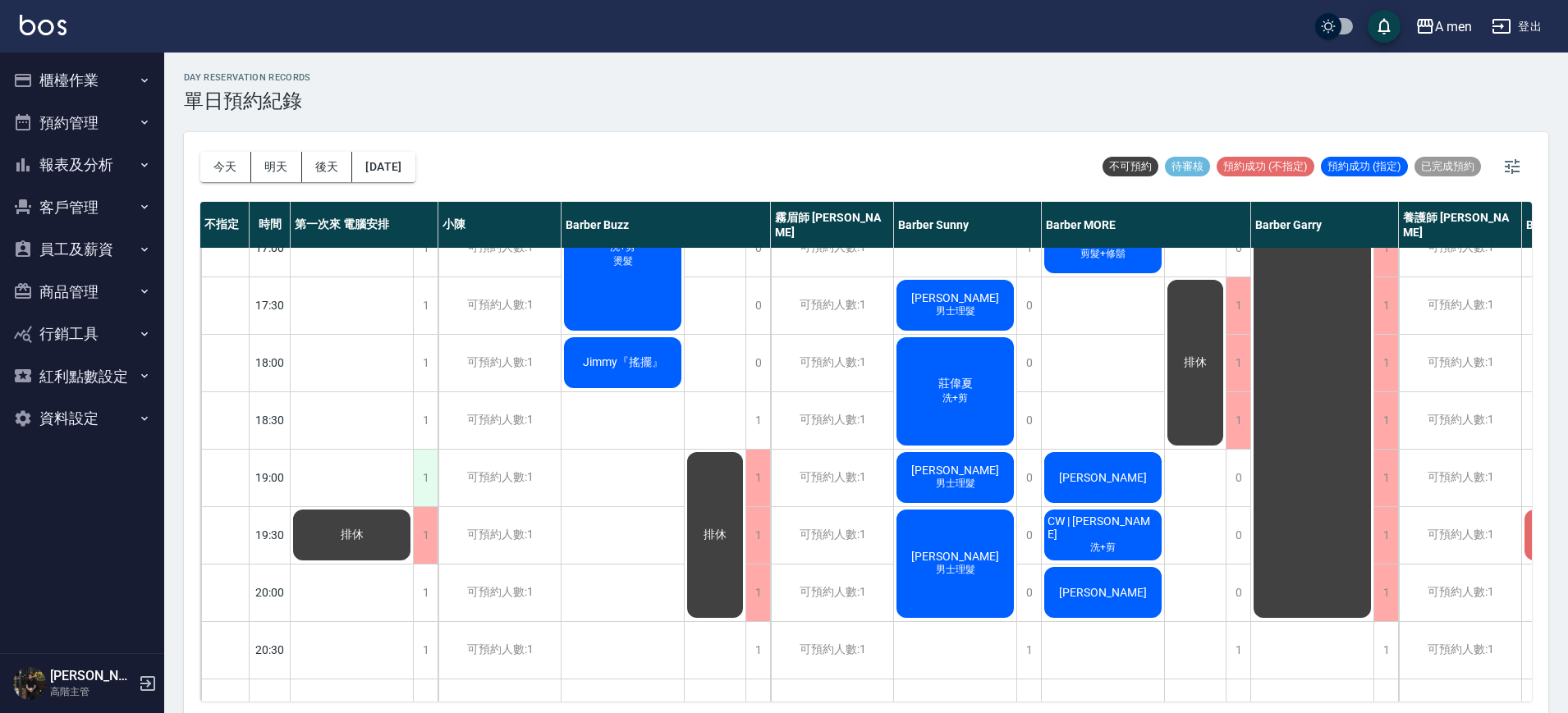
click at [432, 483] on div "1" at bounding box center [425, 478] width 25 height 57
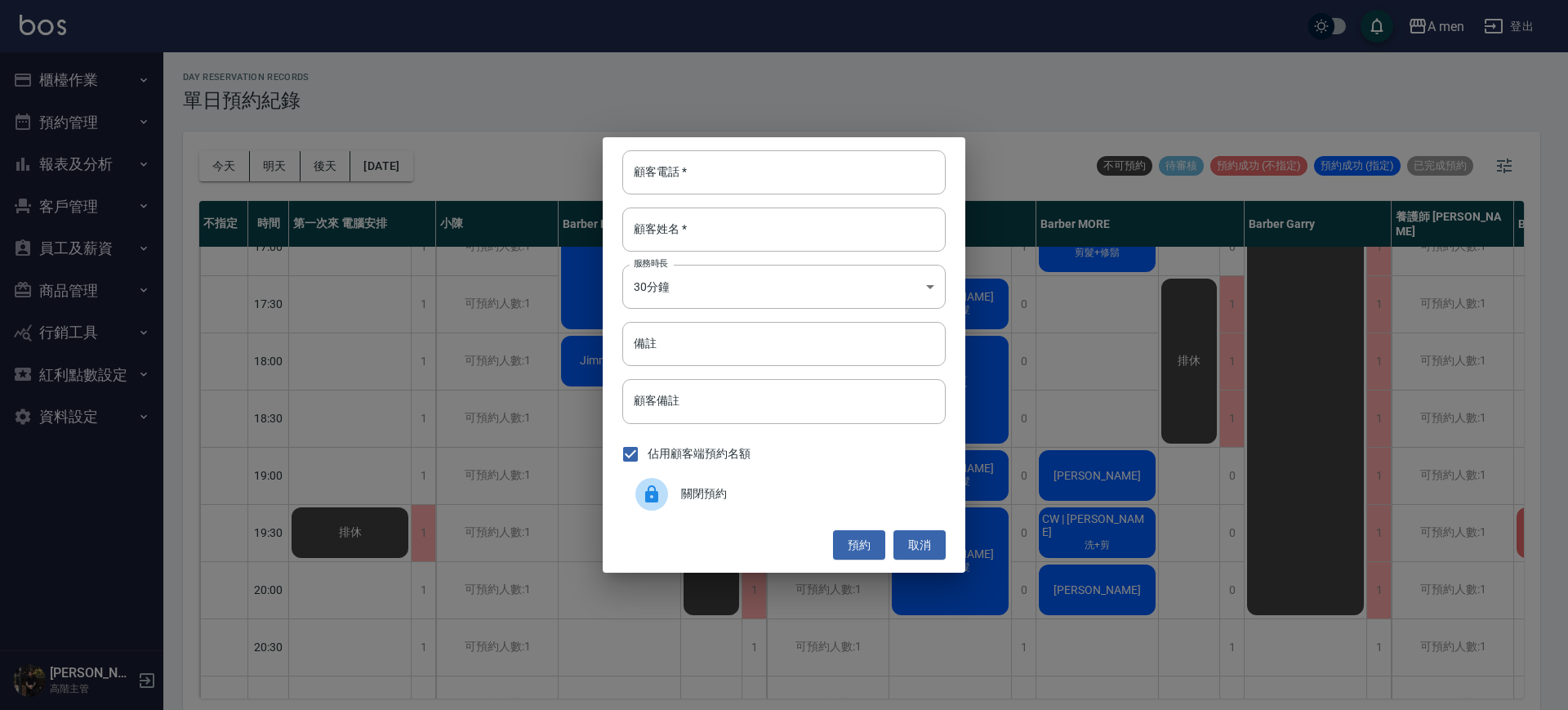
click at [526, 578] on div "顧客電話   * 顧客電話   * 顧客姓名   * 顧客姓名   * 服務時長 30分鐘 1 服務時長 備註 備註 顧客備註 顧客備註 佔用顧客端預約名額 …" at bounding box center [784, 355] width 1568 height 710
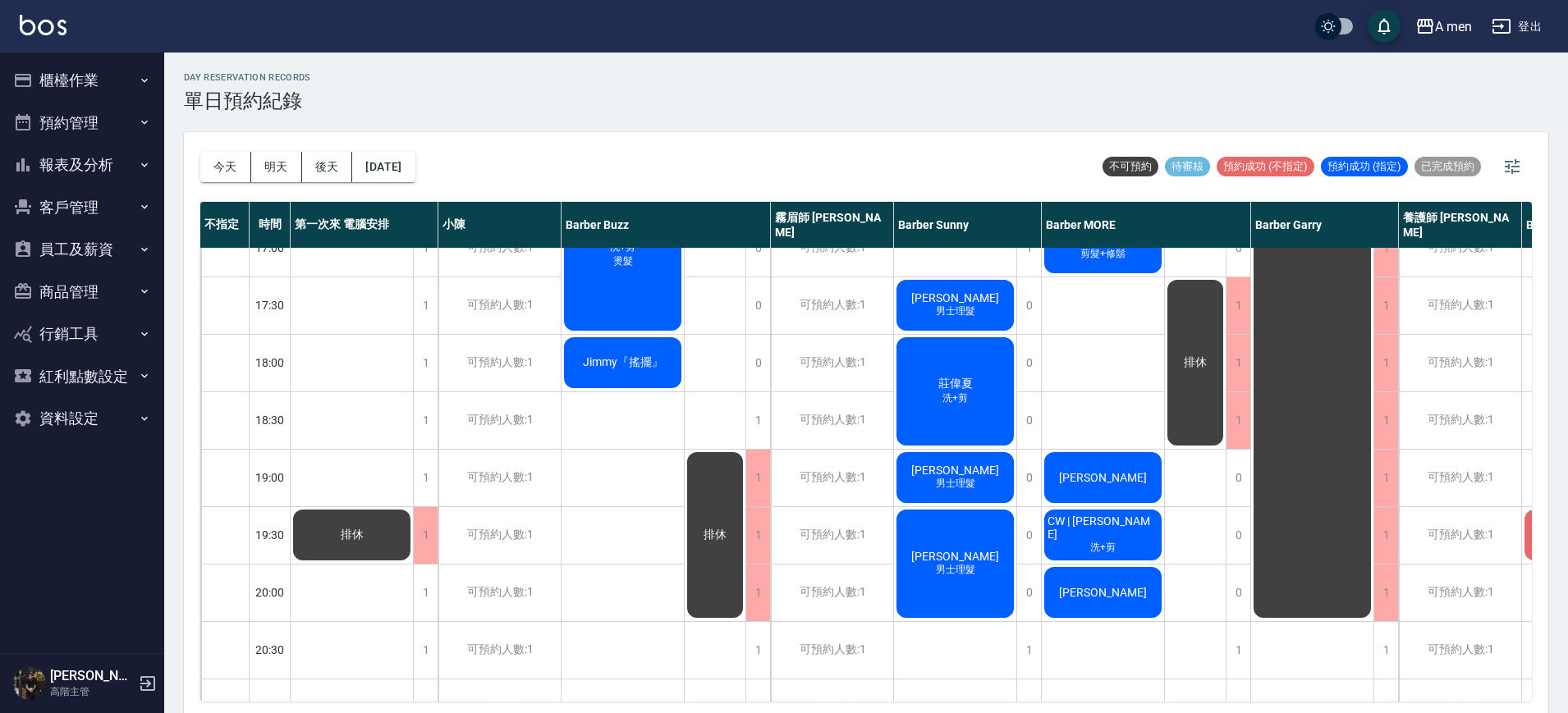
click at [851, 694] on div "今天 明天 後天 2025/09/19 不可預約 待審核 預約成功 (不指定) 預約成功 (指定) 已完成預約 不指定 時間 第一次來 電腦安排 小陳 Bar…" at bounding box center [865, 426] width 1364 height 586
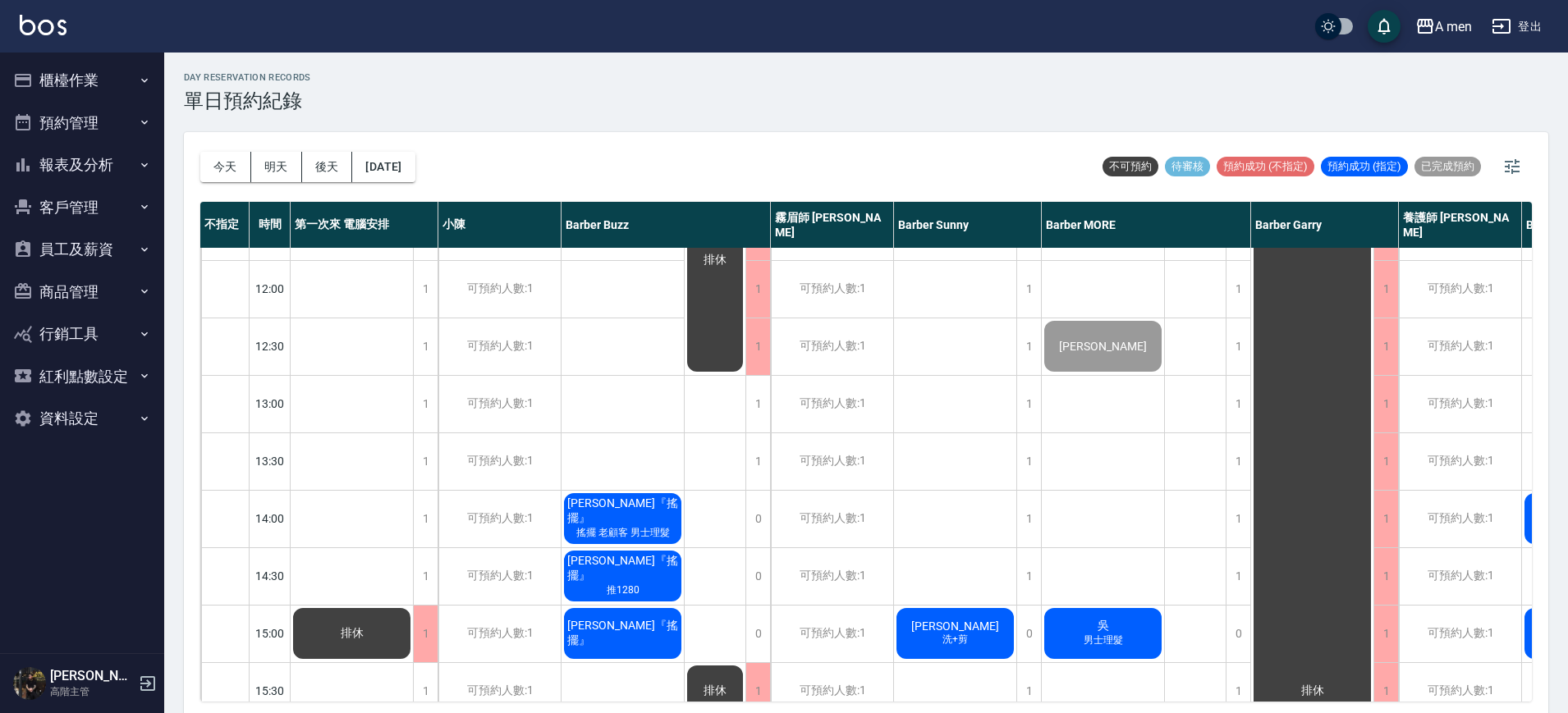
scroll to position [0, 0]
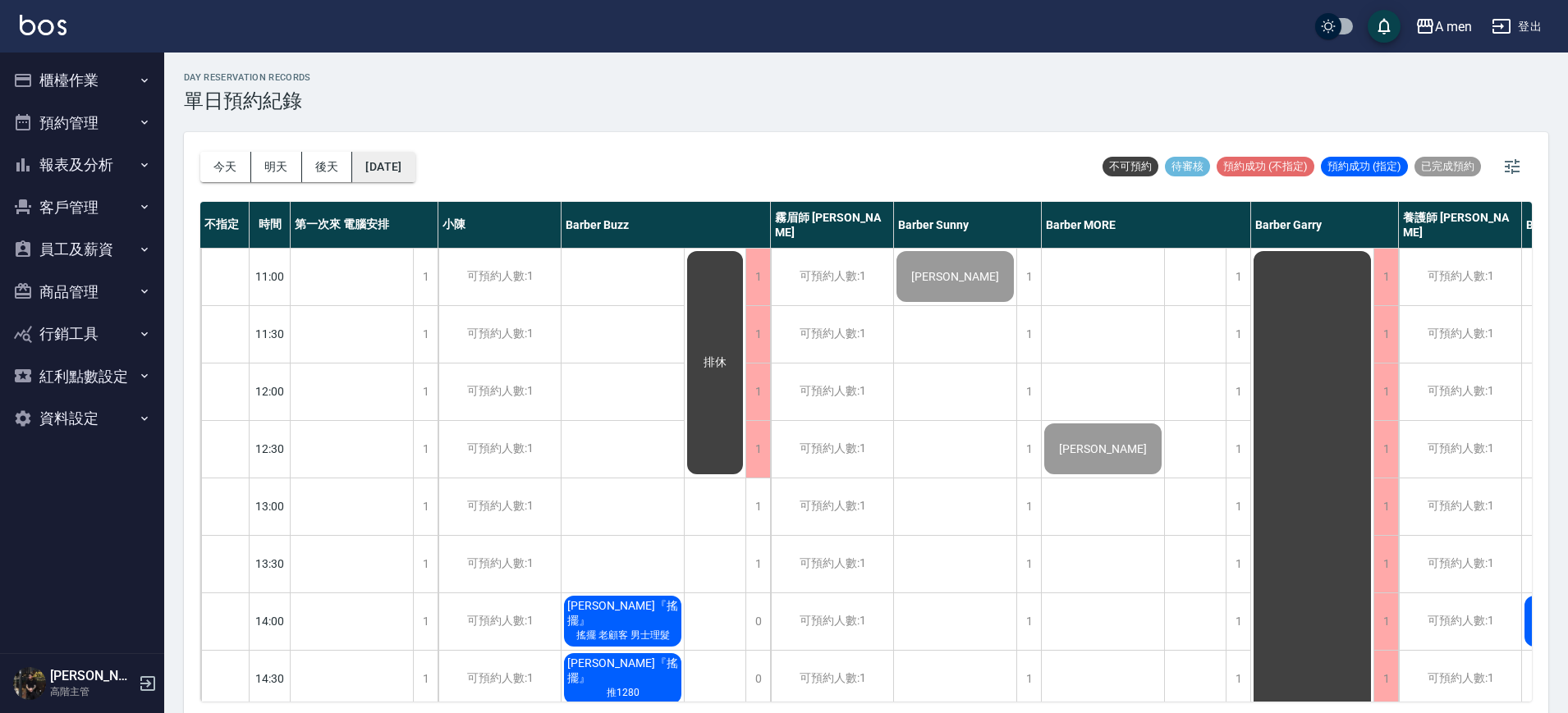
click at [376, 167] on button "[DATE]" at bounding box center [382, 167] width 62 height 31
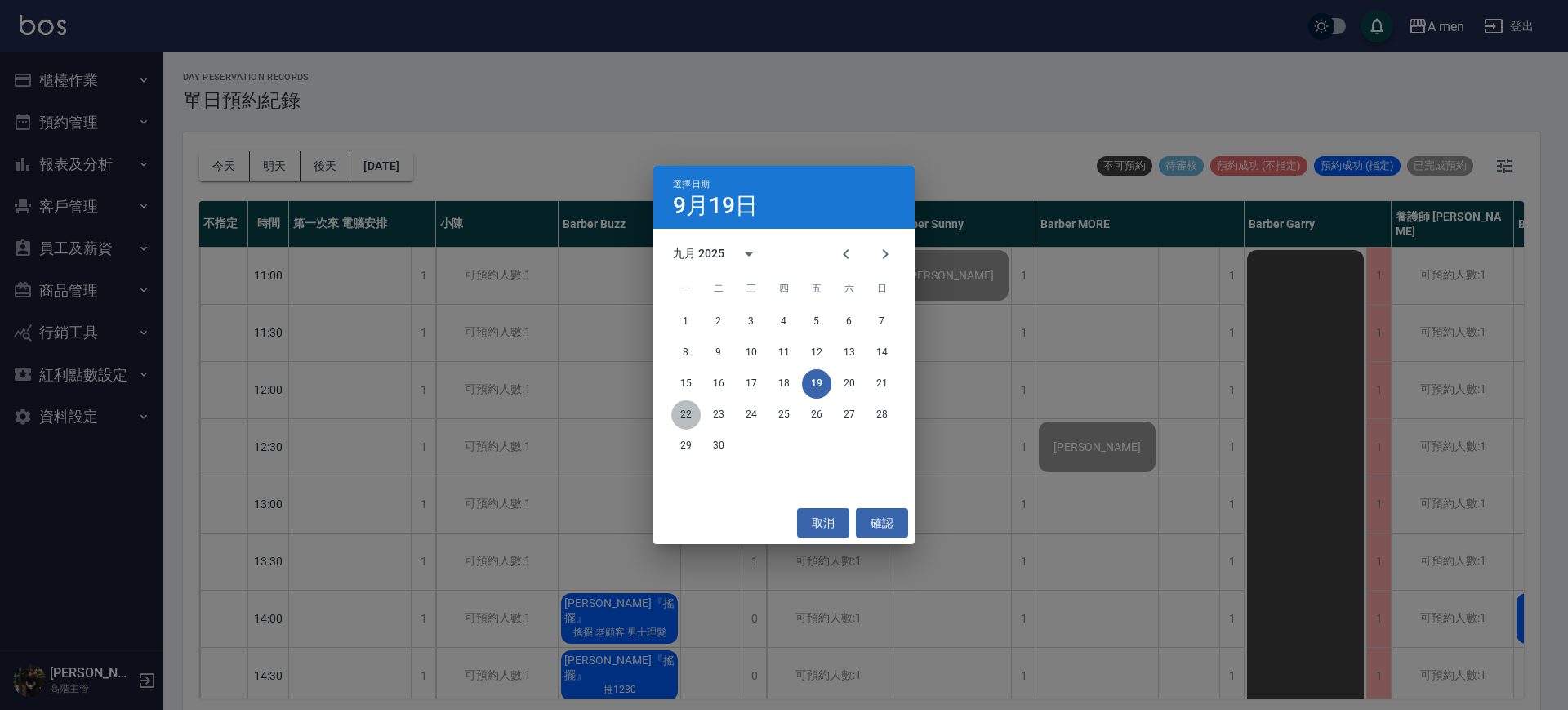
click at [684, 417] on button "22" at bounding box center [686, 415] width 30 height 30
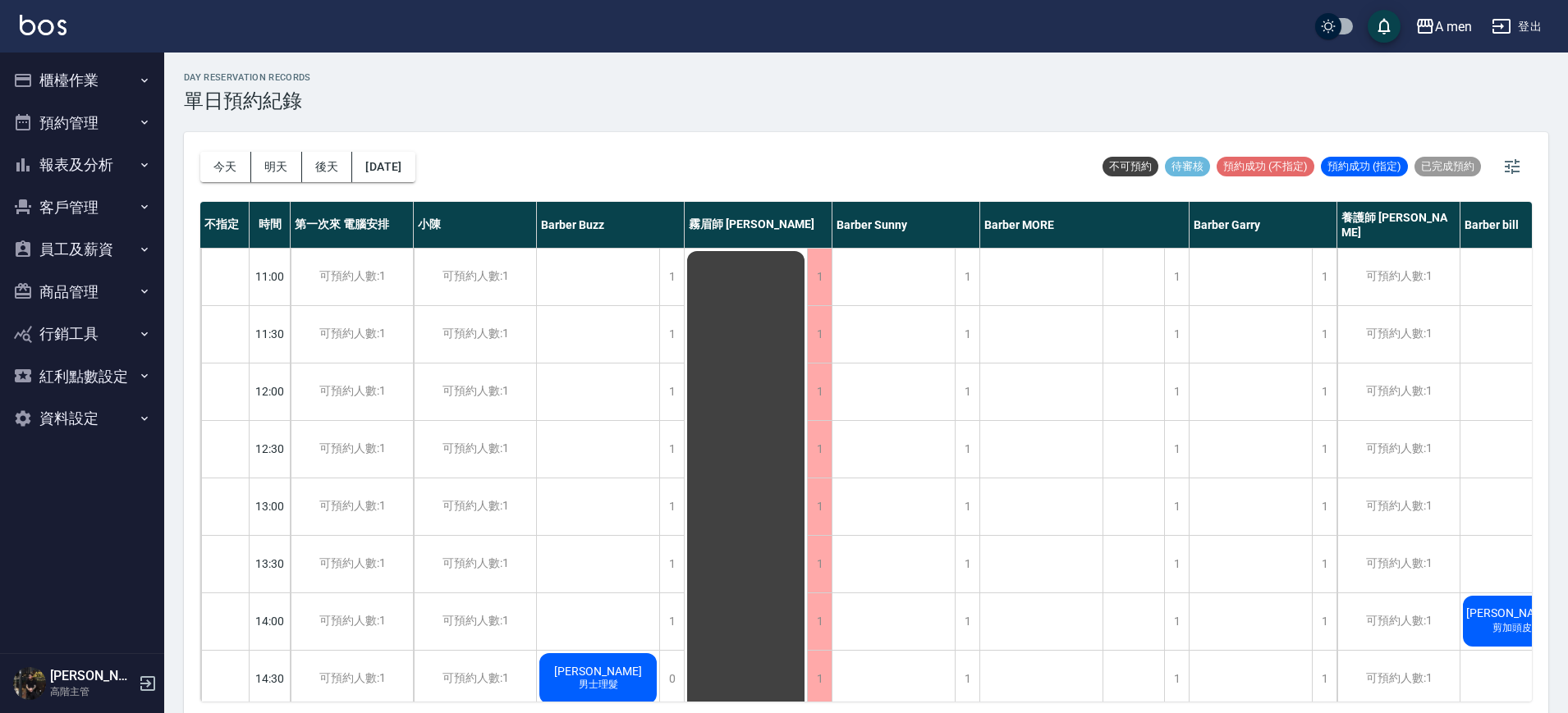
click at [375, 137] on div "今天 明天 後天 2025/09/22" at bounding box center [308, 167] width 215 height 70
click at [410, 170] on button "2025/09/22" at bounding box center [382, 167] width 62 height 31
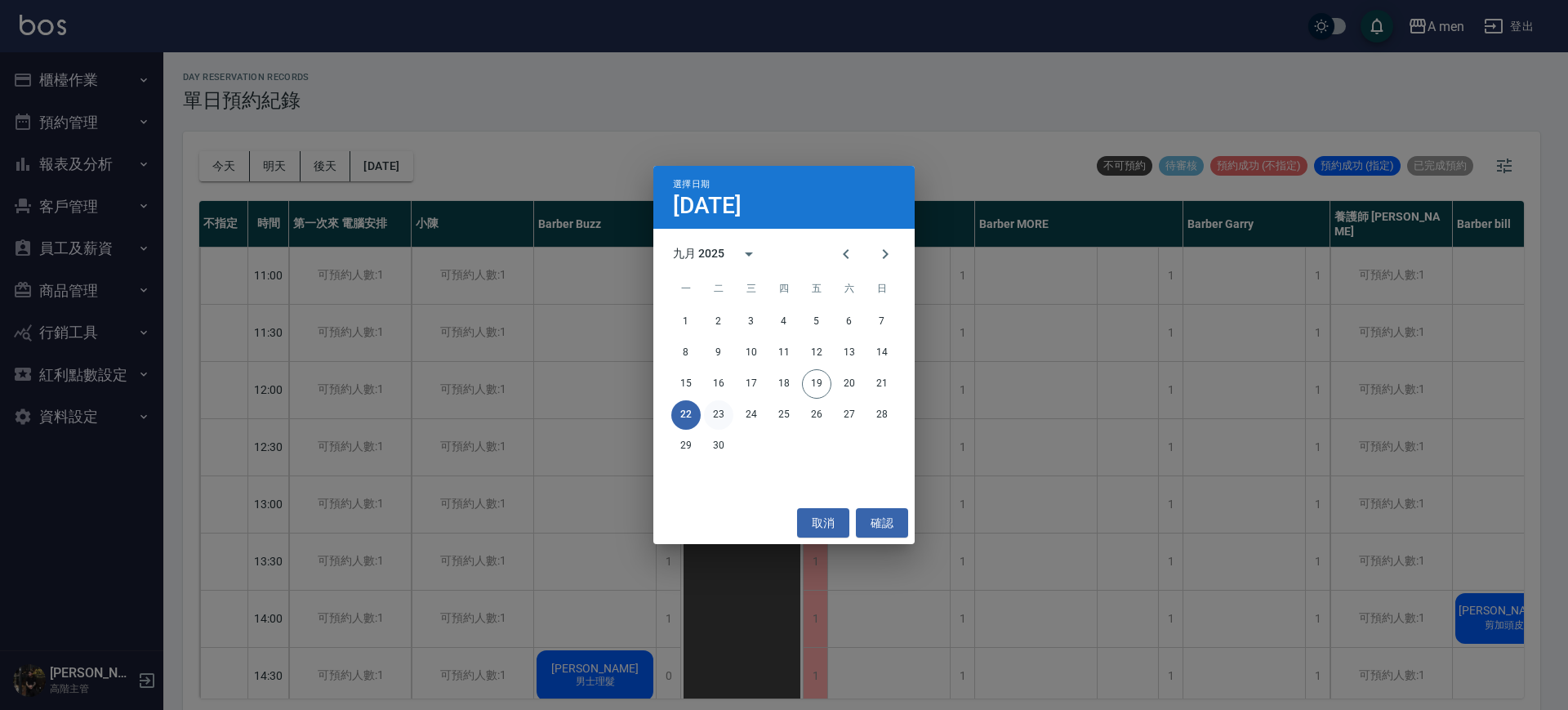
click at [715, 412] on button "23" at bounding box center [719, 415] width 30 height 30
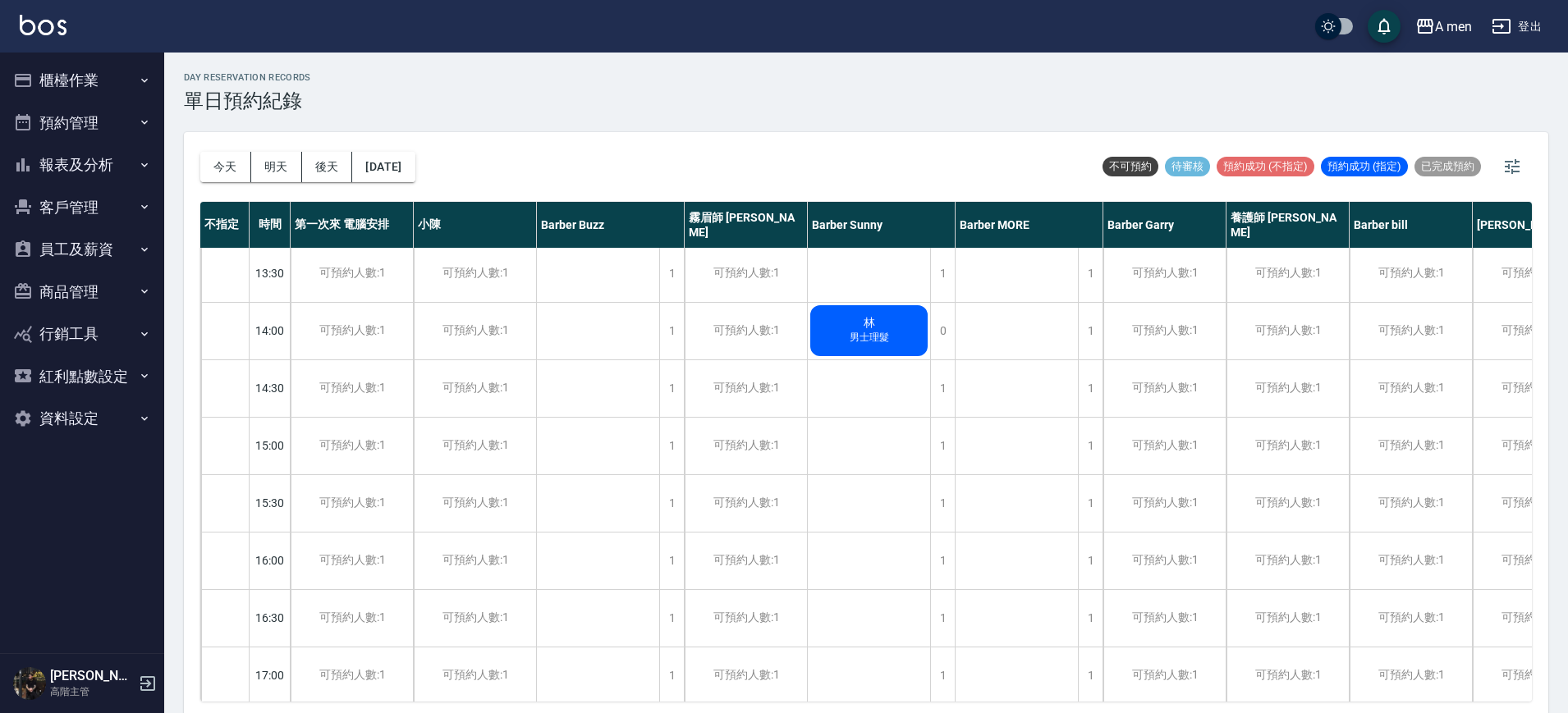
scroll to position [76, 0]
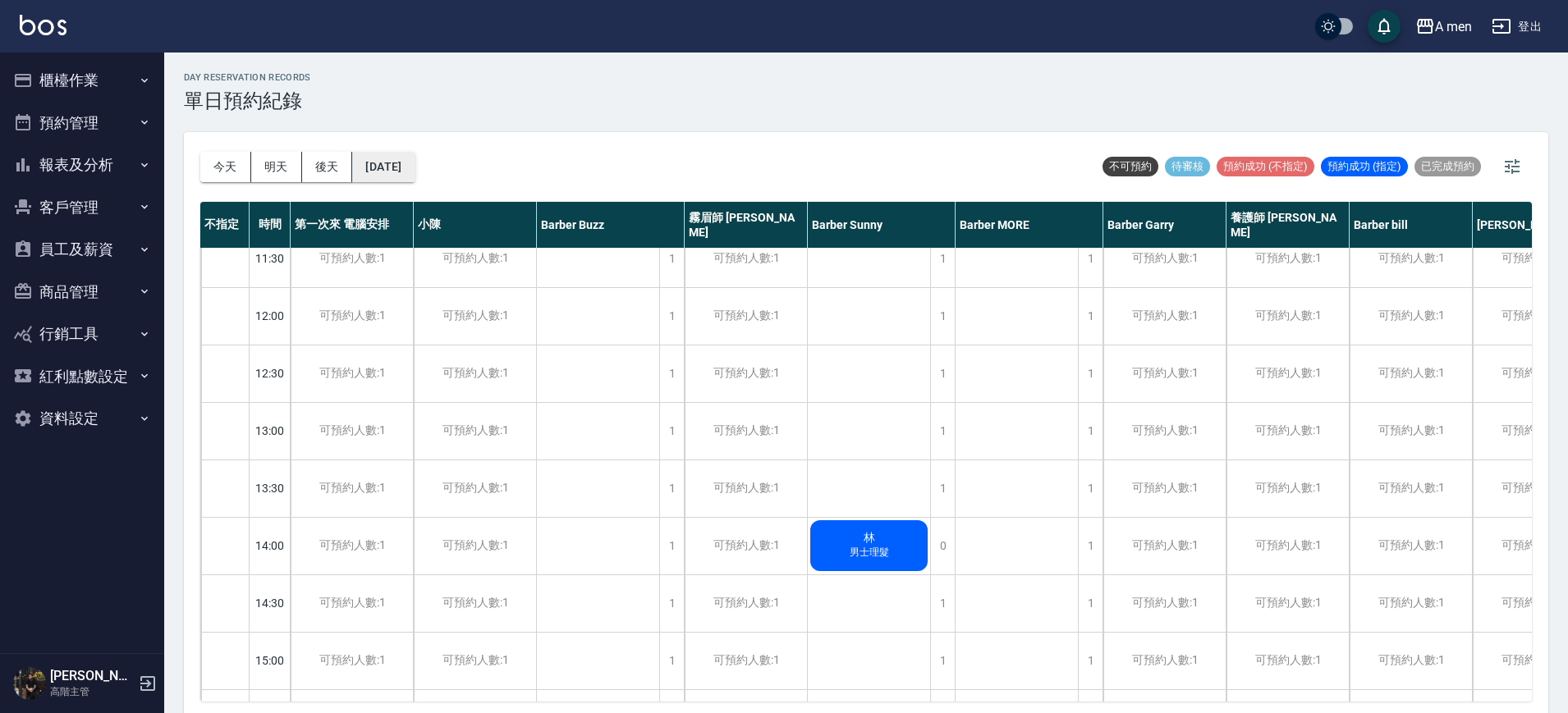
click at [386, 164] on button "2025/09/23" at bounding box center [382, 167] width 62 height 31
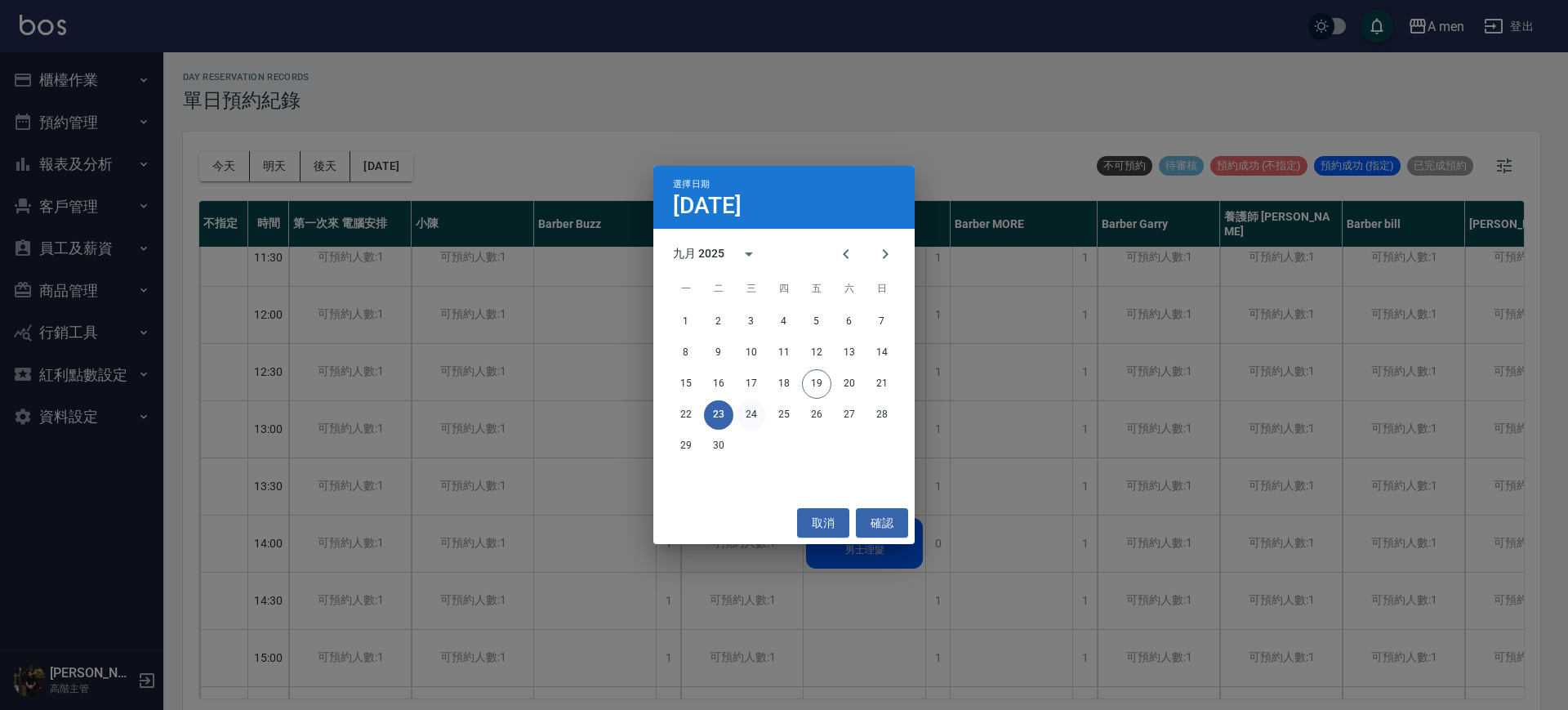
click at [744, 415] on button "24" at bounding box center [751, 415] width 30 height 30
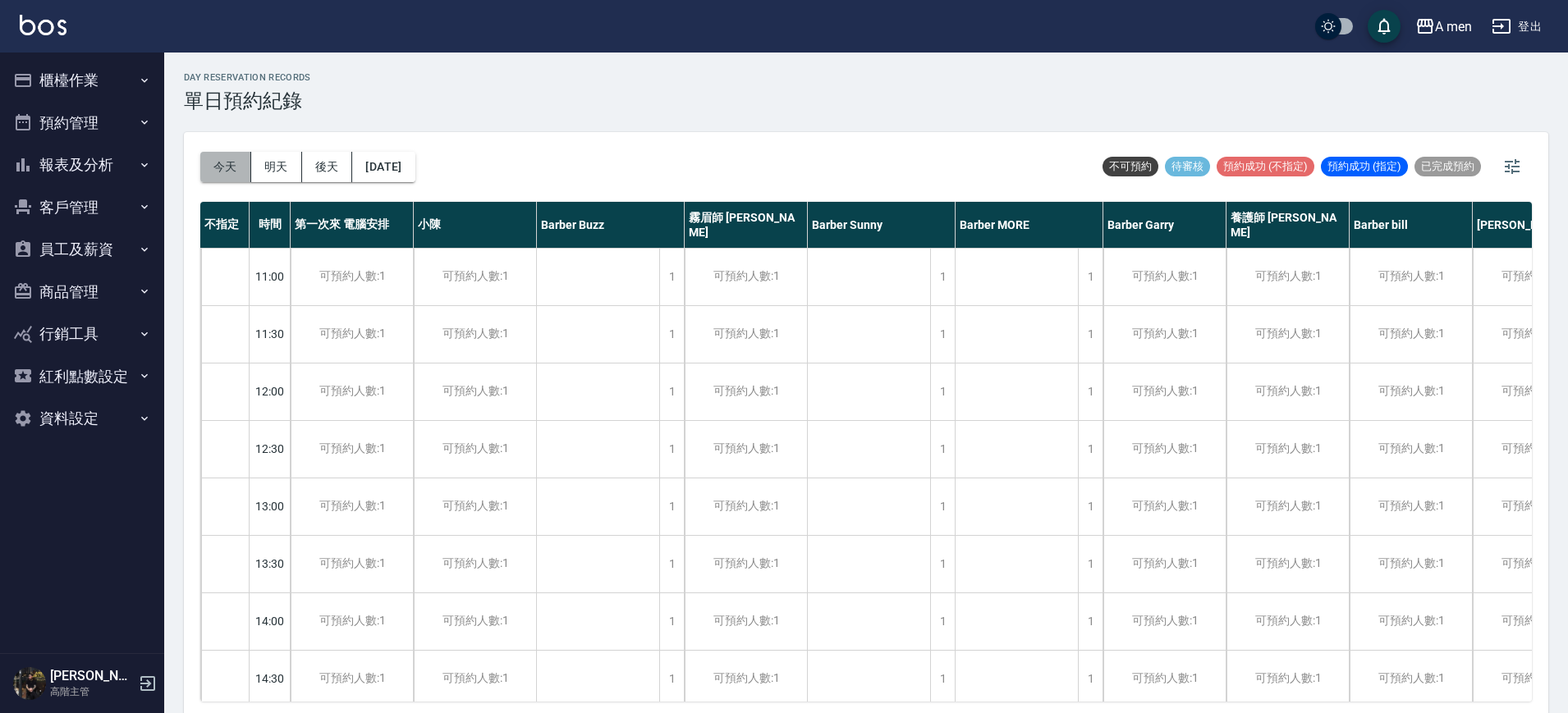
click at [235, 175] on button "今天" at bounding box center [226, 167] width 51 height 31
